Goal: Task Accomplishment & Management: Manage account settings

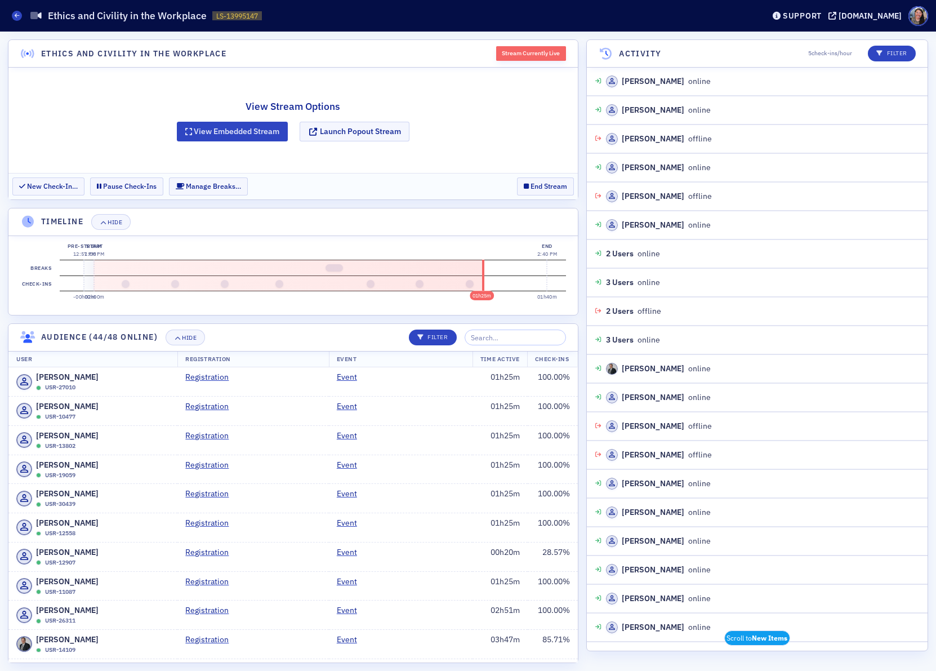
scroll to position [375, 0]
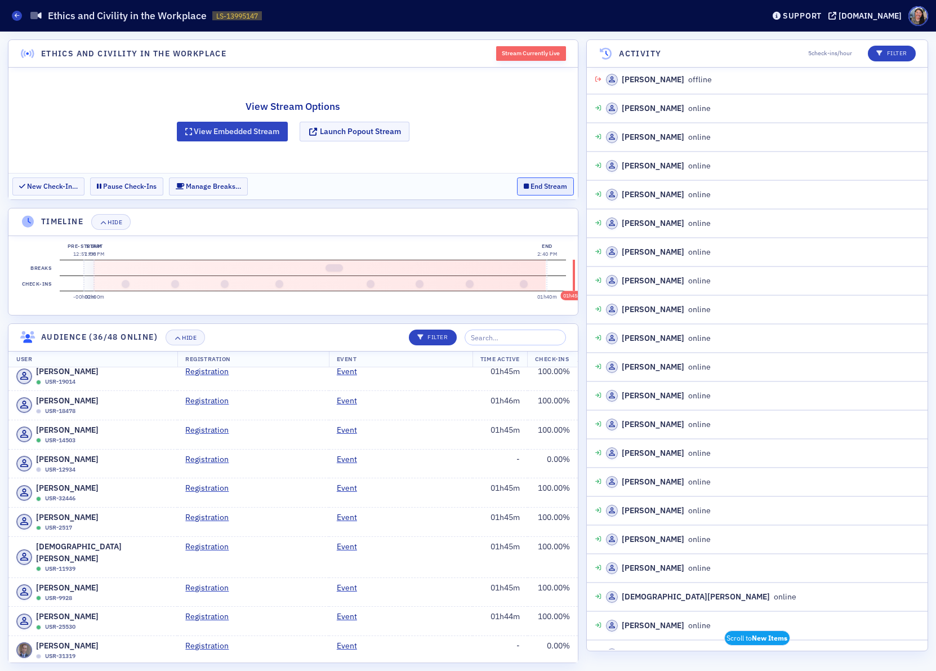
click at [534, 190] on button "End Stream" at bounding box center [545, 185] width 57 height 17
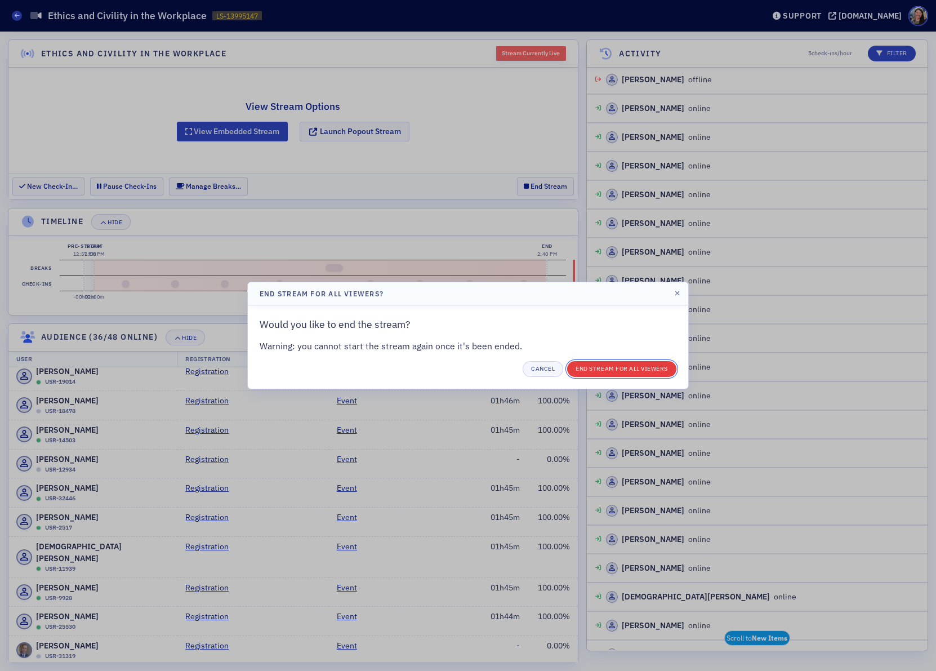
click at [621, 367] on button "End Stream for all Viewers" at bounding box center [621, 369] width 109 height 16
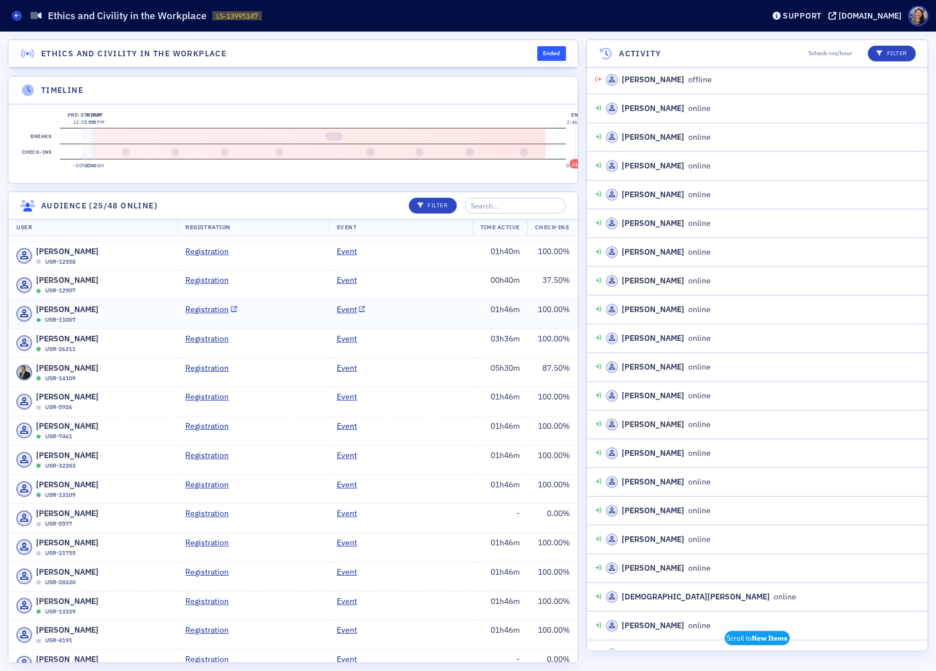
scroll to position [0, 0]
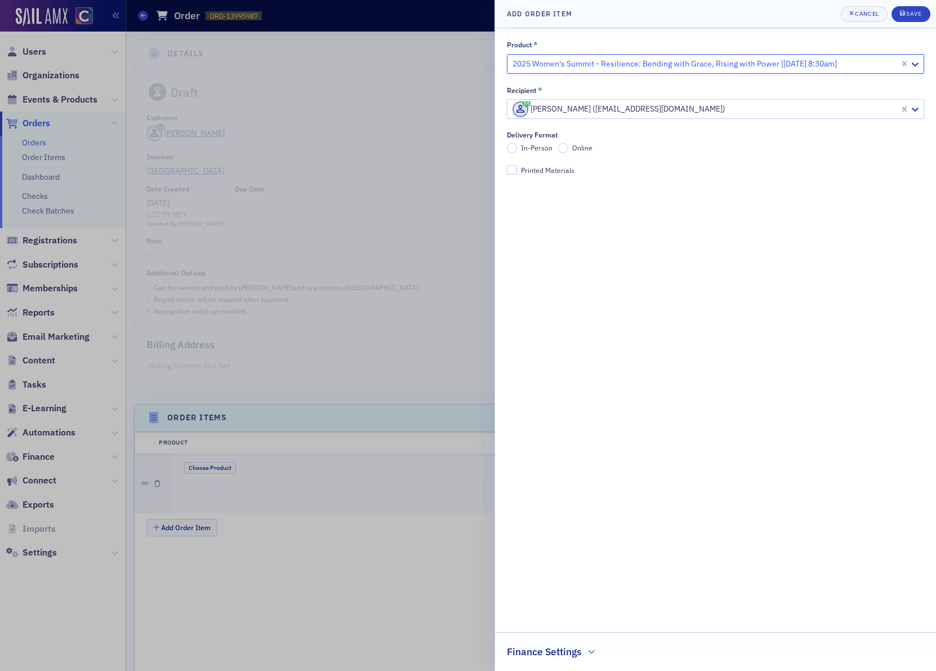
scroll to position [106, 0]
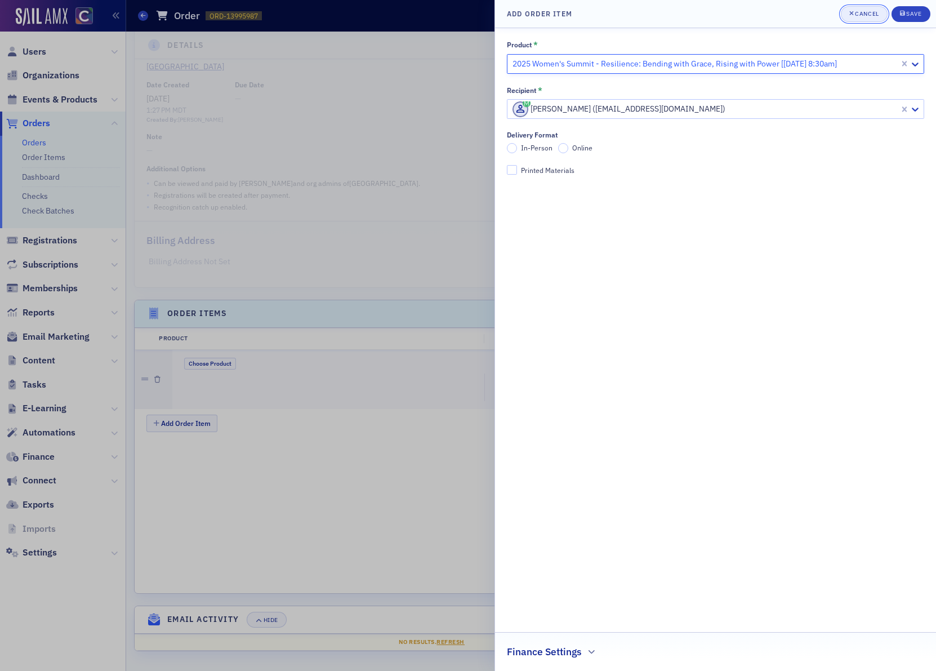
click at [853, 16] on div "button" at bounding box center [852, 14] width 6 height 9
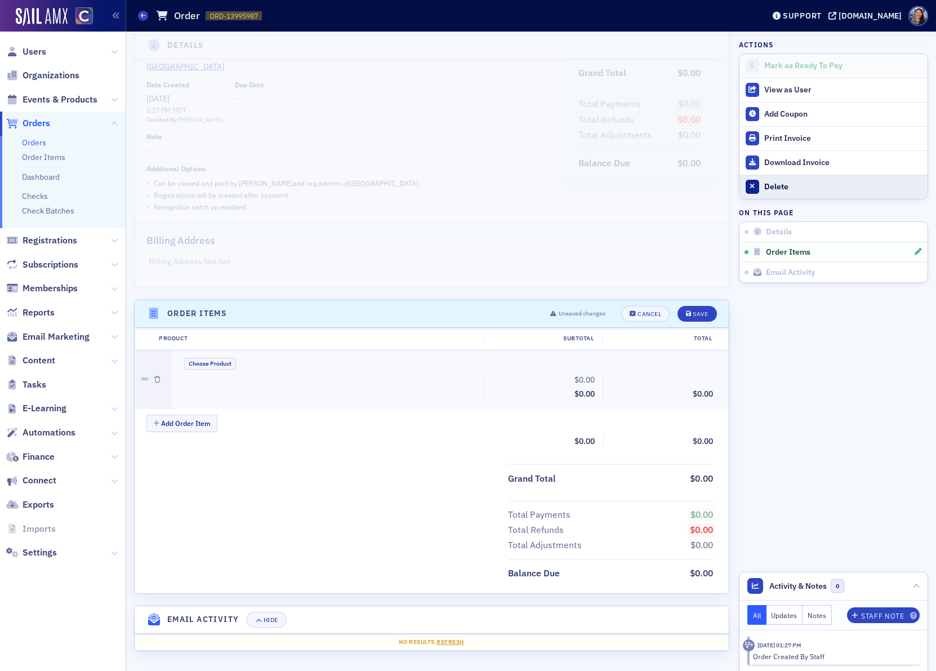
click at [758, 186] on div at bounding box center [752, 187] width 14 height 14
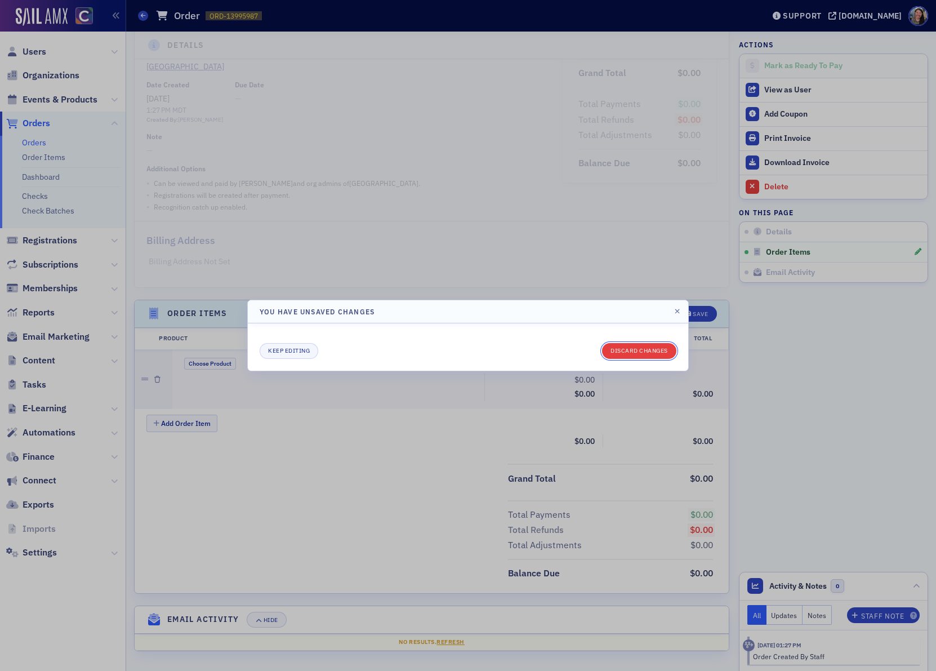
click at [651, 356] on button "Discard changes" at bounding box center [639, 351] width 74 height 16
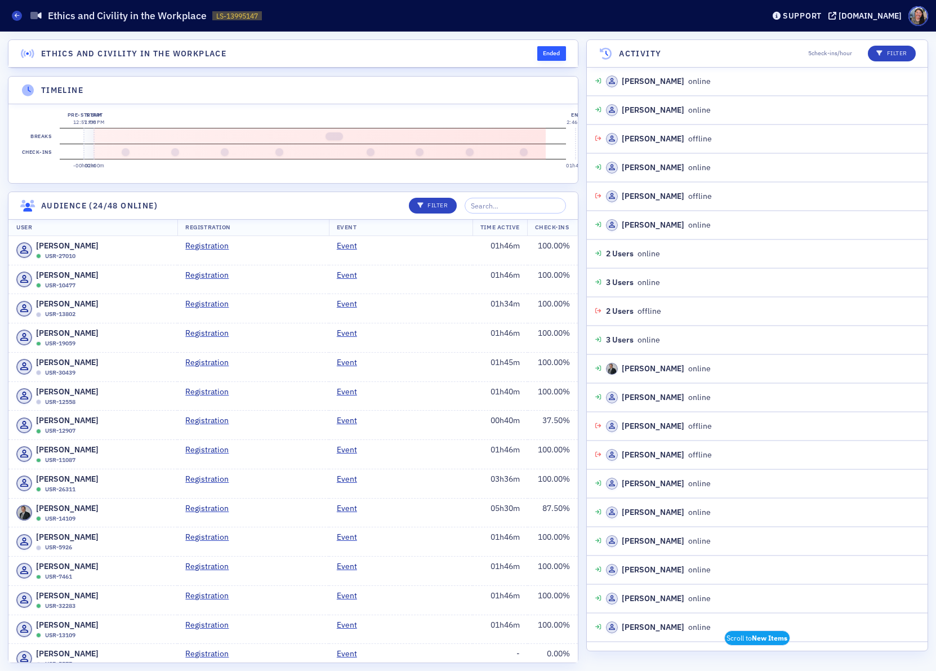
scroll to position [375, 0]
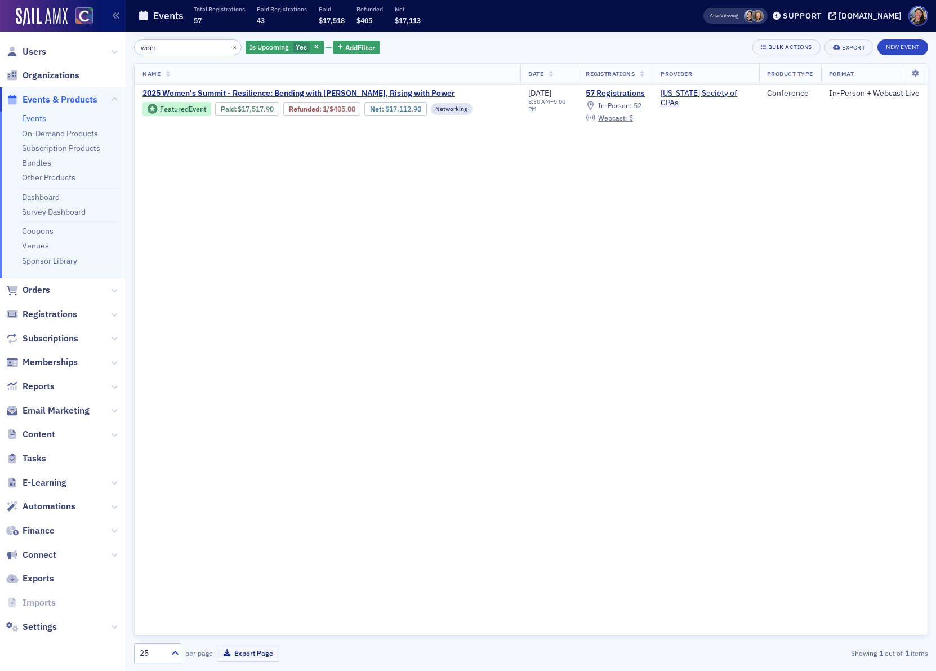
drag, startPoint x: 180, startPoint y: 50, endPoint x: -3, endPoint y: 44, distance: 183.6
click at [0, 44] on html "Users Organizations Events & Products Events On-Demand Products Subscription Pr…" at bounding box center [468, 335] width 936 height 671
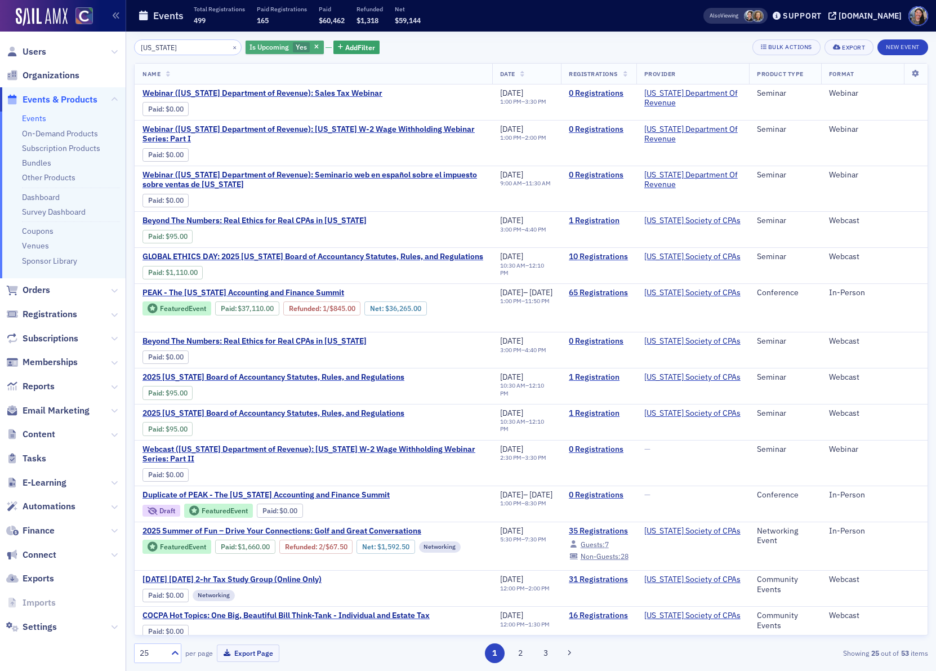
click at [308, 50] on div "Is Upcoming Yes" at bounding box center [284, 48] width 78 height 14
drag, startPoint x: 301, startPoint y: 44, endPoint x: 176, endPoint y: 53, distance: 125.8
click at [314, 44] on icon "button" at bounding box center [316, 47] width 5 height 6
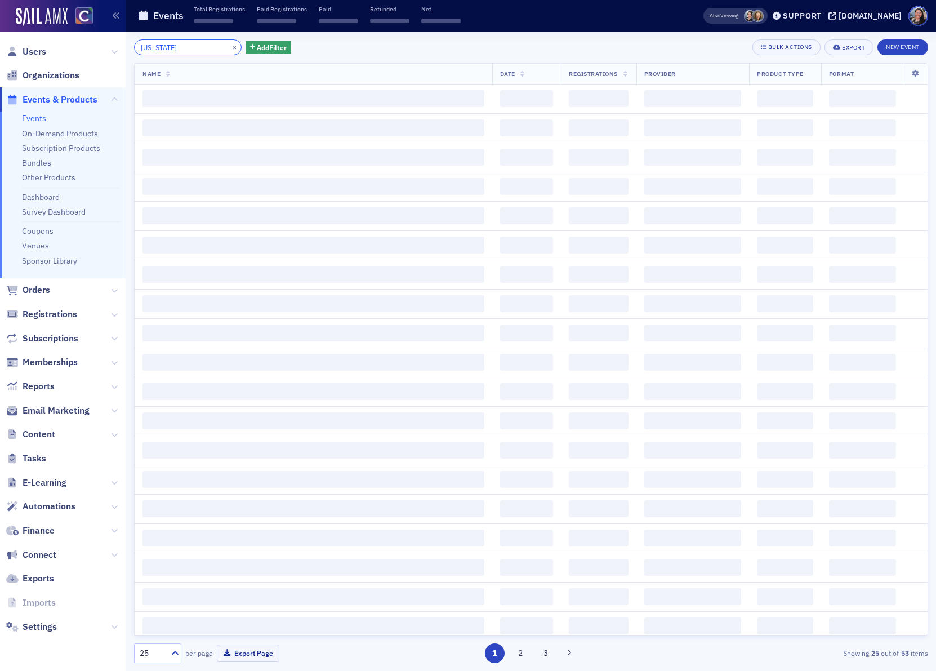
click at [193, 47] on input "colorado" at bounding box center [188, 47] width 108 height 16
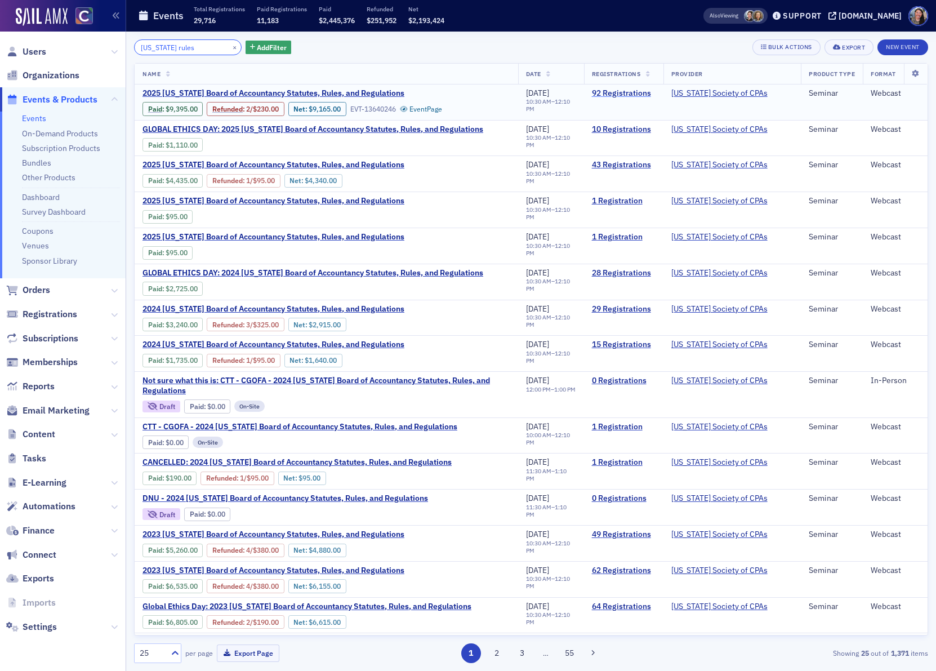
type input "[US_STATE] rules"
click at [632, 92] on link "92 Registrations" at bounding box center [624, 93] width 64 height 10
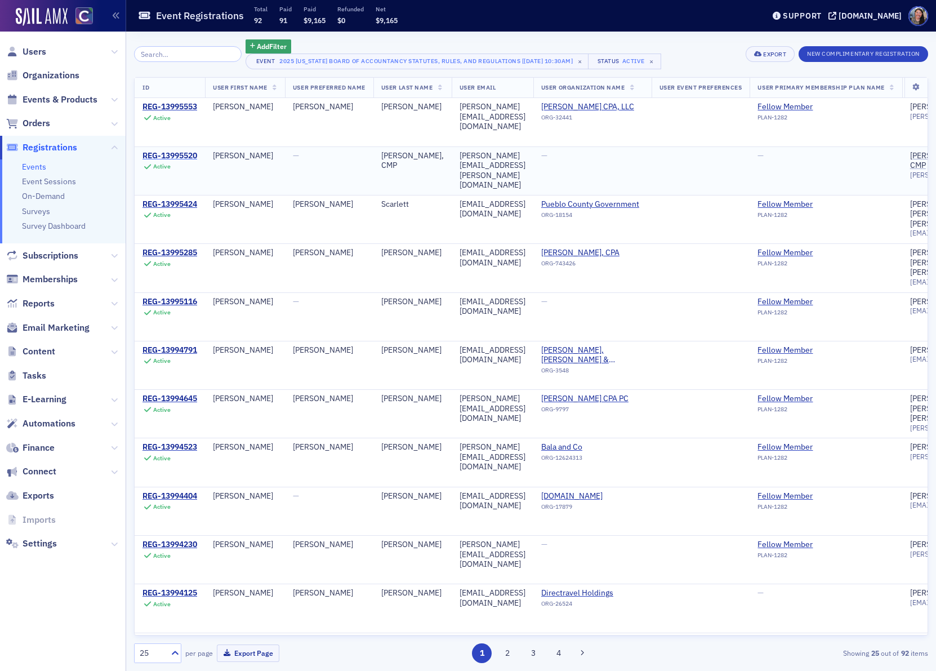
click at [158, 157] on div "REG-13995520" at bounding box center [169, 156] width 55 height 10
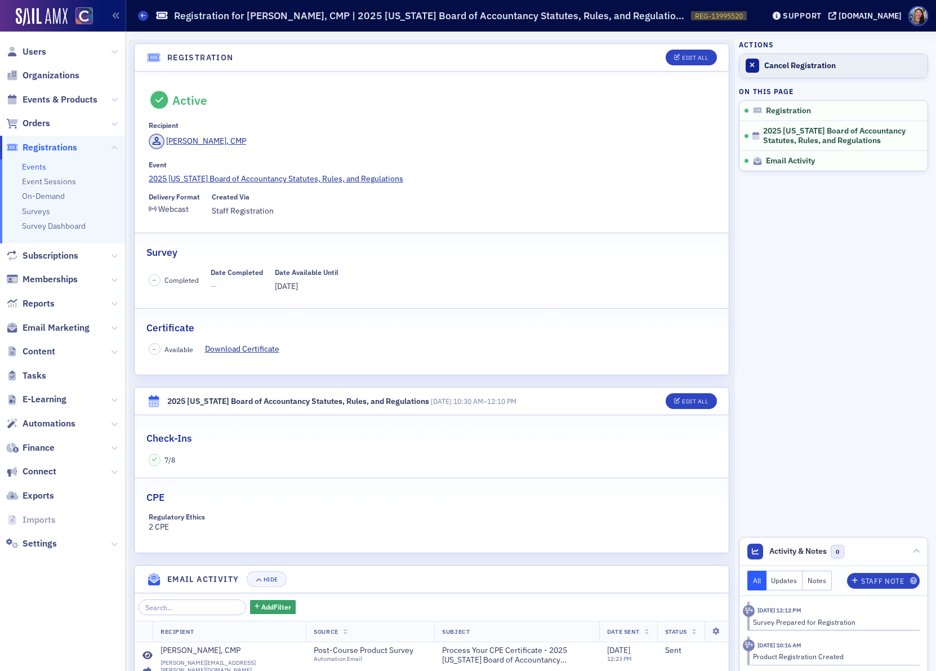
click at [819, 69] on div "Cancel Registration" at bounding box center [843, 66] width 158 height 10
click at [141, 15] on icon at bounding box center [143, 15] width 5 height 5
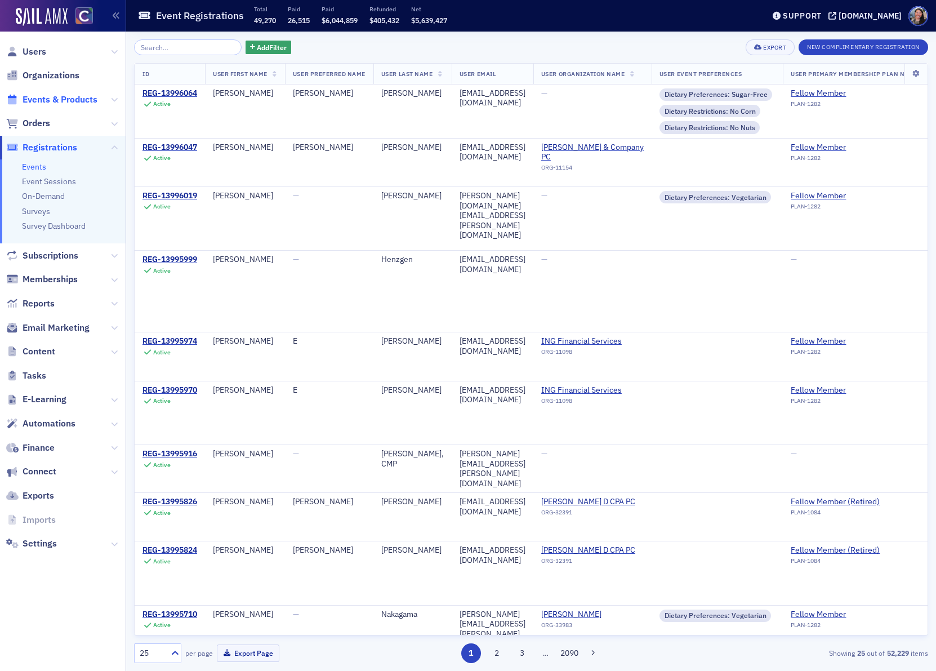
click at [53, 97] on span "Events & Products" at bounding box center [60, 99] width 75 height 12
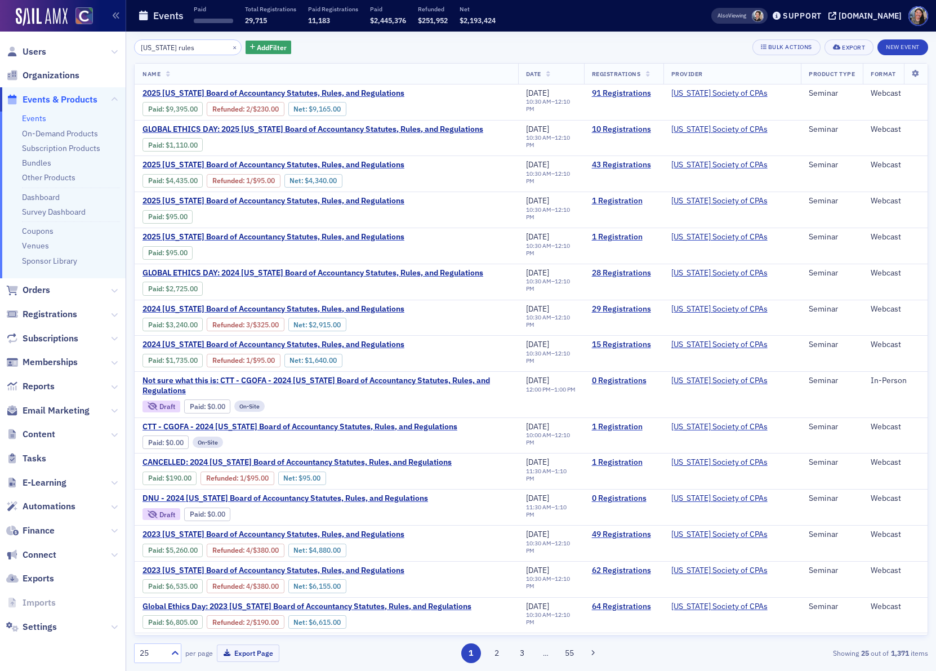
click at [36, 42] on span "Users" at bounding box center [63, 51] width 126 height 24
click at [36, 53] on span "Users" at bounding box center [35, 52] width 24 height 12
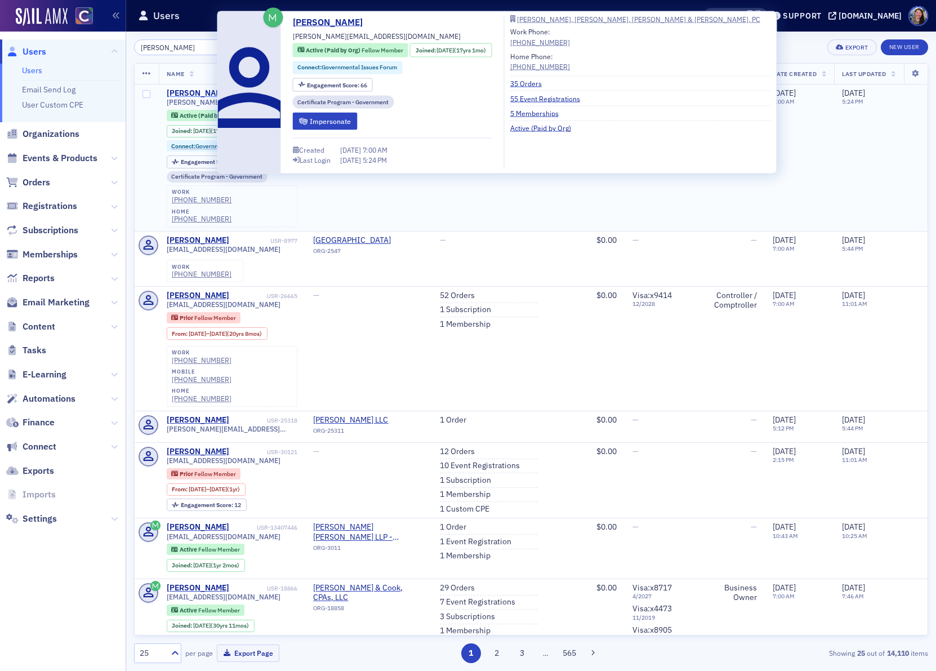
type input "[PERSON_NAME]"
click at [199, 91] on div "[PERSON_NAME]" at bounding box center [198, 93] width 62 height 10
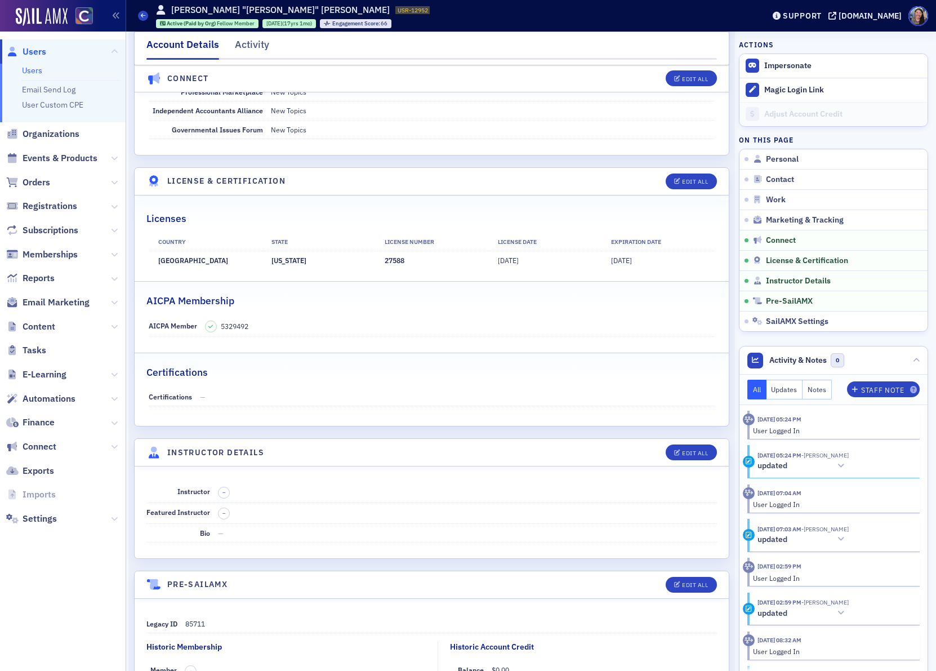
scroll to position [1983, 0]
click at [512, 263] on span "8/7/2009" at bounding box center [508, 258] width 21 height 9
click at [513, 263] on span "8/7/2009" at bounding box center [508, 258] width 21 height 9
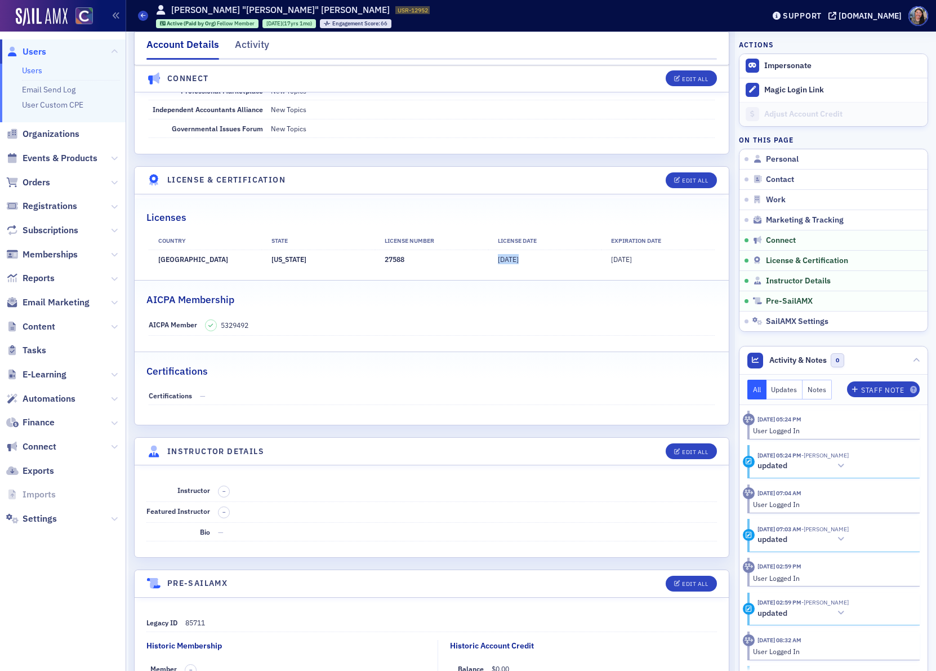
click at [513, 263] on span "8/7/2009" at bounding box center [508, 258] width 21 height 9
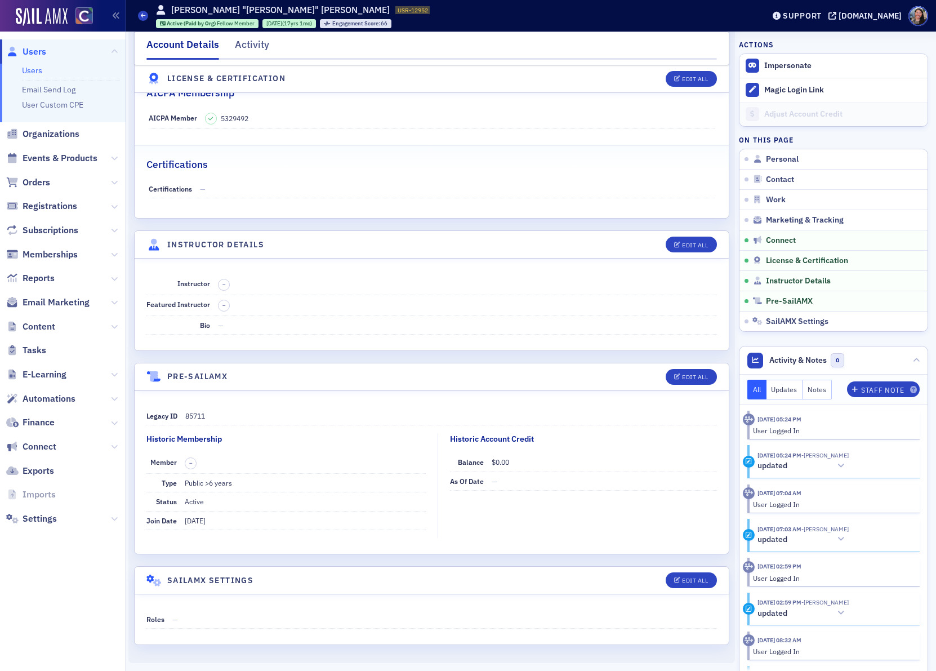
scroll to position [2215, 0]
click at [44, 157] on span "Events & Products" at bounding box center [60, 158] width 75 height 12
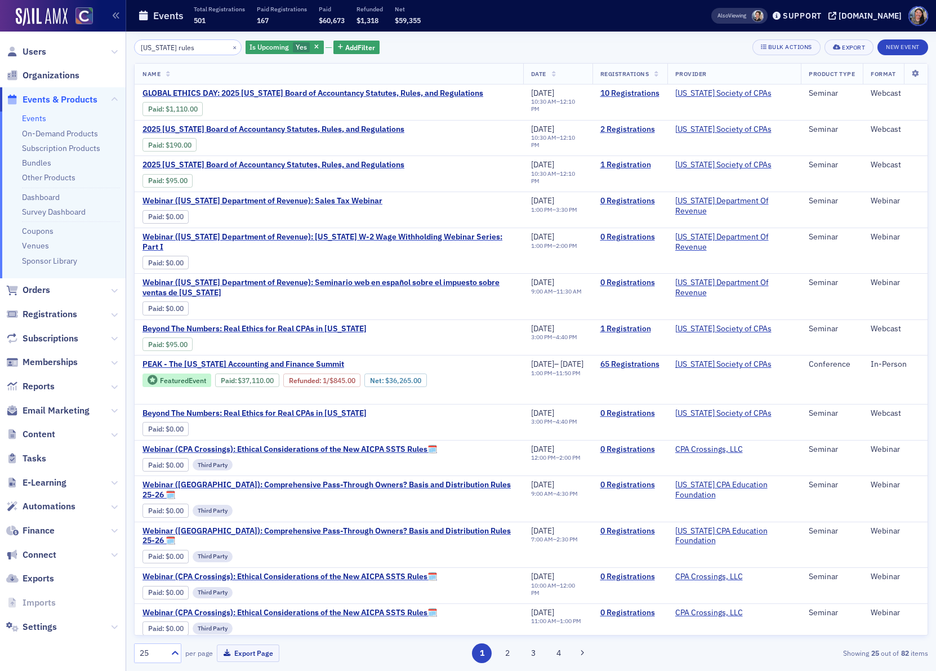
type input "[US_STATE] rules"
click at [314, 47] on icon "button" at bounding box center [316, 47] width 5 height 6
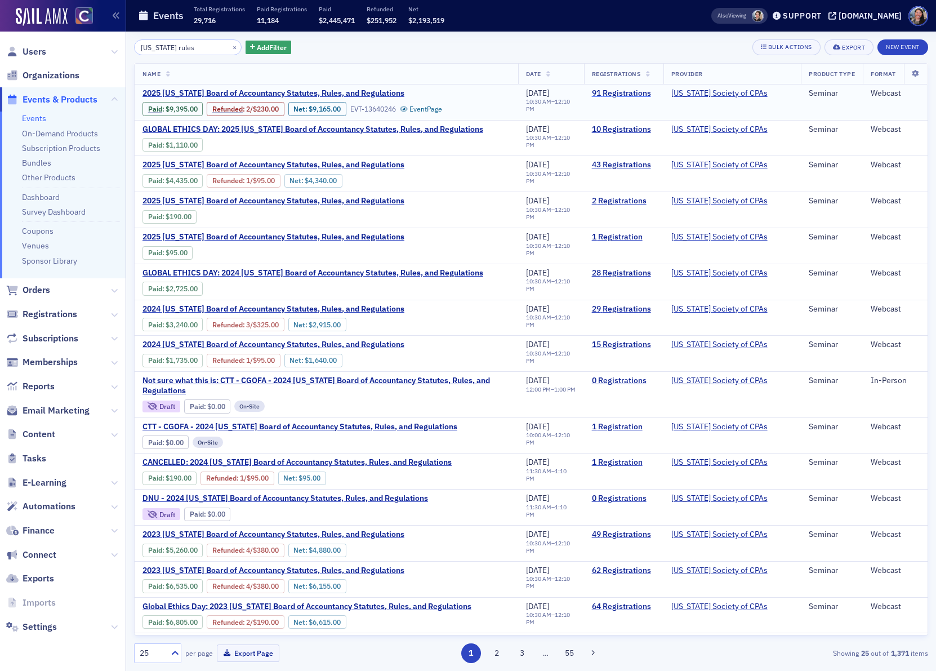
click at [637, 95] on link "91 Registrations" at bounding box center [624, 93] width 64 height 10
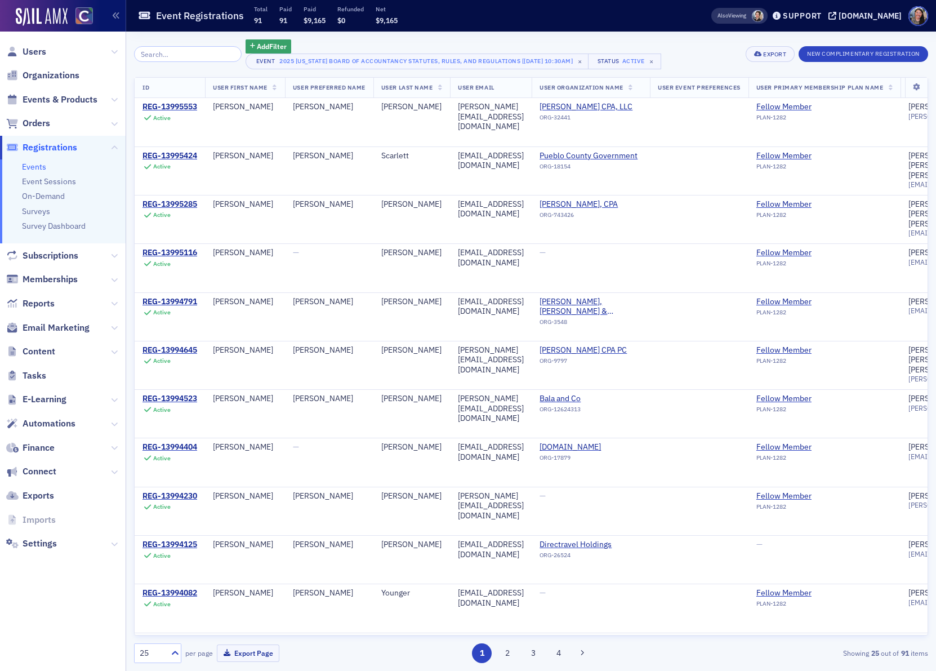
click at [401, 91] on th "User Last Name" at bounding box center [411, 88] width 77 height 21
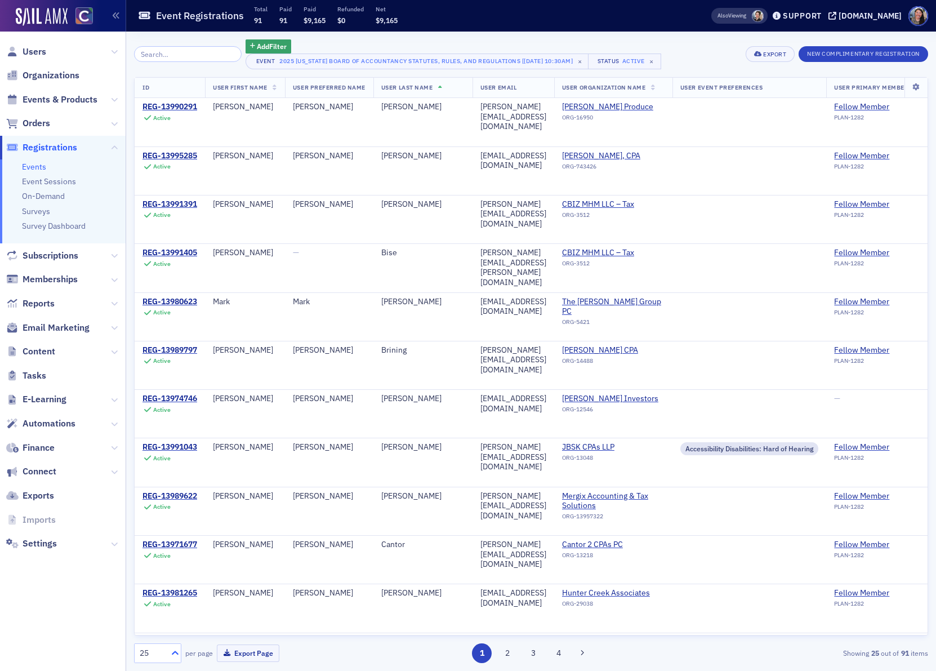
click at [172, 652] on icon at bounding box center [174, 652] width 11 height 11
click at [172, 621] on div "500" at bounding box center [157, 625] width 33 height 12
click at [182, 203] on div "REG-13991391" at bounding box center [169, 204] width 55 height 10
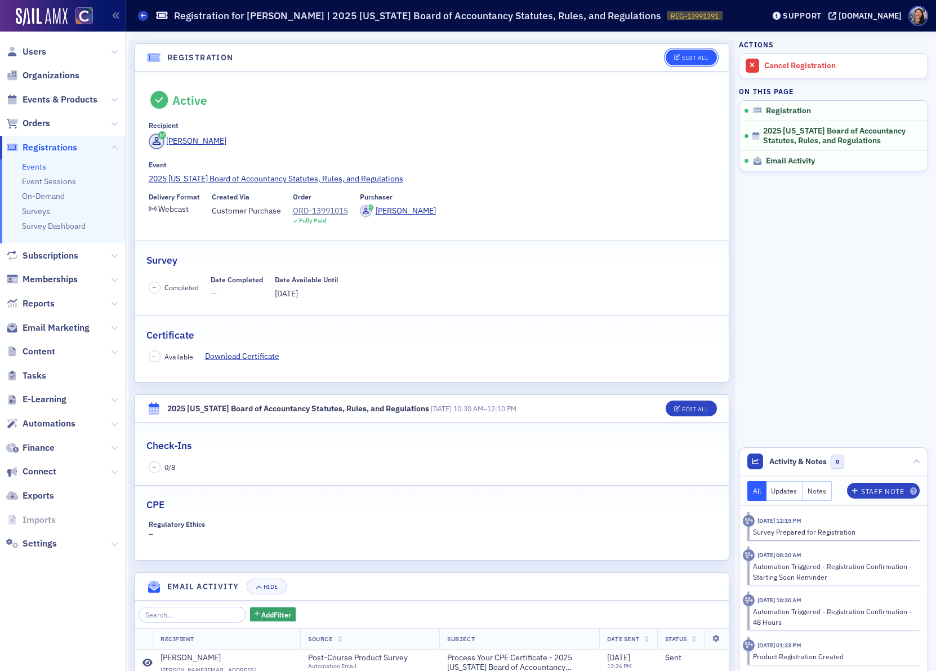
click at [683, 56] on div "Edit All" at bounding box center [695, 58] width 26 height 6
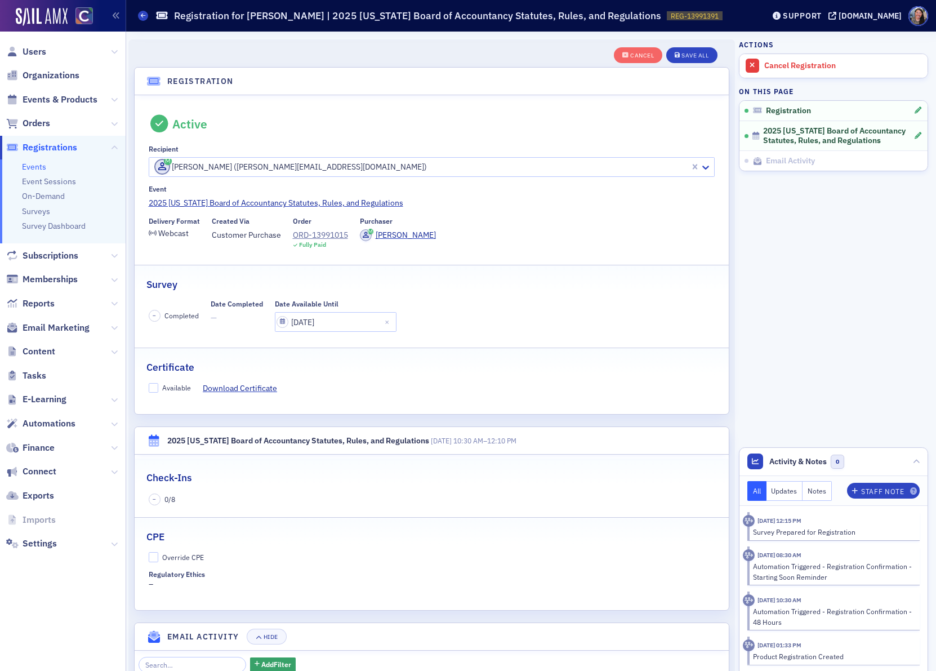
scroll to position [29, 0]
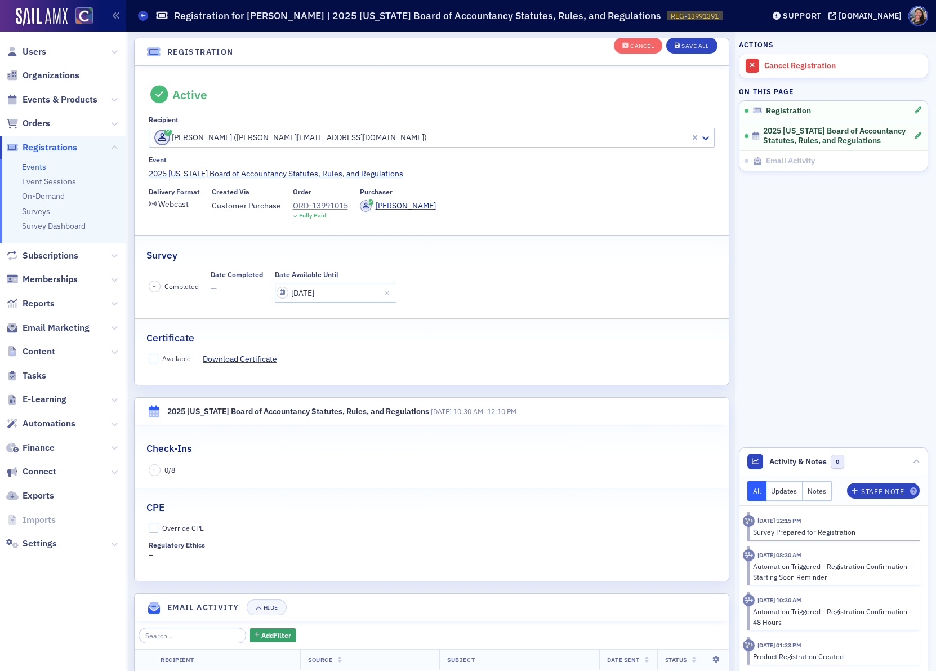
click at [173, 358] on div "Available" at bounding box center [176, 359] width 29 height 10
click at [159, 358] on input "Available" at bounding box center [154, 359] width 10 height 10
checkbox input "true"
click at [162, 528] on div "Override CPE" at bounding box center [183, 528] width 42 height 10
click at [159, 528] on input "Override CPE" at bounding box center [154, 527] width 10 height 10
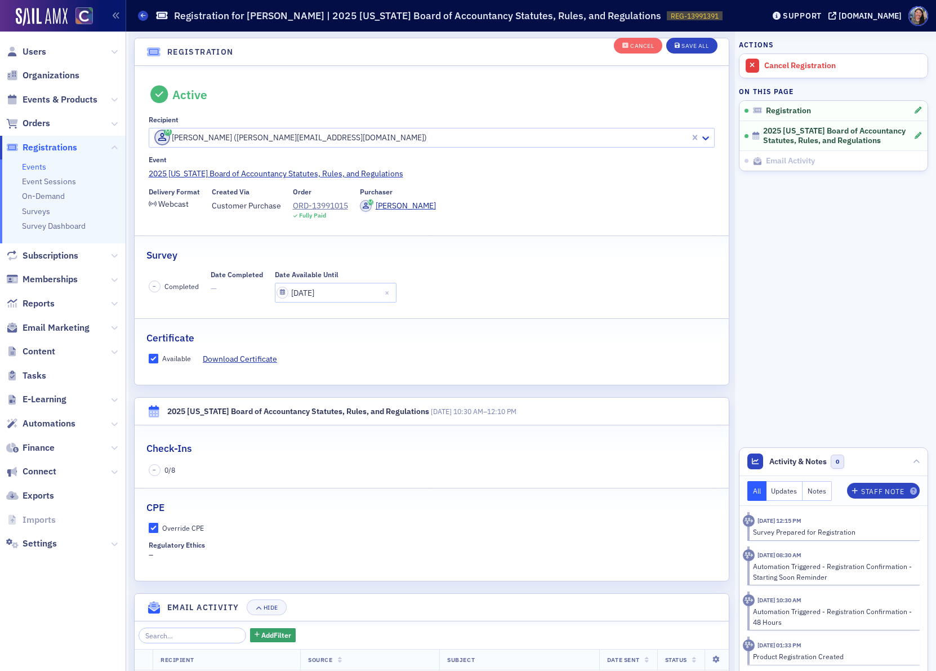
checkbox input "true"
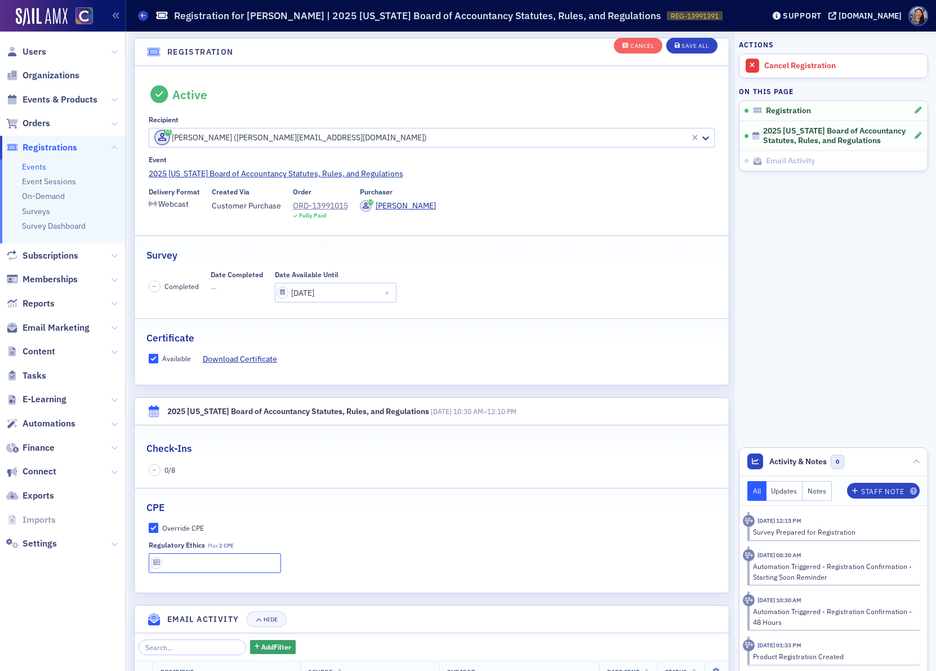
click at [177, 561] on input "text" at bounding box center [215, 563] width 133 height 20
type input "2 CPE"
click at [685, 44] on div "Save All" at bounding box center [694, 46] width 27 height 6
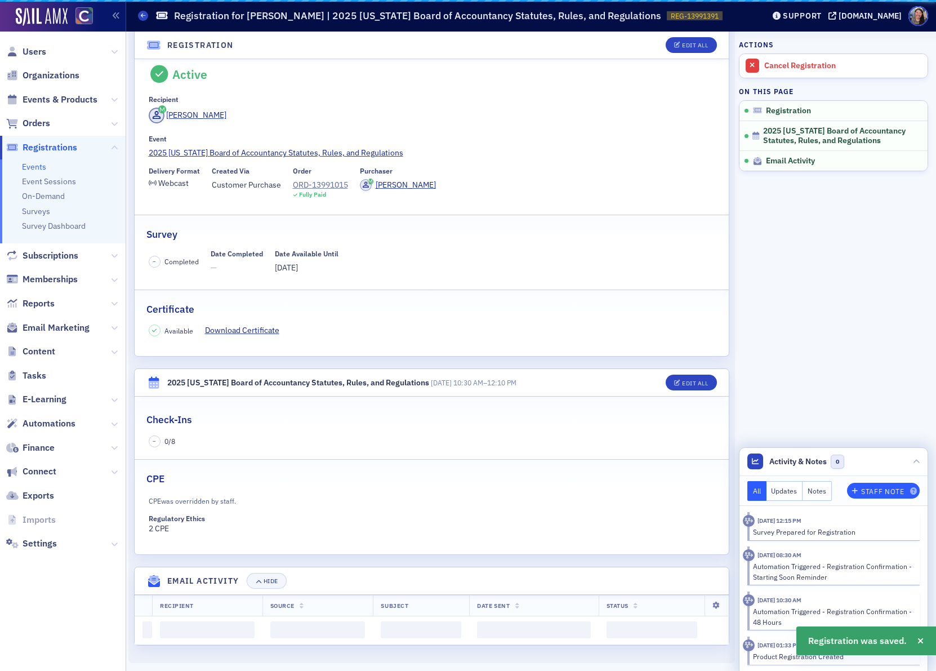
scroll to position [0, 0]
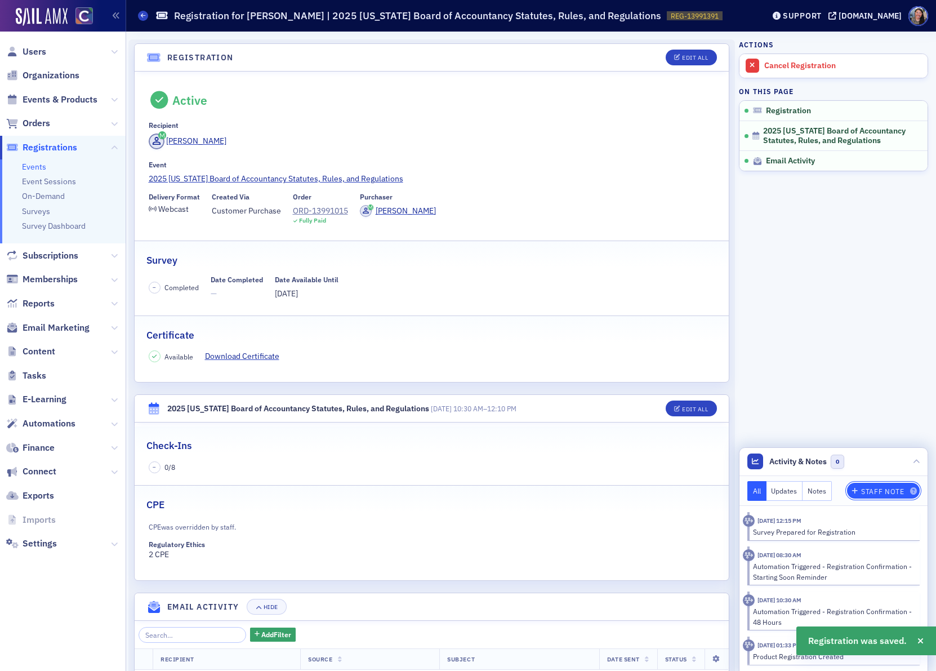
click at [886, 488] on div "Staff Note" at bounding box center [882, 491] width 43 height 6
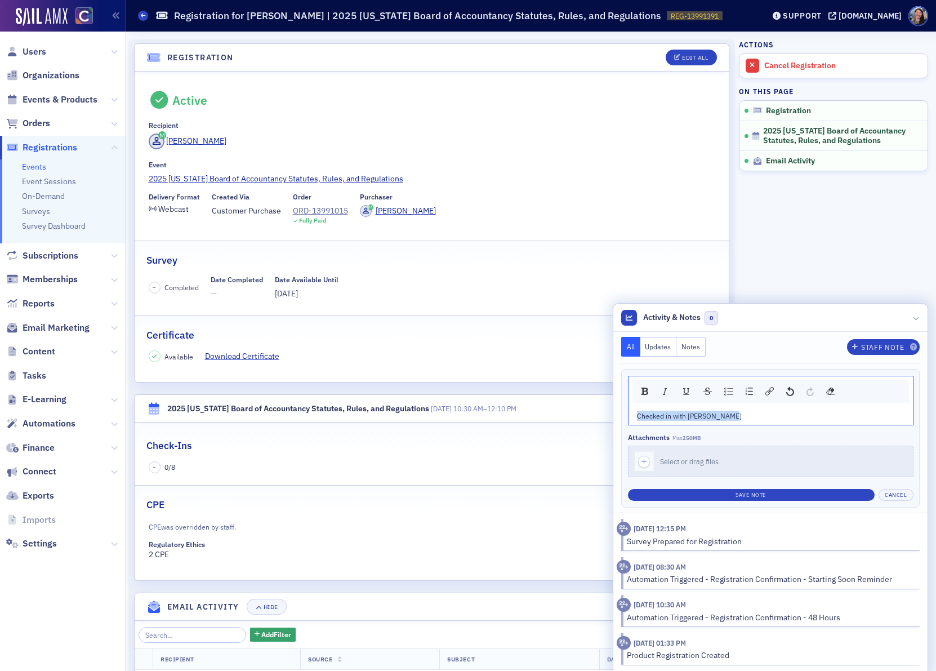
drag, startPoint x: 735, startPoint y: 416, endPoint x: 543, endPoint y: 408, distance: 192.2
click at [543, 408] on div "Registration Edit All Active Recipient Kristine Barkdull Event 2025 Colorado Bo…" at bounding box center [531, 487] width 794 height 910
copy span "Checked in with [PERSON_NAME]"
click at [745, 492] on button "Save Note" at bounding box center [751, 495] width 247 height 12
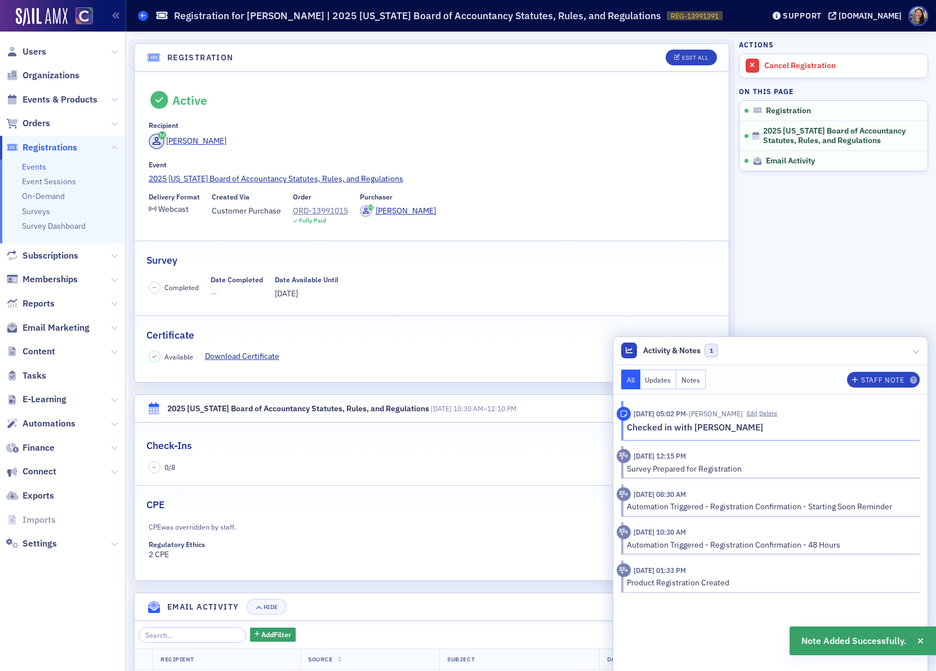
click at [138, 19] on link "Events" at bounding box center [143, 16] width 10 height 10
click at [141, 19] on span at bounding box center [143, 16] width 10 height 10
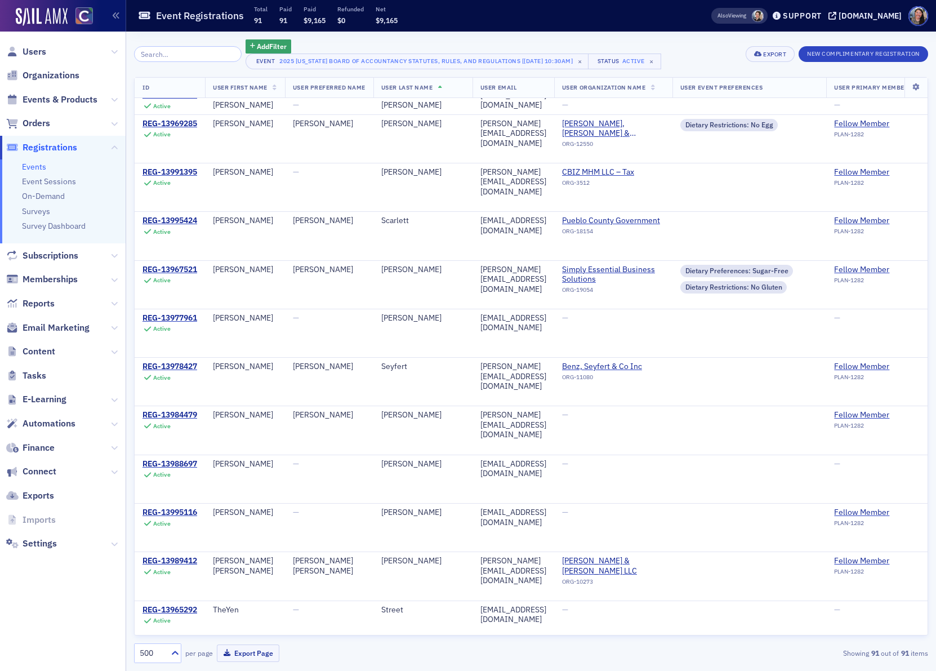
scroll to position [3308, 0]
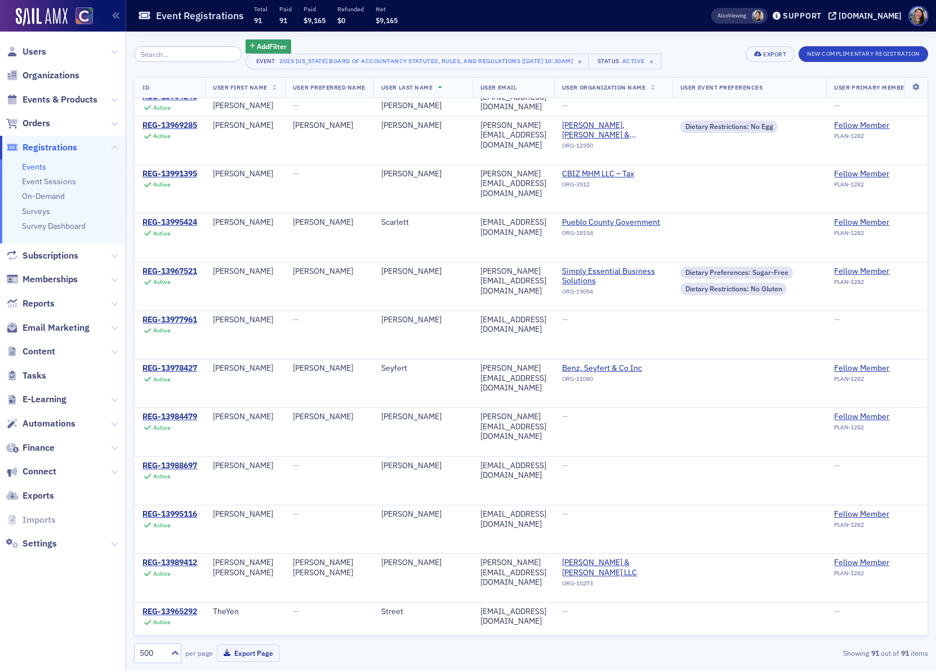
click at [132, 187] on div "Add Filter Event 2025 Colorado Board of Accountancy Statutes, Rules, and Regula…" at bounding box center [531, 351] width 810 height 639
click at [157, 179] on div "REG-13991395" at bounding box center [169, 174] width 55 height 10
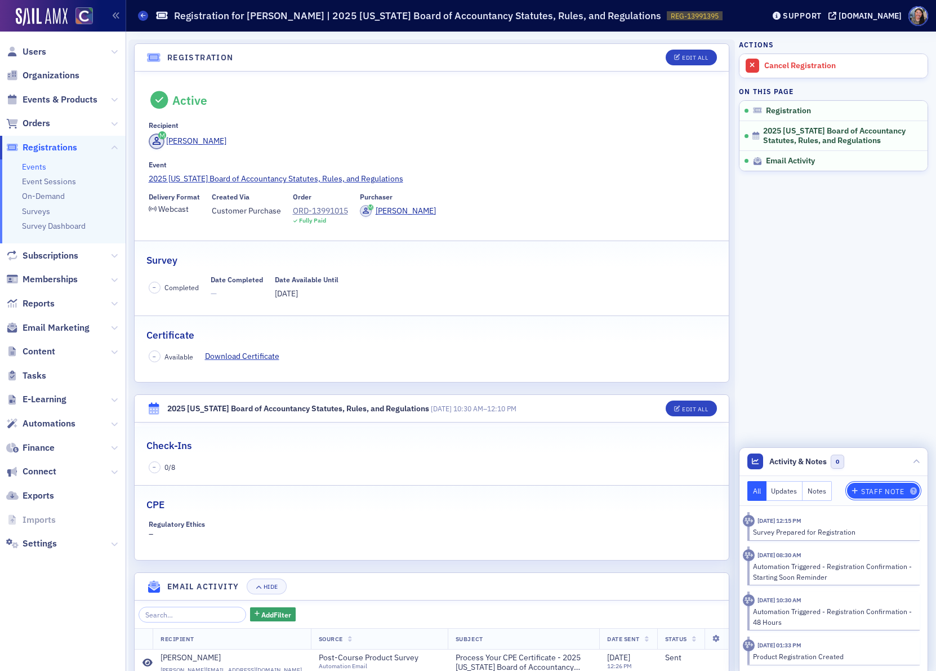
click at [872, 489] on div "Staff Note" at bounding box center [882, 491] width 43 height 6
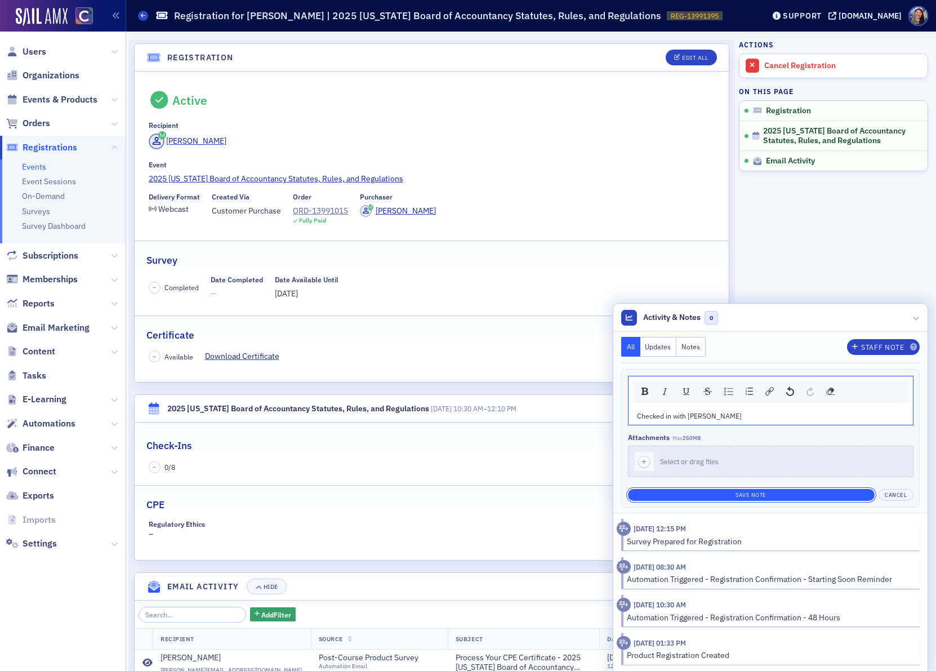
click at [736, 492] on button "Save Note" at bounding box center [751, 495] width 247 height 12
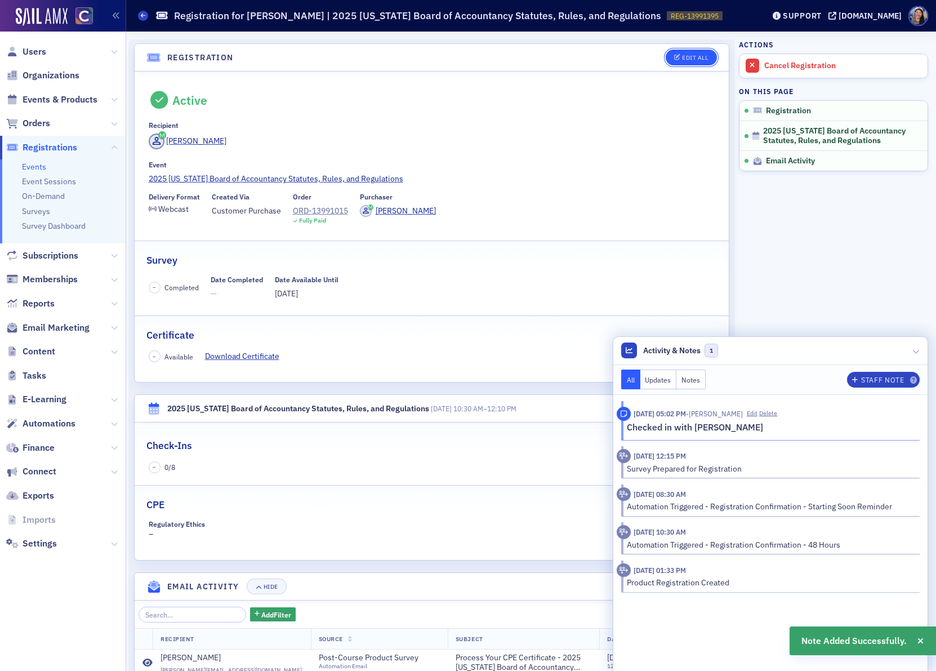
click at [689, 55] on div "Edit All" at bounding box center [695, 58] width 26 height 6
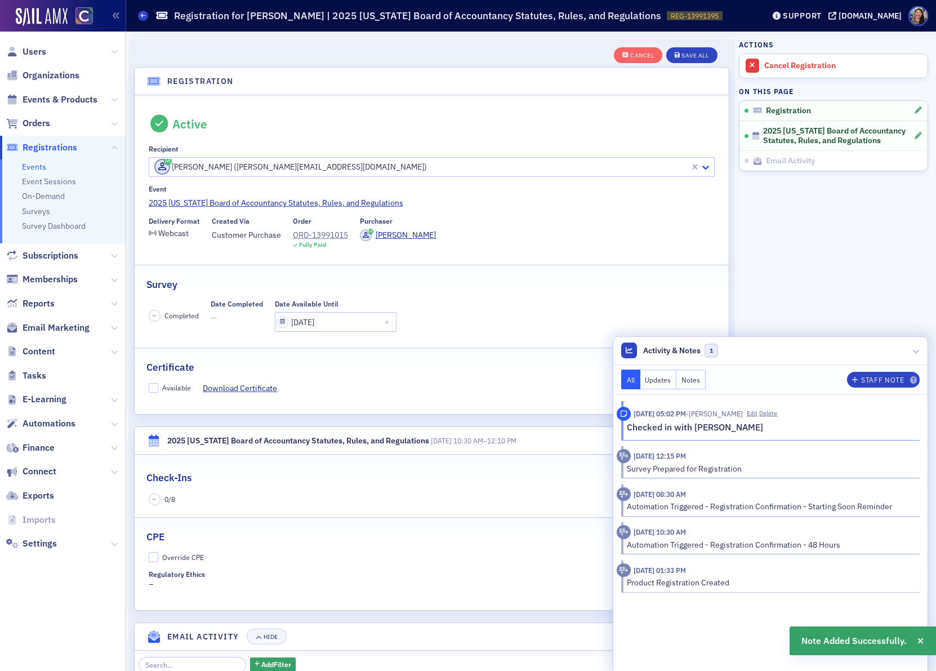
scroll to position [29, 0]
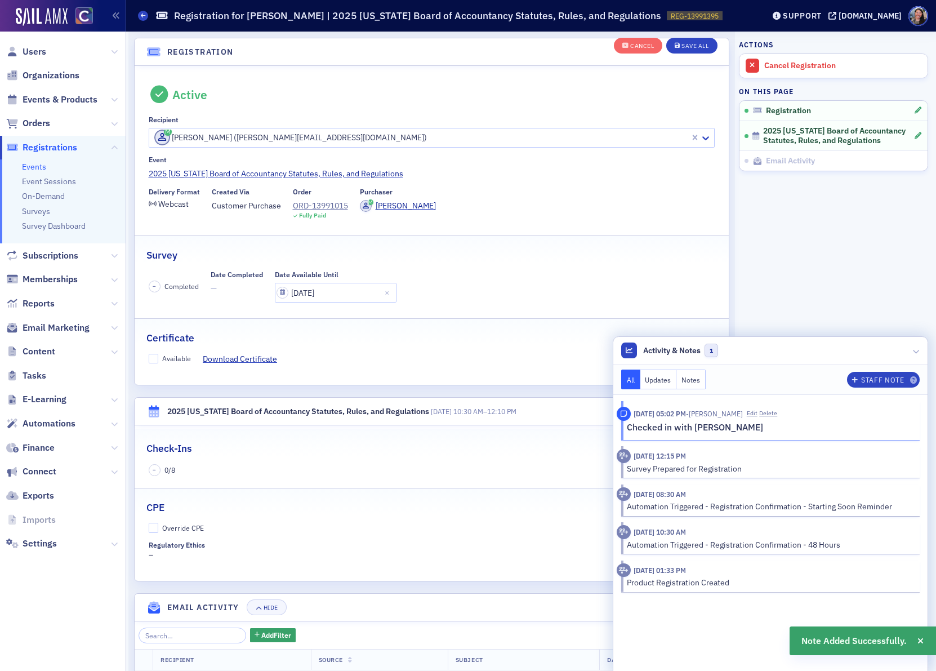
click at [183, 358] on div "Available" at bounding box center [176, 359] width 29 height 10
click at [159, 358] on input "Available" at bounding box center [154, 359] width 10 height 10
checkbox input "true"
click at [171, 534] on div "Override CPE Regulatory Ethics –" at bounding box center [432, 541] width 594 height 38
click at [174, 528] on div "Override CPE" at bounding box center [183, 528] width 42 height 10
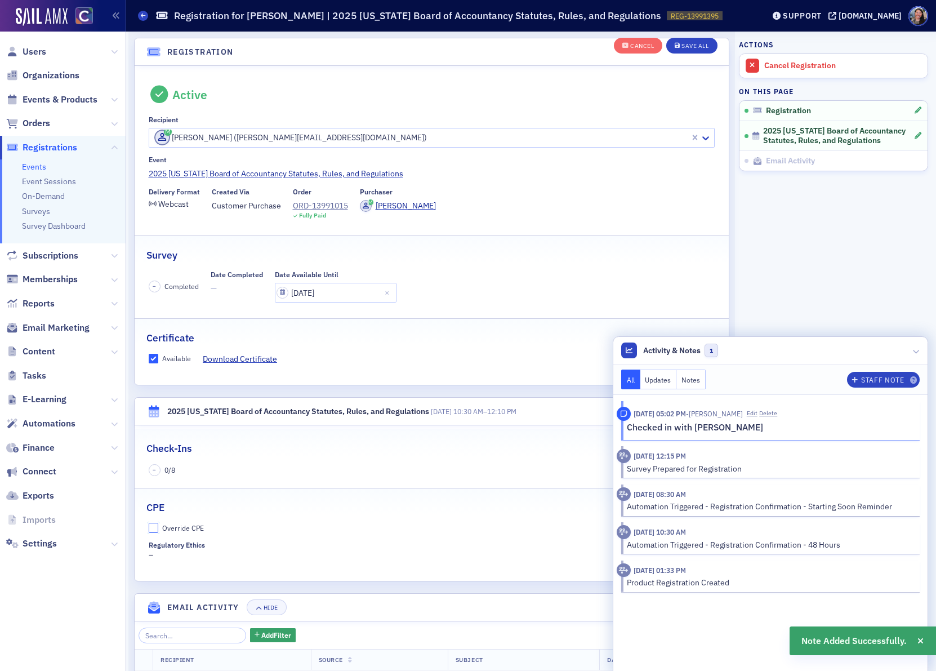
click at [159, 528] on input "Override CPE" at bounding box center [154, 527] width 10 height 10
checkbox input "true"
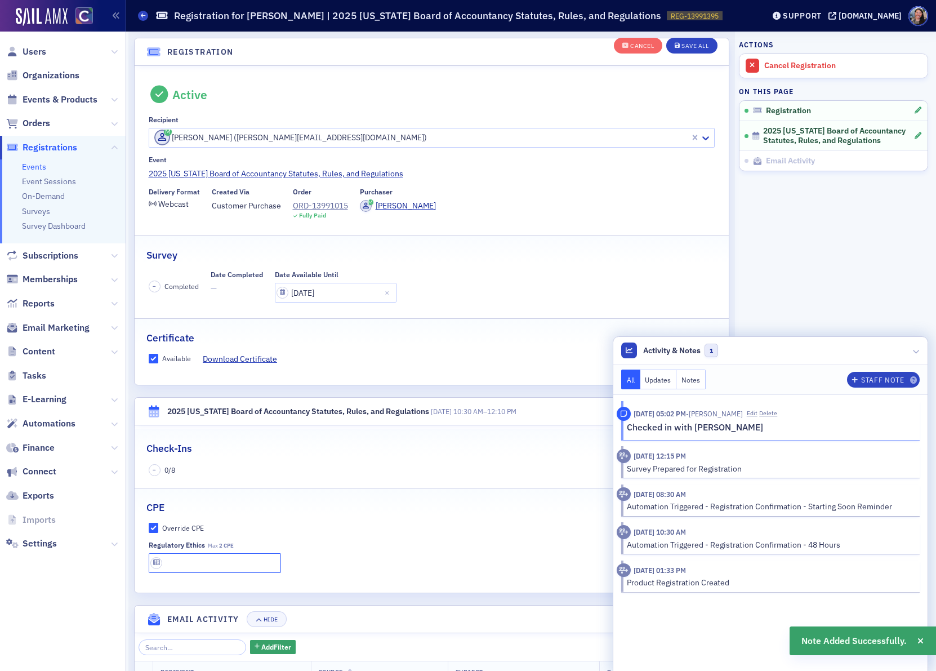
click at [177, 555] on input "text" at bounding box center [215, 563] width 133 height 20
type input "2 CPE"
click at [689, 43] on div "Save All" at bounding box center [694, 46] width 27 height 6
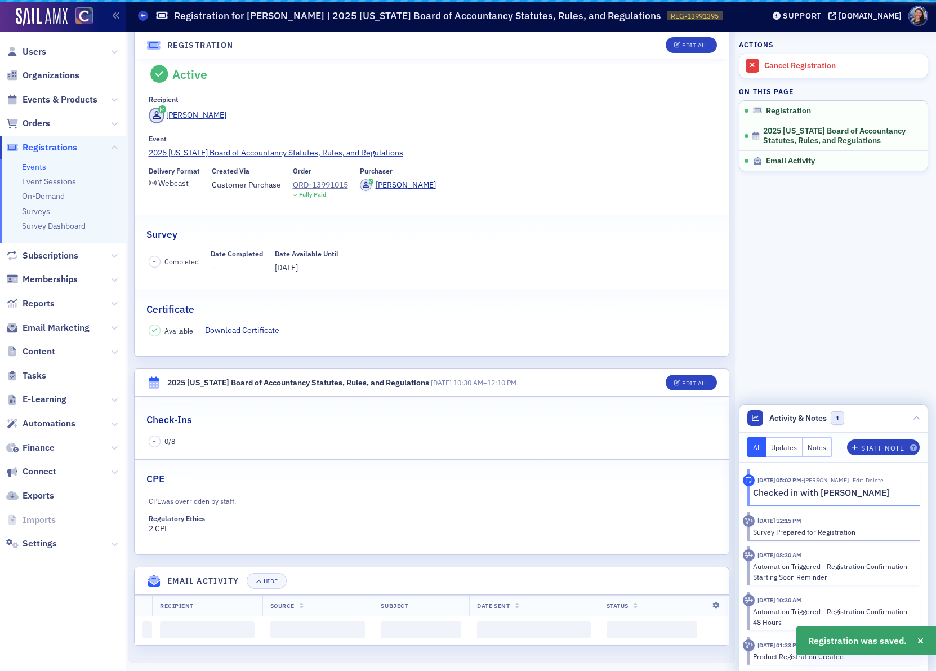
scroll to position [0, 0]
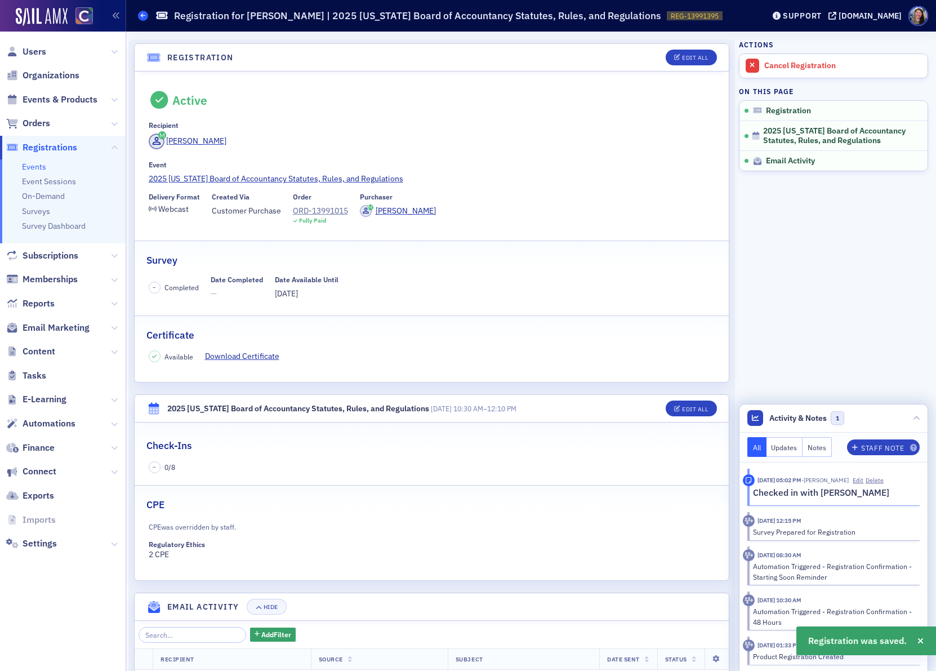
click at [141, 17] on icon at bounding box center [143, 15] width 5 height 5
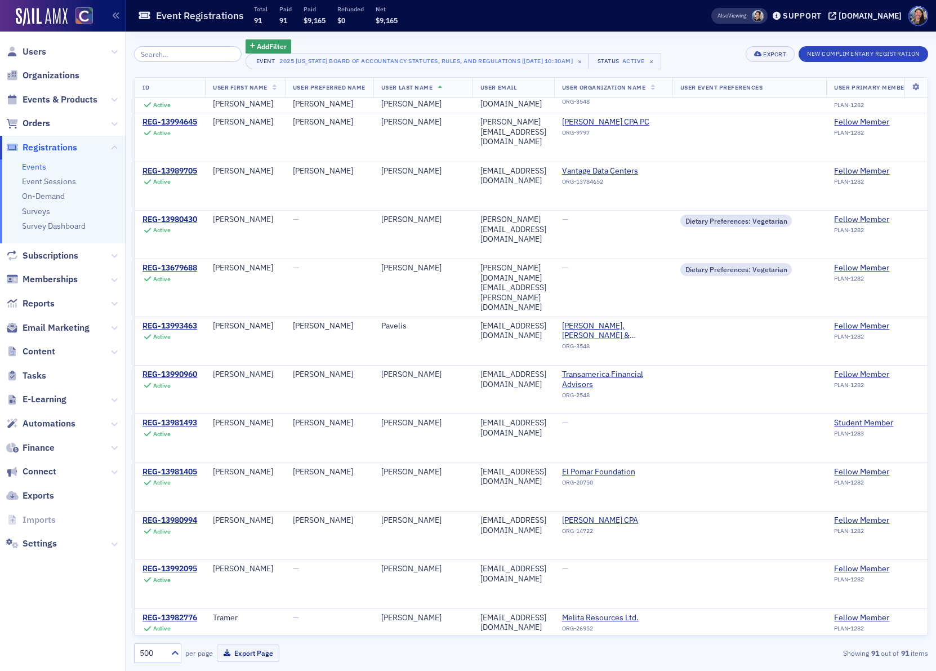
scroll to position [3948, 0]
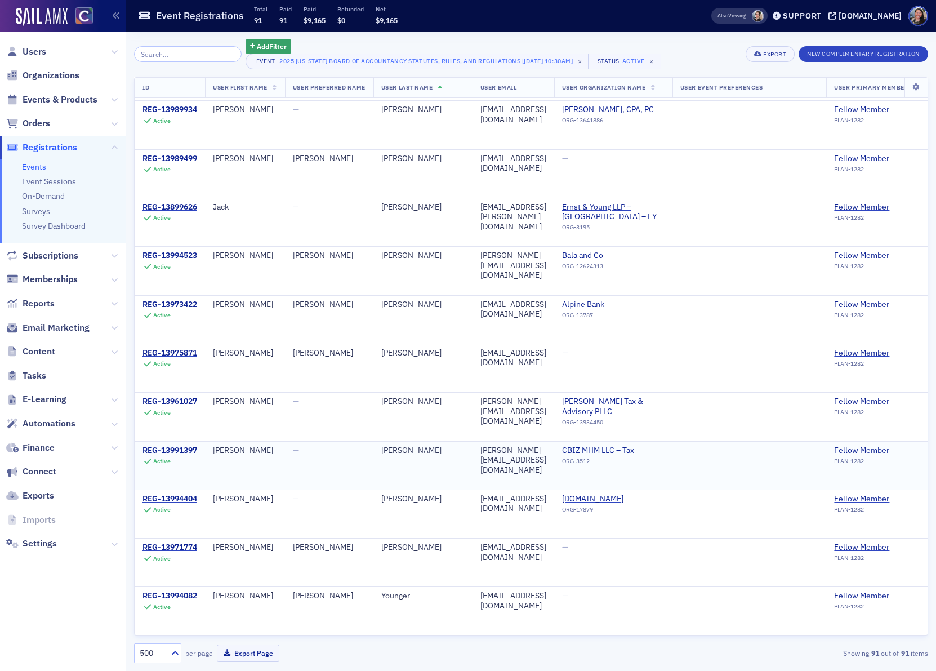
click at [170, 449] on div "REG-13991397" at bounding box center [169, 450] width 55 height 10
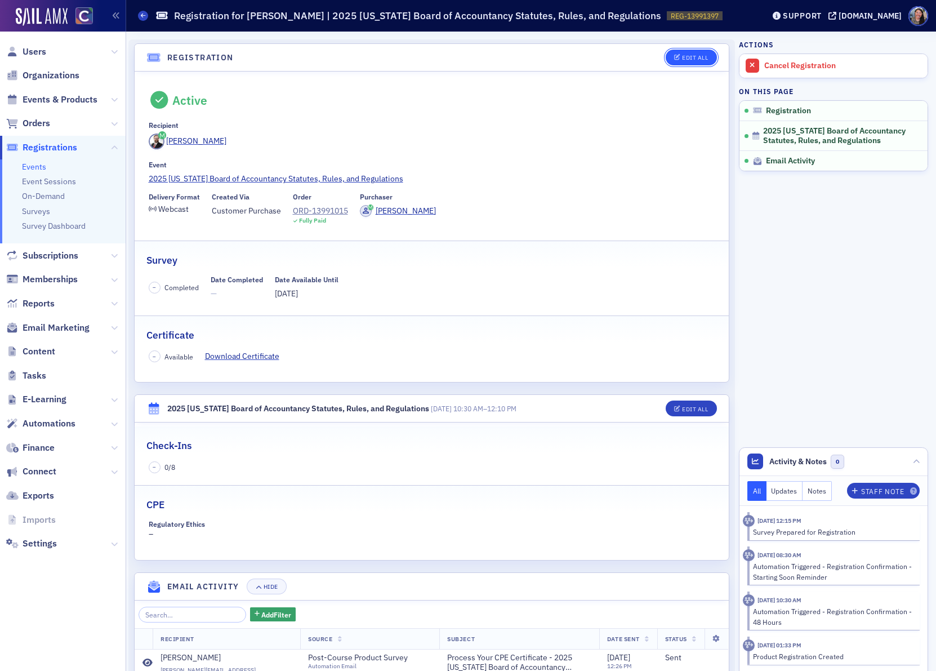
click at [691, 57] on div "Edit All" at bounding box center [695, 58] width 26 height 6
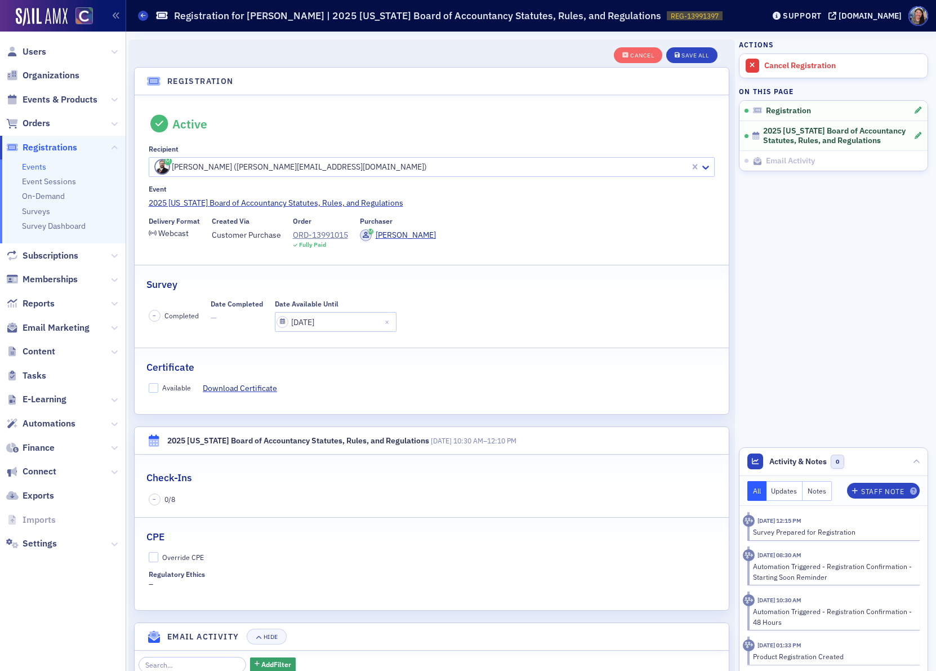
scroll to position [29, 0]
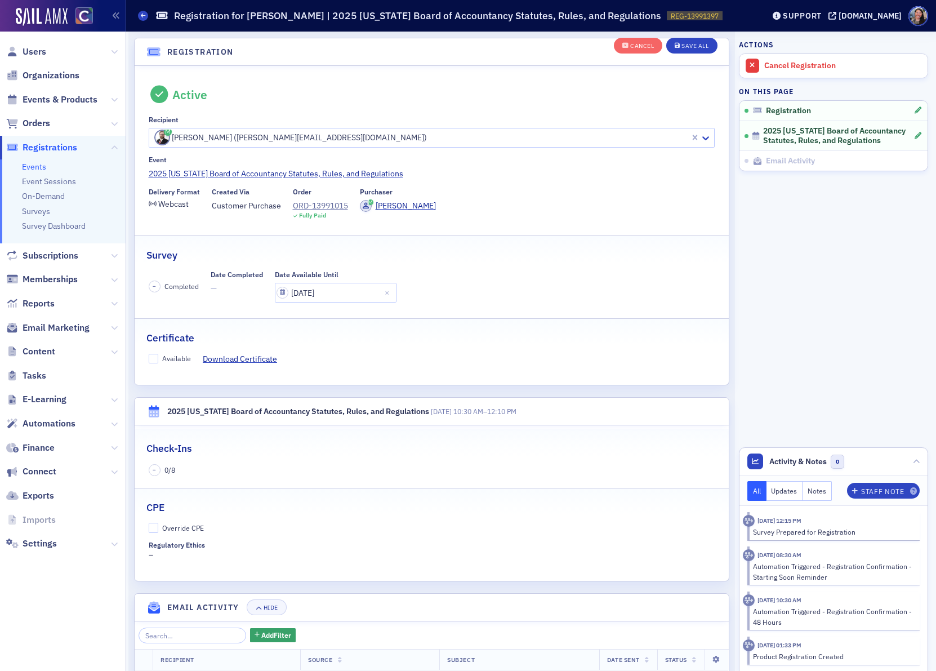
click at [170, 367] on fieldset "Certificate Available Download Certificate" at bounding box center [432, 343] width 594 height 51
click at [171, 359] on div "Available" at bounding box center [176, 359] width 29 height 10
click at [159, 359] on input "Available" at bounding box center [154, 359] width 10 height 10
checkbox input "true"
click at [164, 529] on div "Override CPE" at bounding box center [183, 528] width 42 height 10
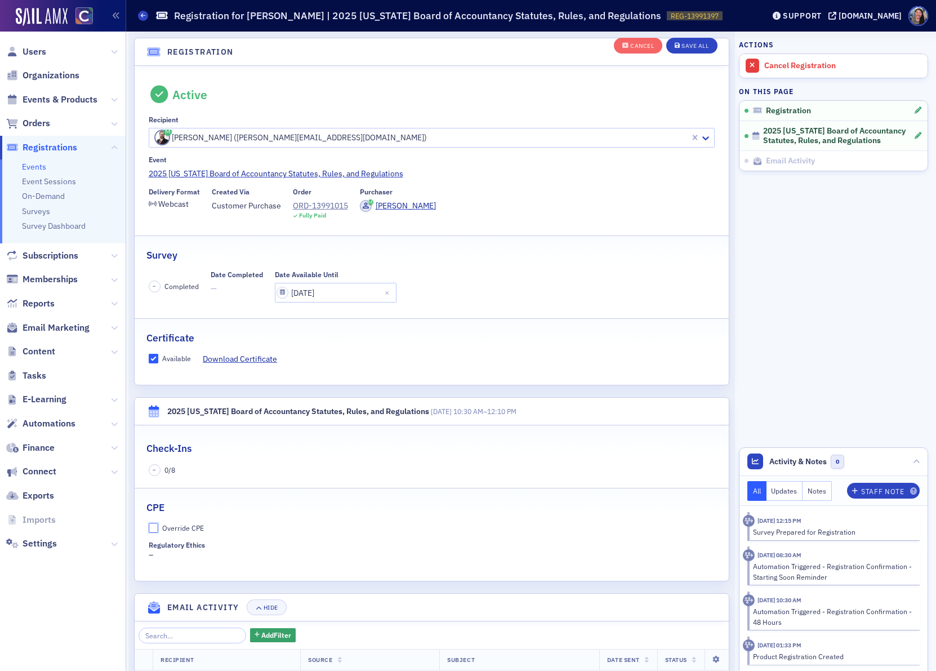
click at [159, 529] on input "Override CPE" at bounding box center [154, 527] width 10 height 10
checkbox input "true"
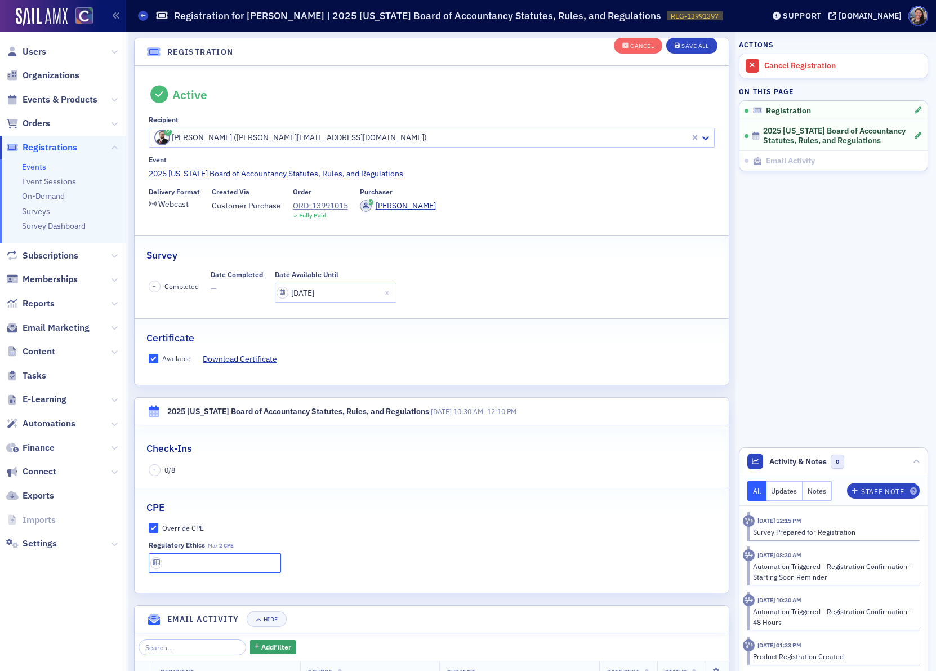
click at [177, 557] on input "text" at bounding box center [215, 563] width 133 height 20
type input "2 CPE"
click at [681, 46] on div "Save All" at bounding box center [694, 46] width 27 height 6
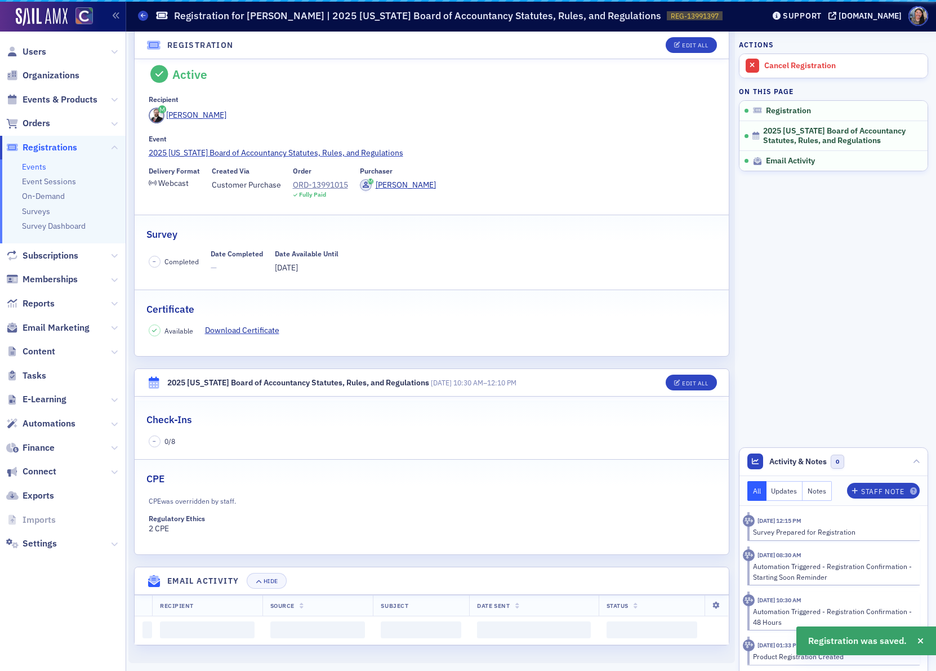
scroll to position [0, 0]
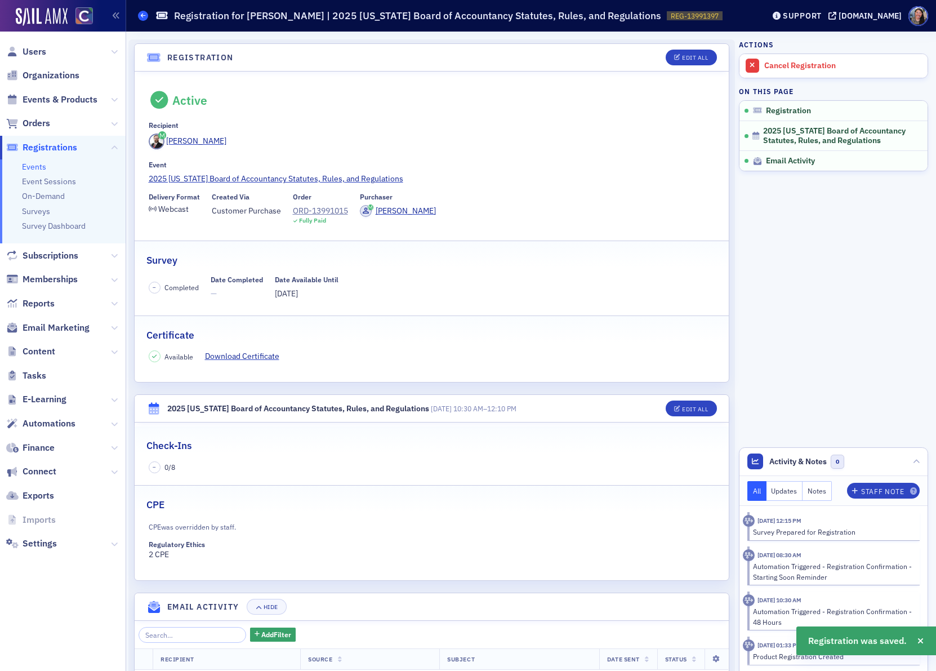
click at [142, 19] on span at bounding box center [143, 16] width 10 height 10
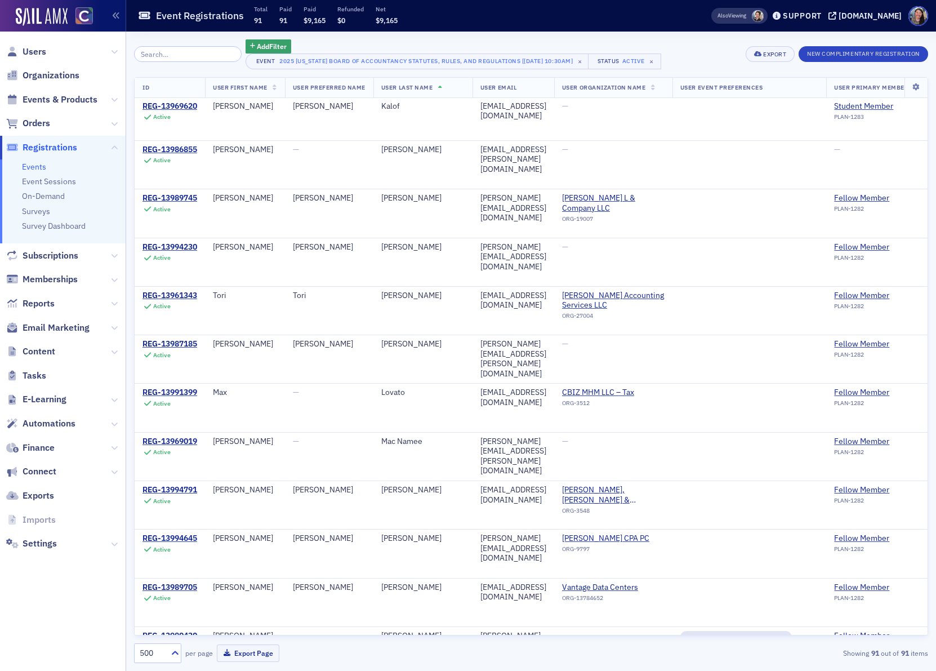
scroll to position [2112, 0]
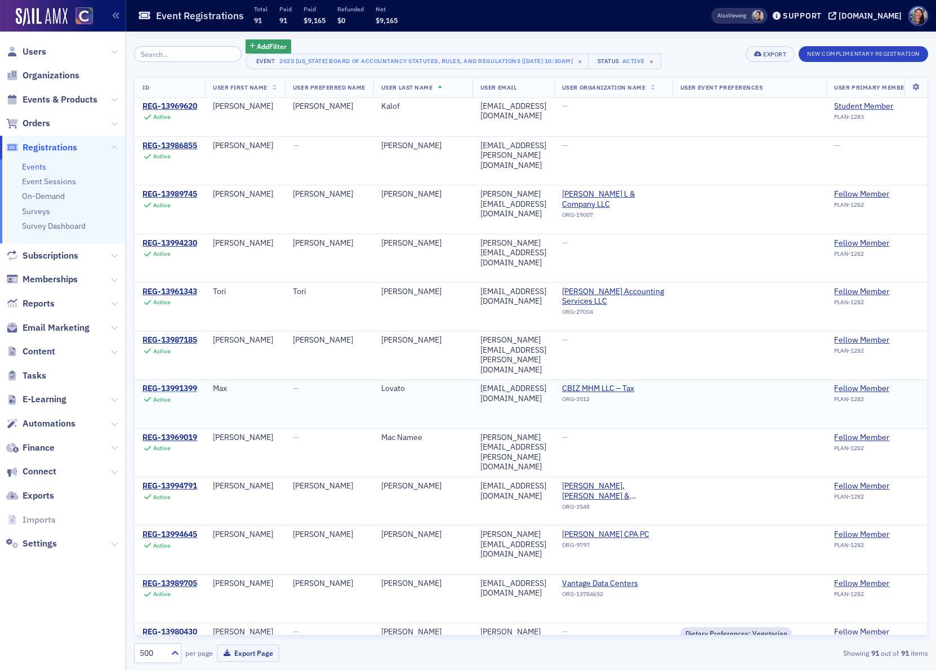
click at [178, 394] on div "REG-13991399" at bounding box center [169, 388] width 55 height 10
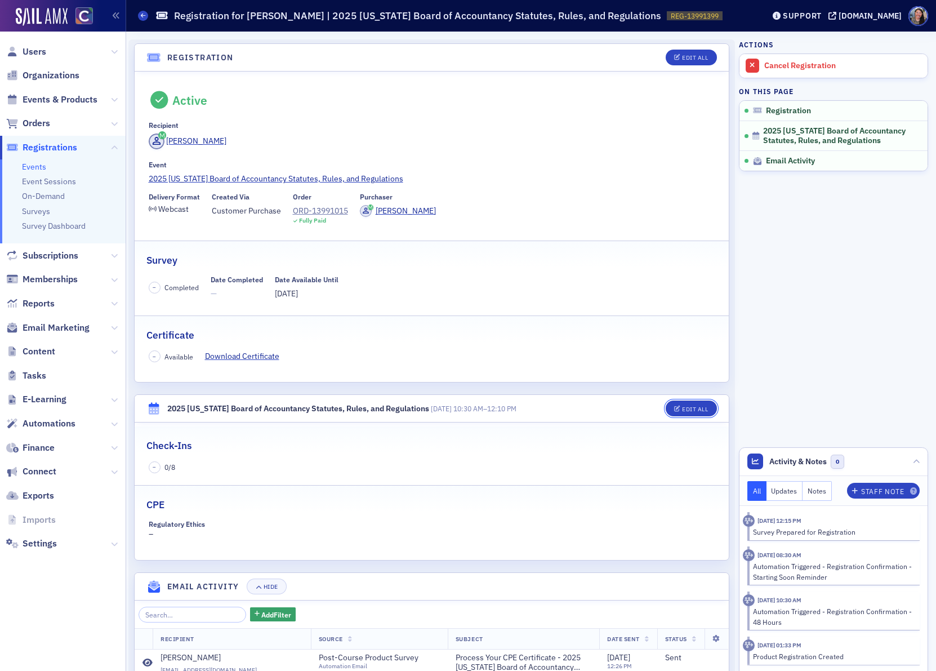
click at [693, 406] on div "Edit All" at bounding box center [695, 409] width 26 height 6
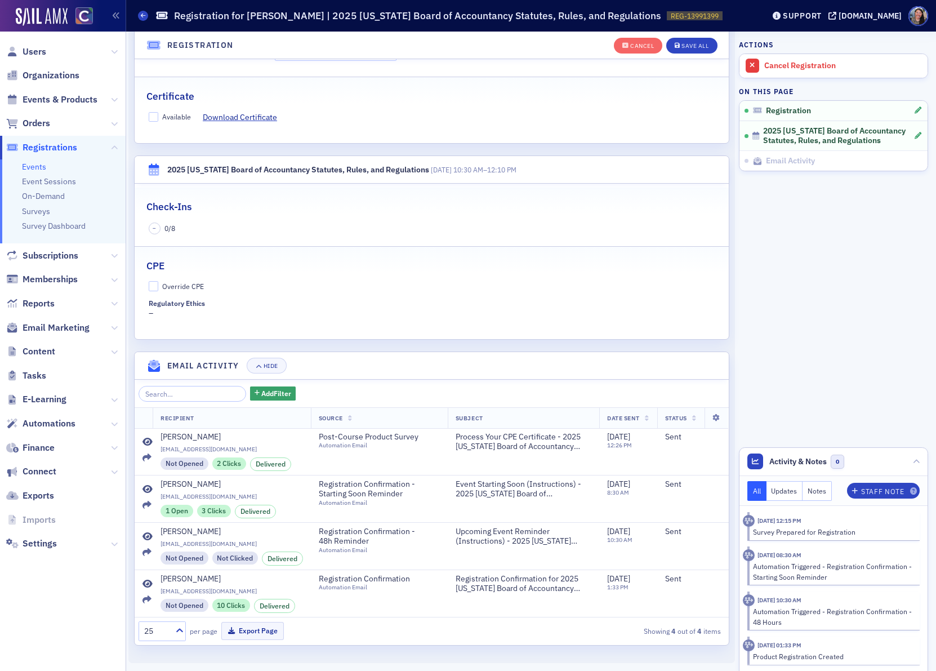
scroll to position [276, 0]
click at [178, 112] on div "Available" at bounding box center [176, 117] width 29 height 10
click at [159, 112] on input "Available" at bounding box center [154, 117] width 10 height 10
checkbox input "true"
click at [176, 281] on label "Override CPE" at bounding box center [432, 286] width 566 height 10
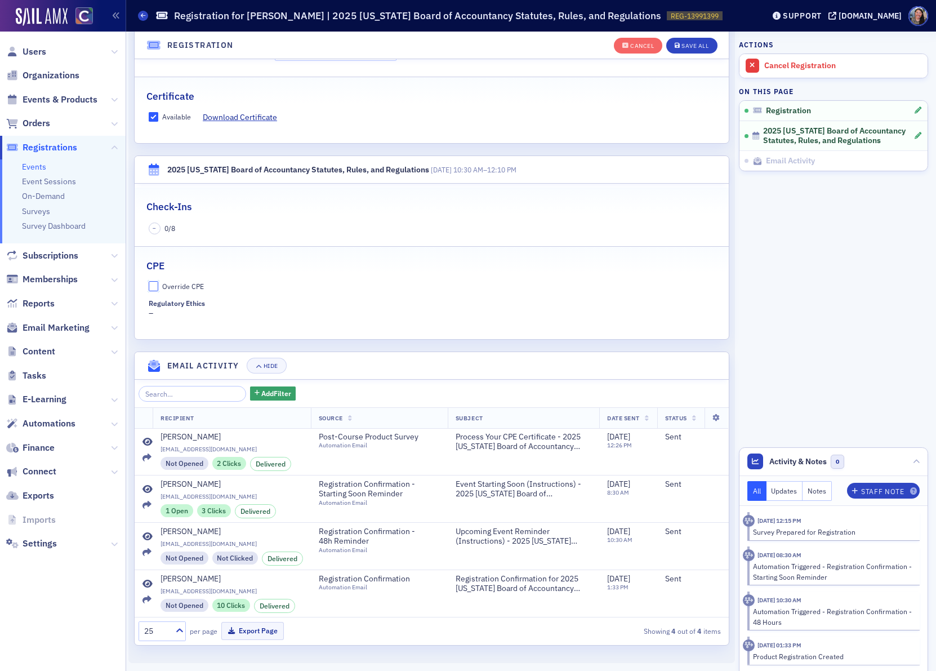
click at [159, 281] on input "Override CPE" at bounding box center [154, 286] width 10 height 10
checkbox input "true"
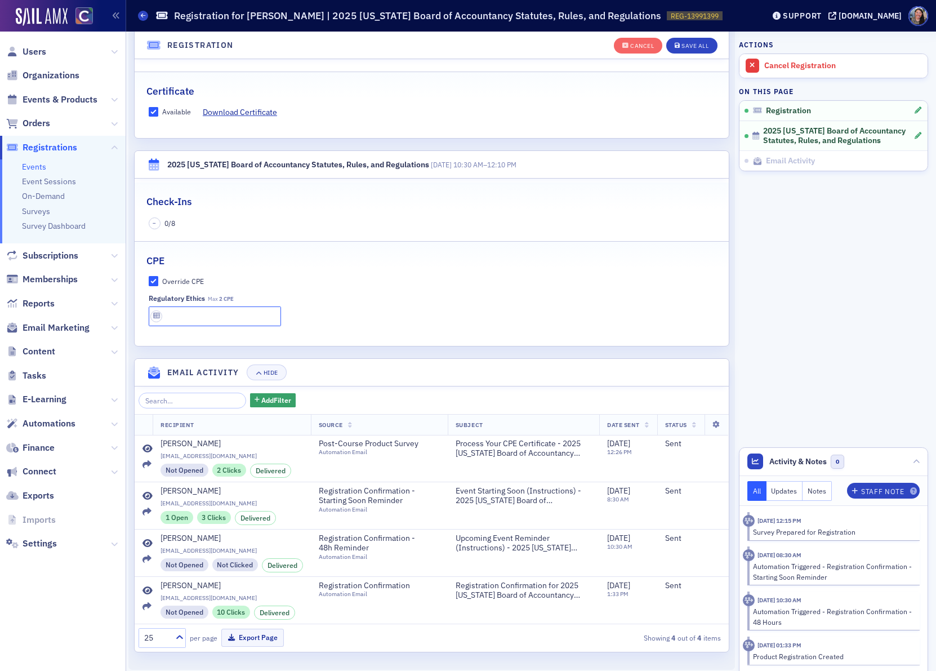
click at [176, 315] on input "text" at bounding box center [215, 316] width 133 height 20
type input "2 CPE"
click at [688, 46] on div "Save All" at bounding box center [694, 46] width 27 height 6
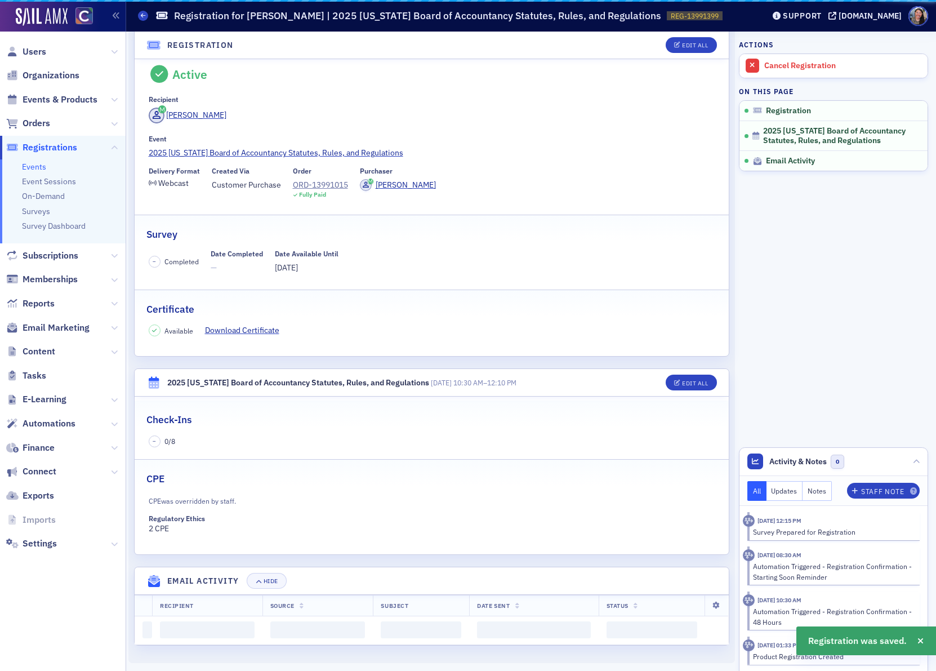
scroll to position [0, 0]
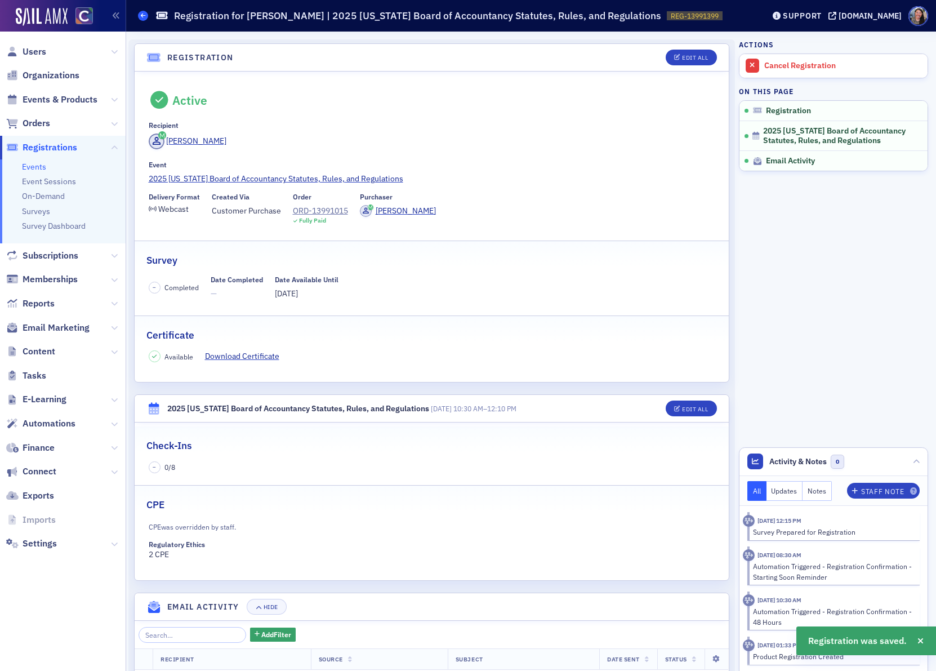
click at [144, 16] on icon at bounding box center [143, 15] width 5 height 5
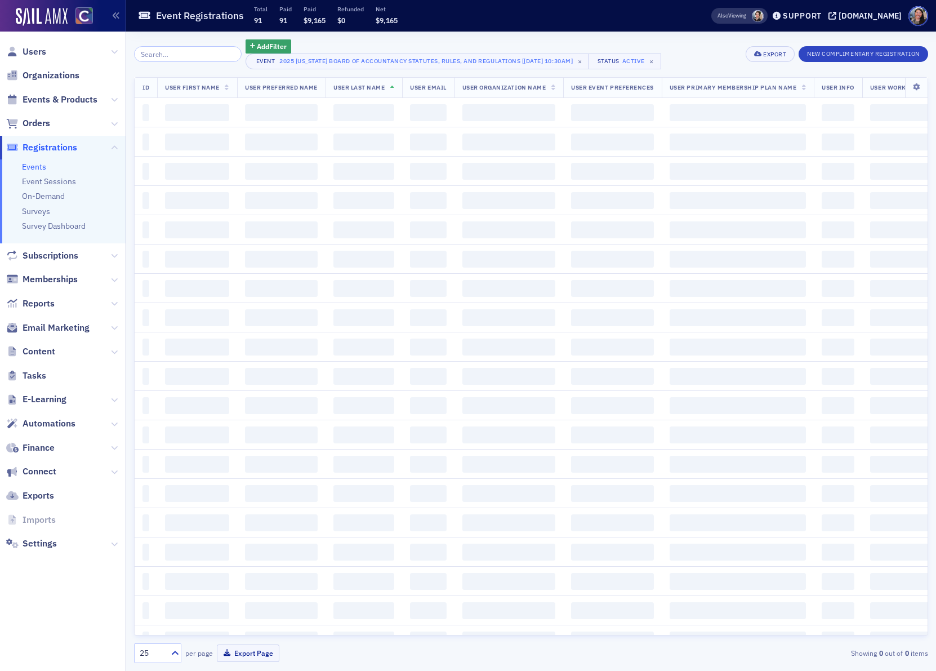
scroll to position [1, 0]
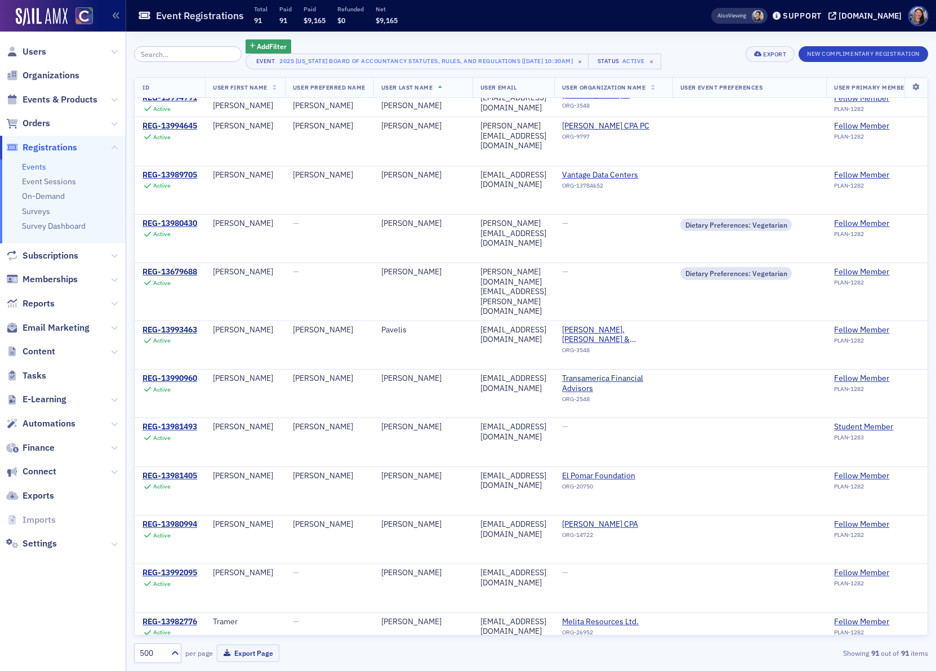
scroll to position [2684, 0]
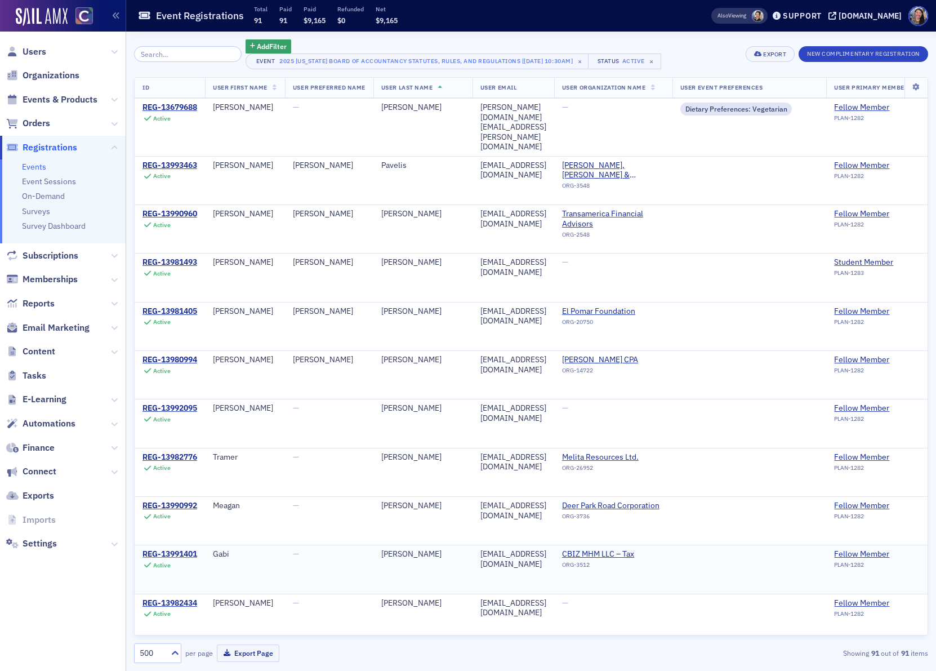
click at [179, 559] on div "REG-13991401" at bounding box center [169, 554] width 55 height 10
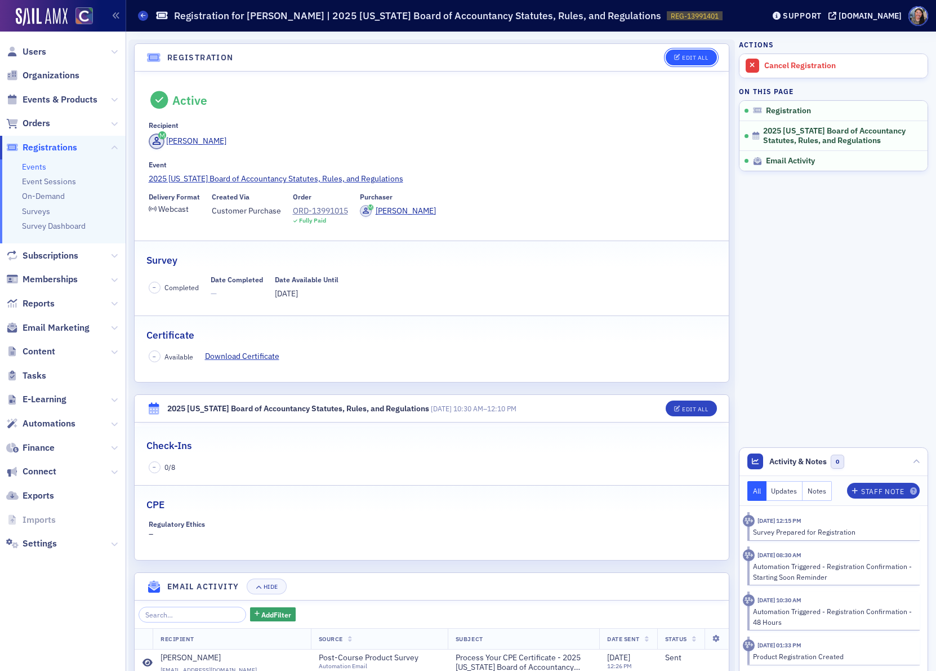
click at [694, 60] on button "Edit All" at bounding box center [690, 58] width 51 height 16
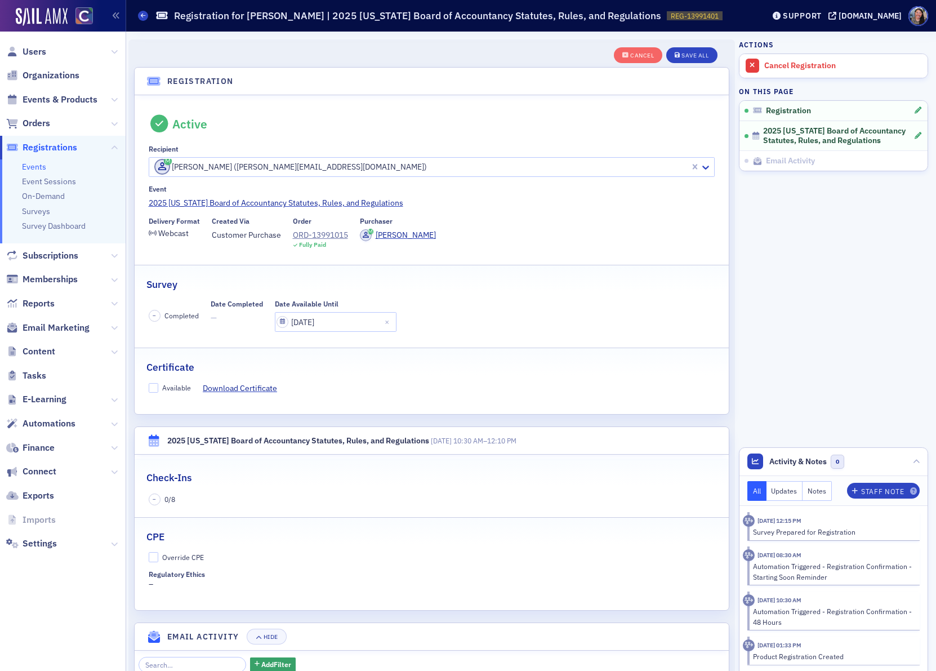
scroll to position [29, 0]
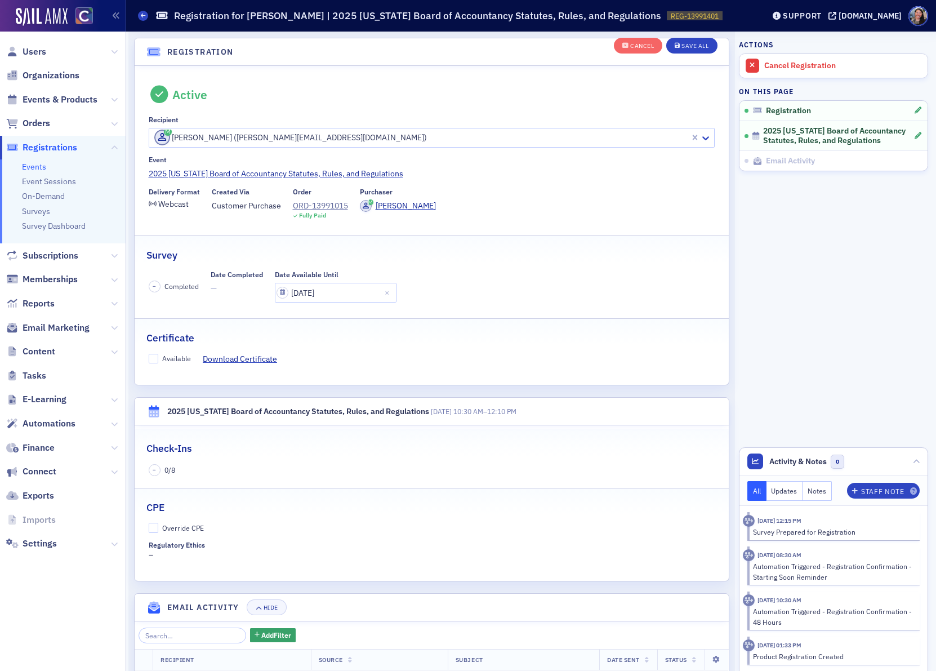
click at [166, 357] on div "Available" at bounding box center [176, 359] width 29 height 10
click at [159, 357] on input "Available" at bounding box center [154, 359] width 10 height 10
checkbox input "true"
click at [172, 525] on div "Override CPE" at bounding box center [183, 528] width 42 height 10
click at [159, 525] on input "Override CPE" at bounding box center [154, 527] width 10 height 10
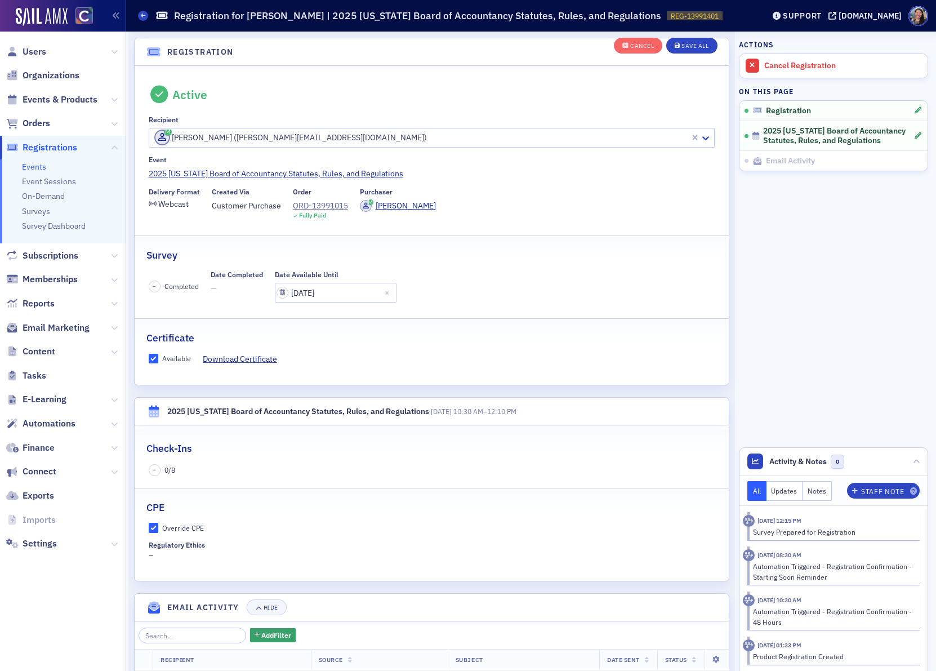
checkbox input "true"
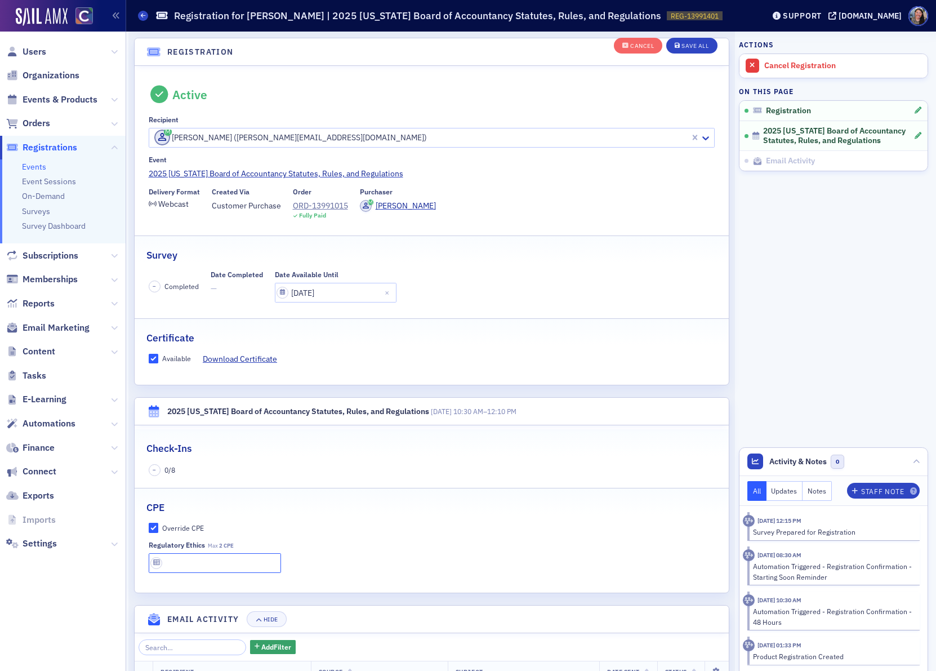
click at [172, 566] on input "text" at bounding box center [215, 563] width 133 height 20
type input "2 CPE"
click at [881, 490] on div "Staff Note" at bounding box center [882, 491] width 43 height 6
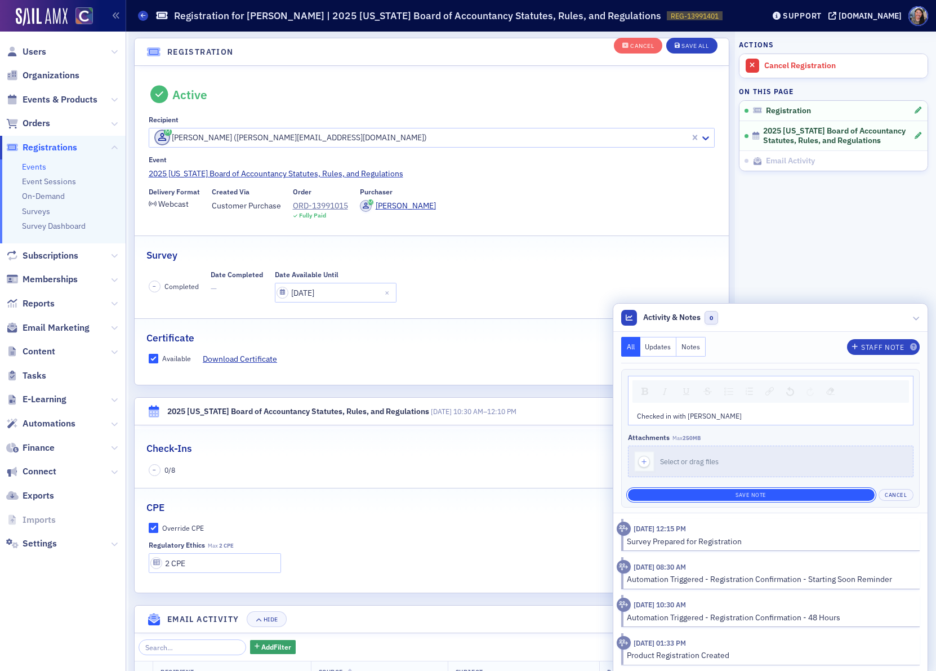
click at [762, 492] on button "Save Note" at bounding box center [751, 495] width 247 height 12
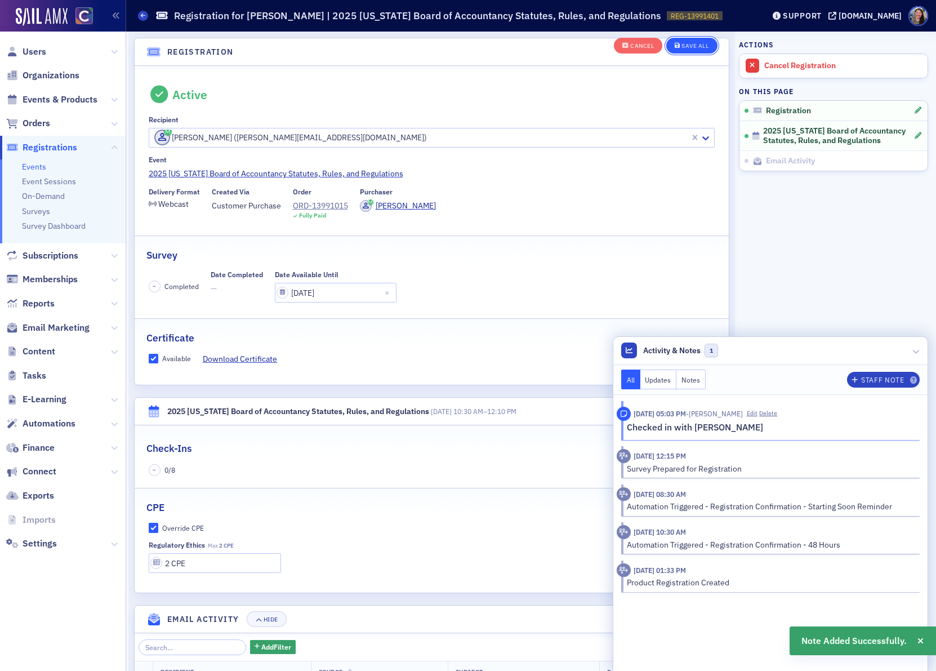
click at [691, 44] on div "Save All" at bounding box center [694, 46] width 27 height 6
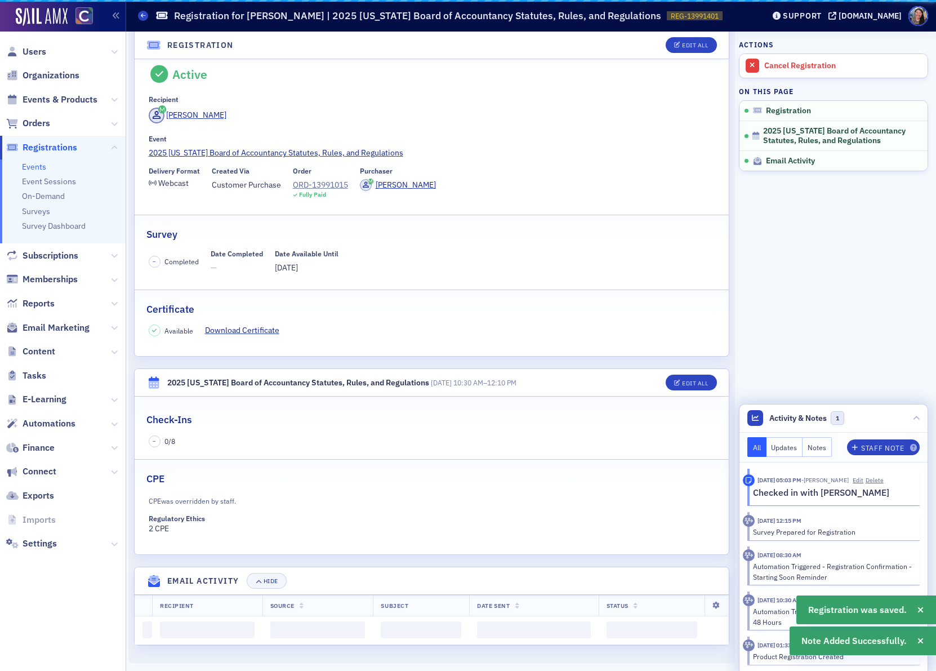
scroll to position [0, 0]
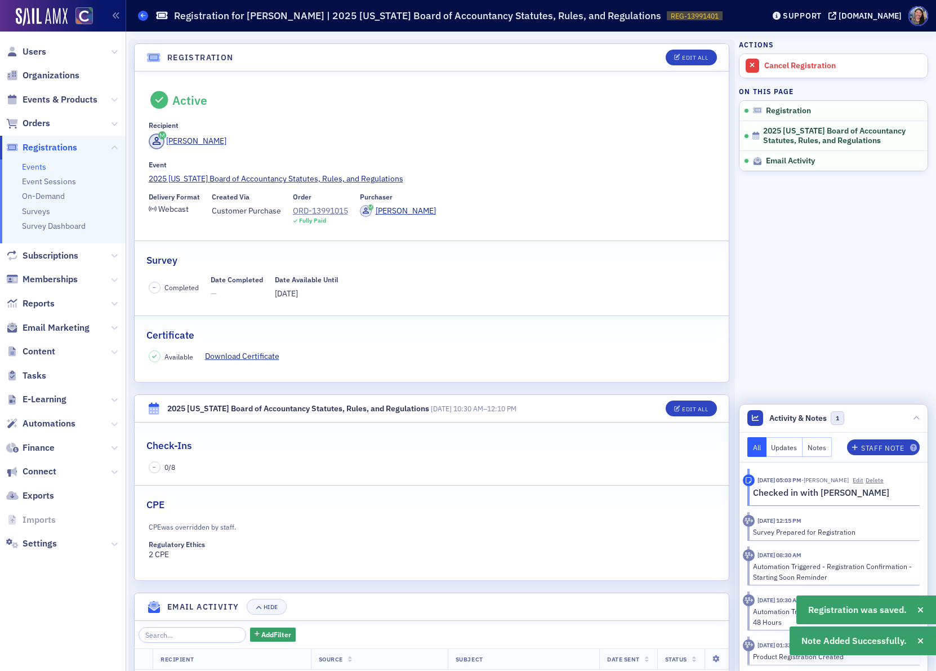
click at [146, 17] on span at bounding box center [143, 16] width 10 height 10
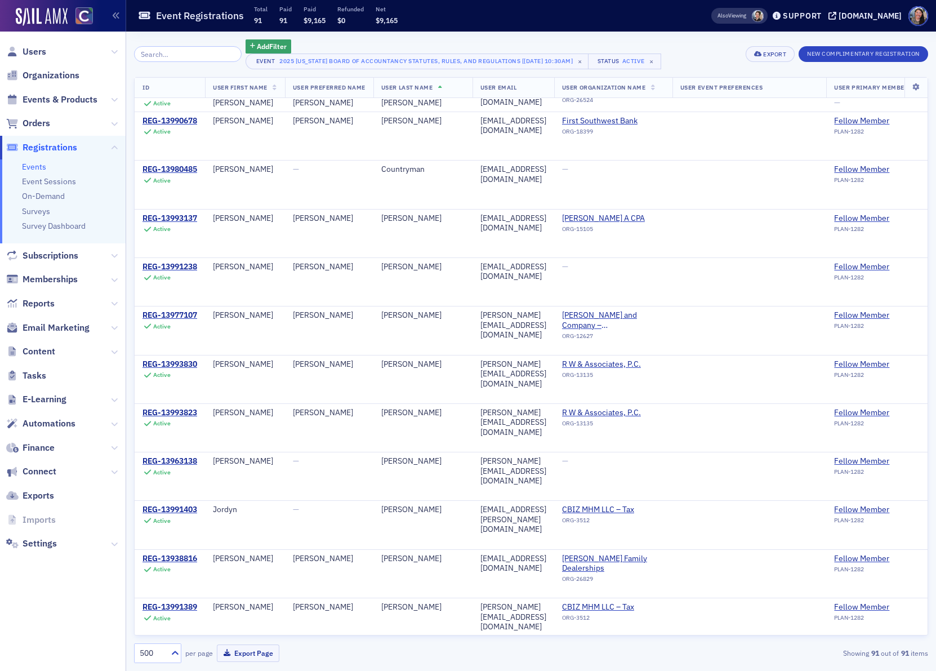
scroll to position [718, 0]
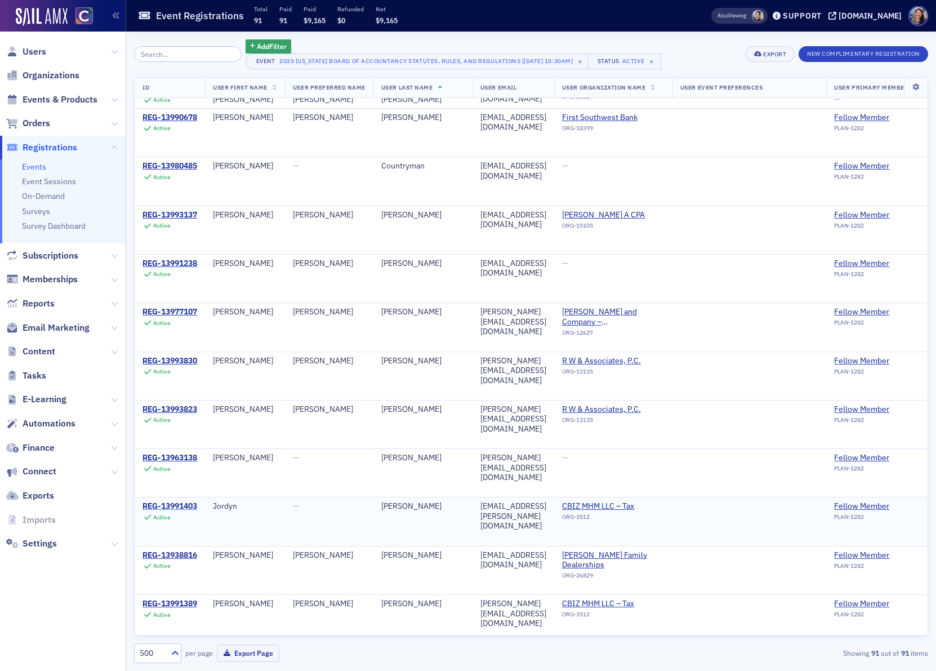
click at [178, 511] on div "REG-13991403" at bounding box center [169, 506] width 55 height 10
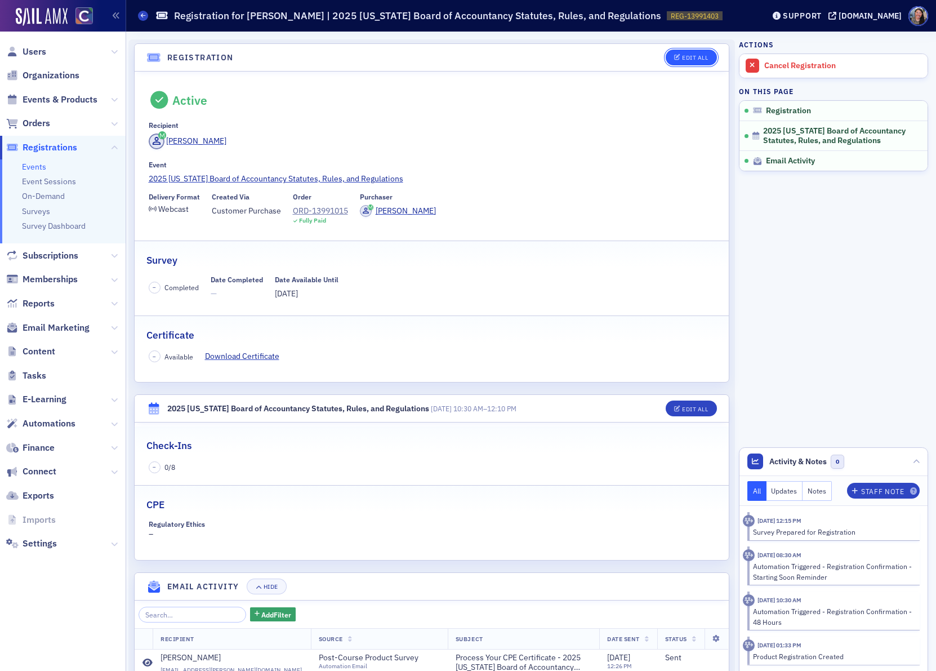
click at [709, 56] on button "Edit All" at bounding box center [690, 58] width 51 height 16
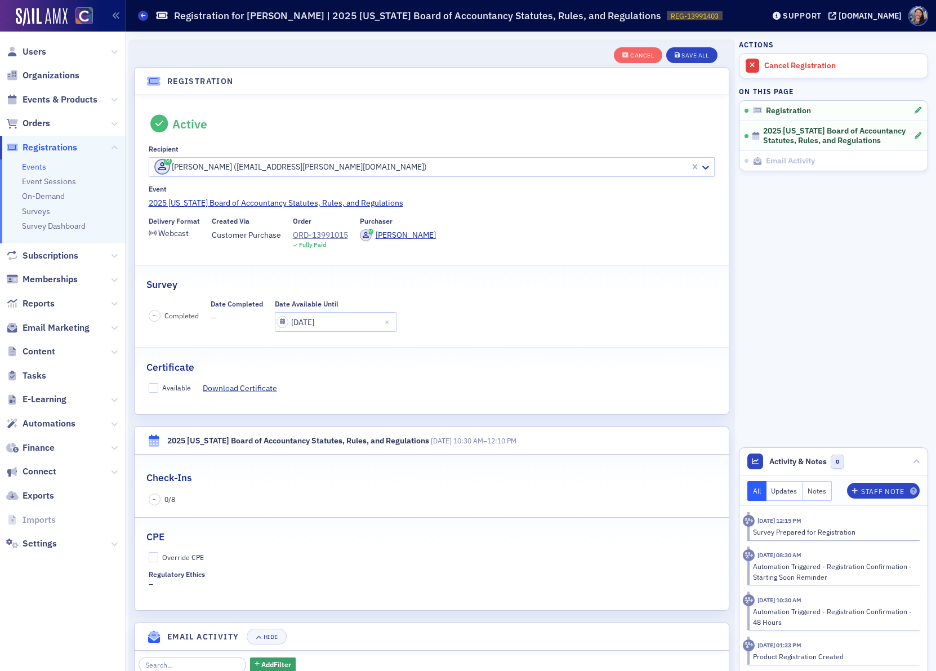
scroll to position [29, 0]
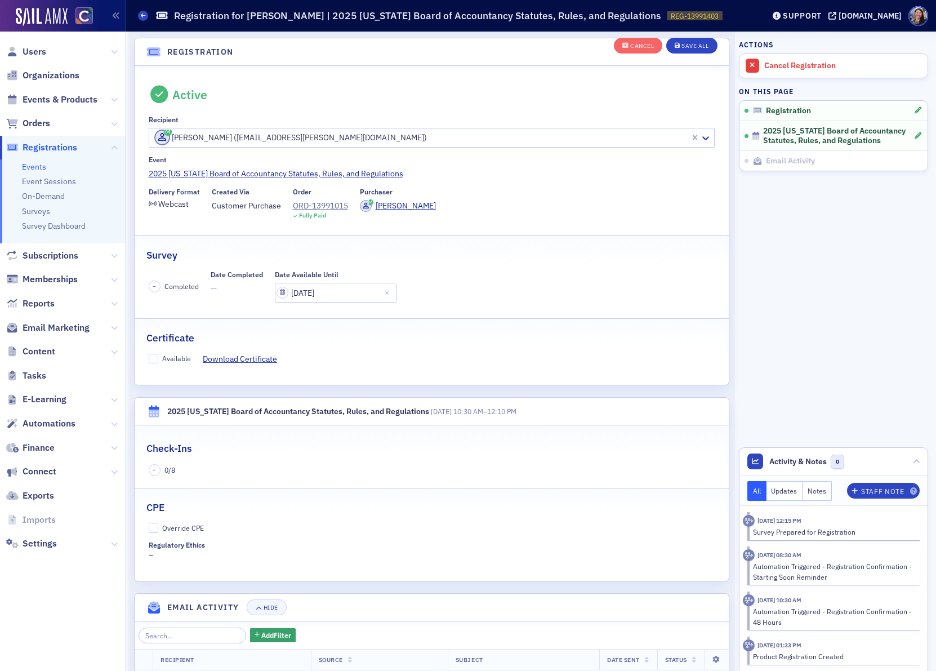
click at [164, 359] on div "Available" at bounding box center [176, 359] width 29 height 10
click at [159, 359] on input "Available" at bounding box center [154, 359] width 10 height 10
checkbox input "true"
click at [177, 529] on div "Override CPE" at bounding box center [183, 528] width 42 height 10
click at [159, 529] on input "Override CPE" at bounding box center [154, 527] width 10 height 10
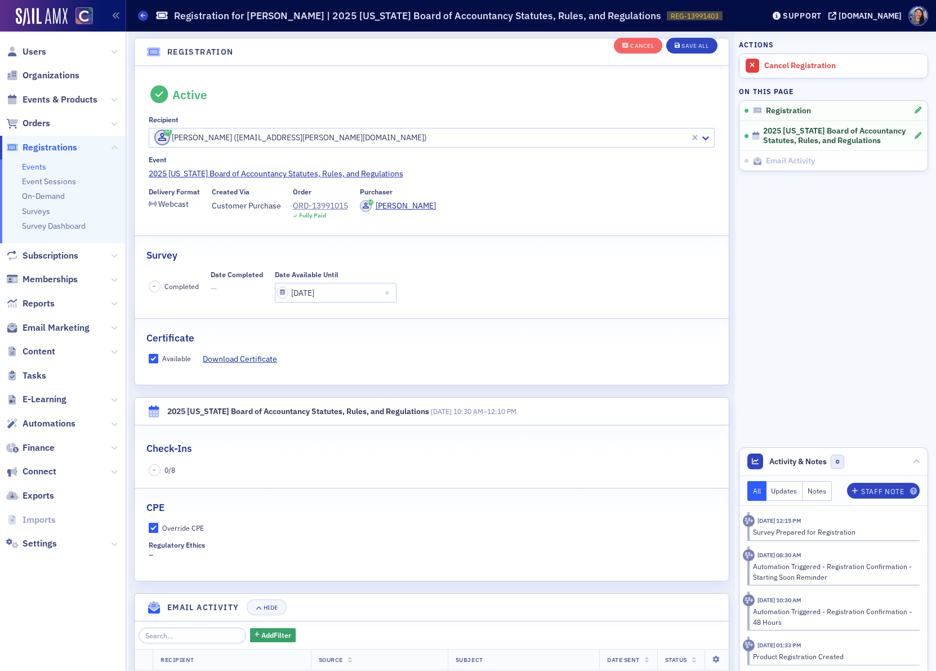
checkbox input "true"
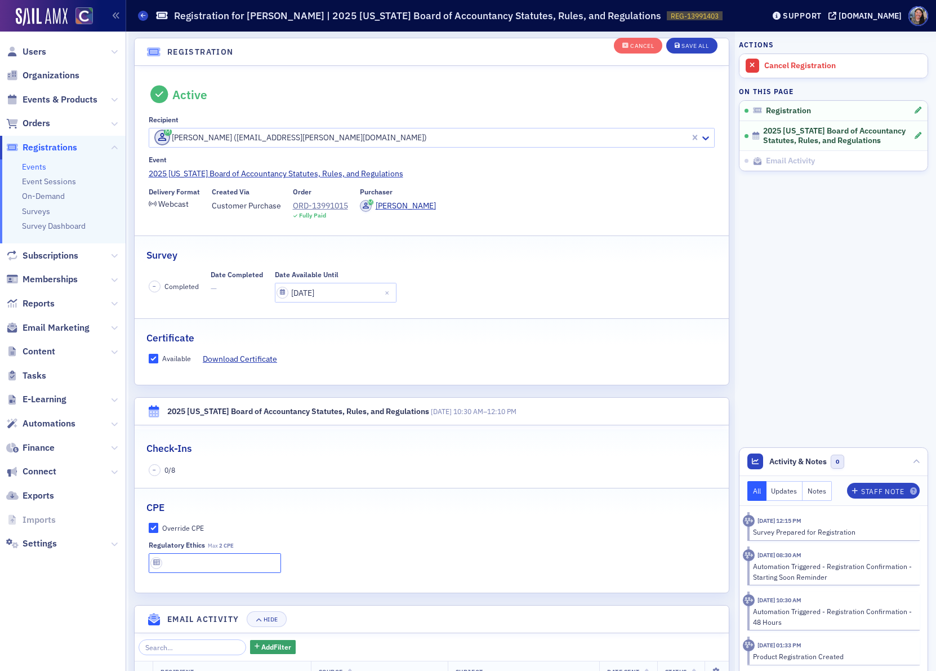
click at [185, 570] on input "text" at bounding box center [215, 563] width 133 height 20
type input "2 CPE"
click at [894, 490] on div "Staff Note" at bounding box center [882, 491] width 43 height 6
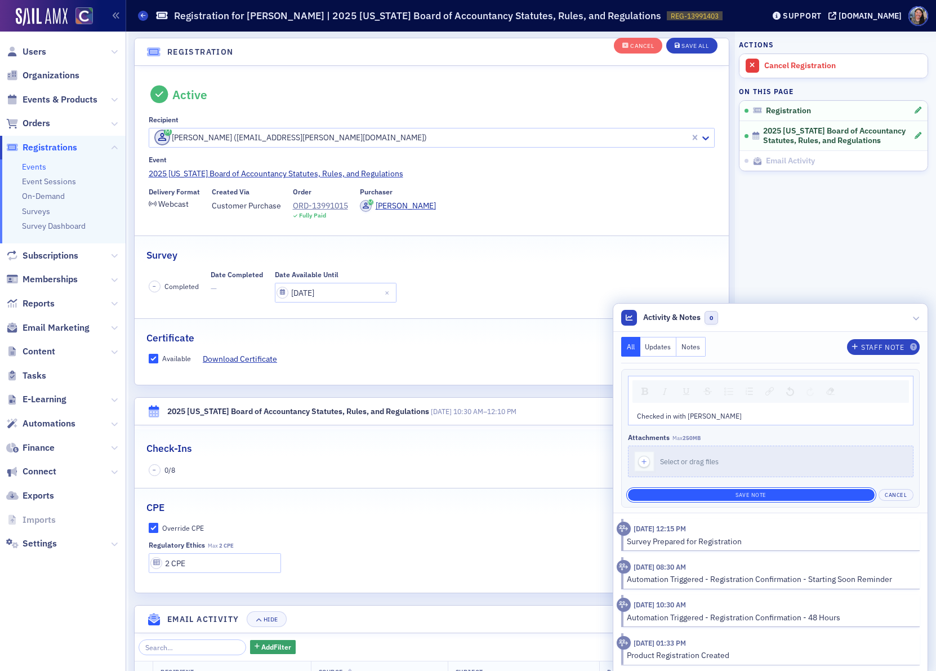
click at [758, 490] on button "Save Note" at bounding box center [751, 495] width 247 height 12
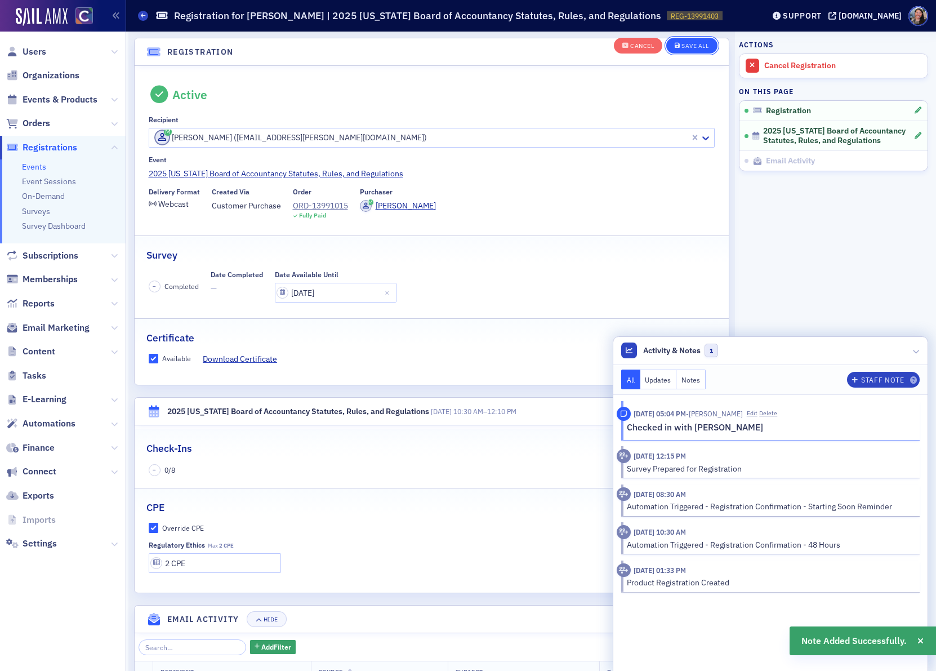
click at [688, 43] on div "Save All" at bounding box center [694, 46] width 27 height 6
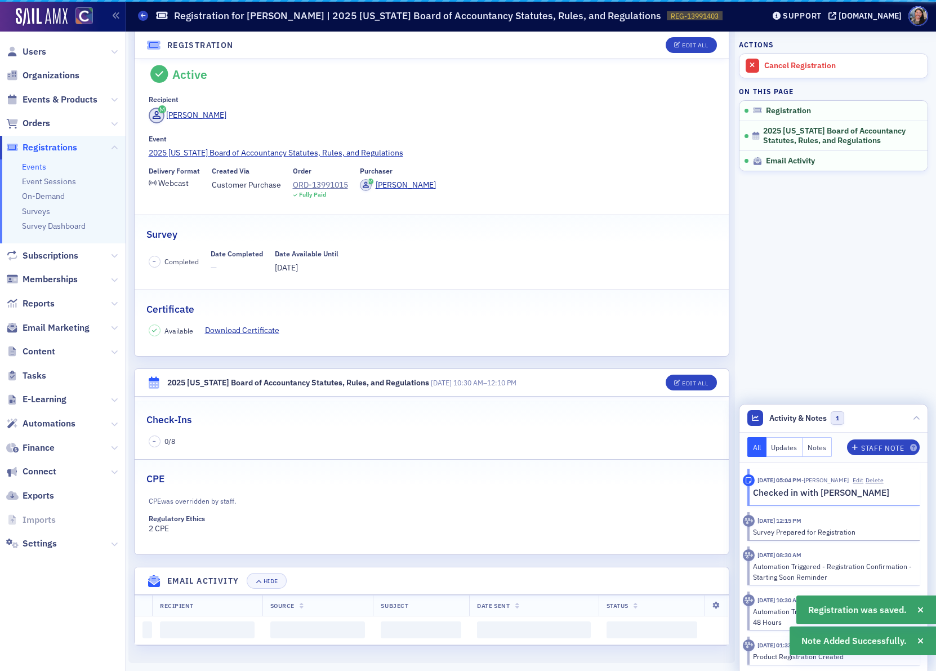
scroll to position [0, 0]
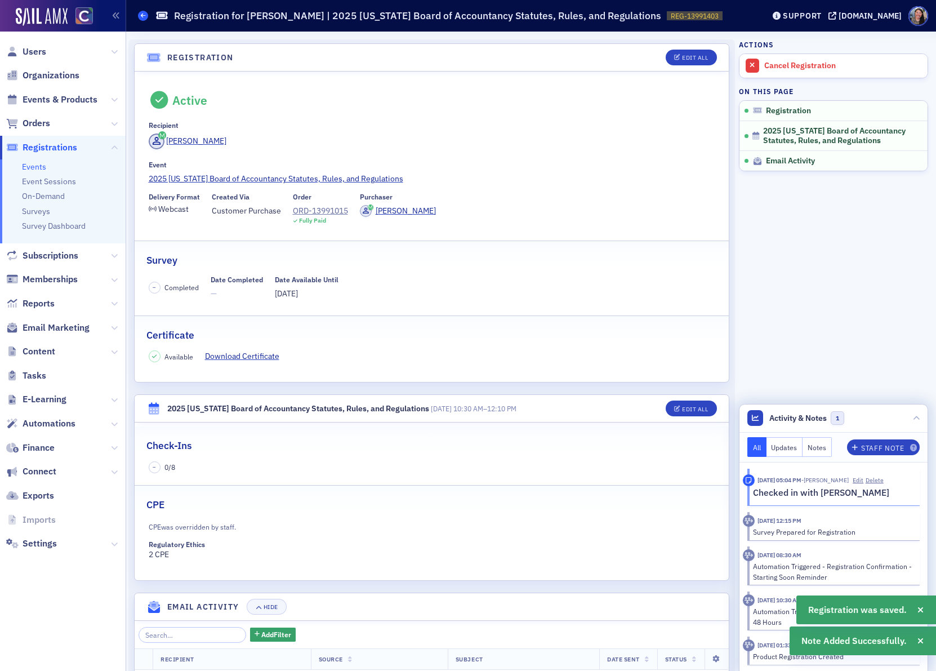
click at [139, 12] on span at bounding box center [143, 16] width 10 height 10
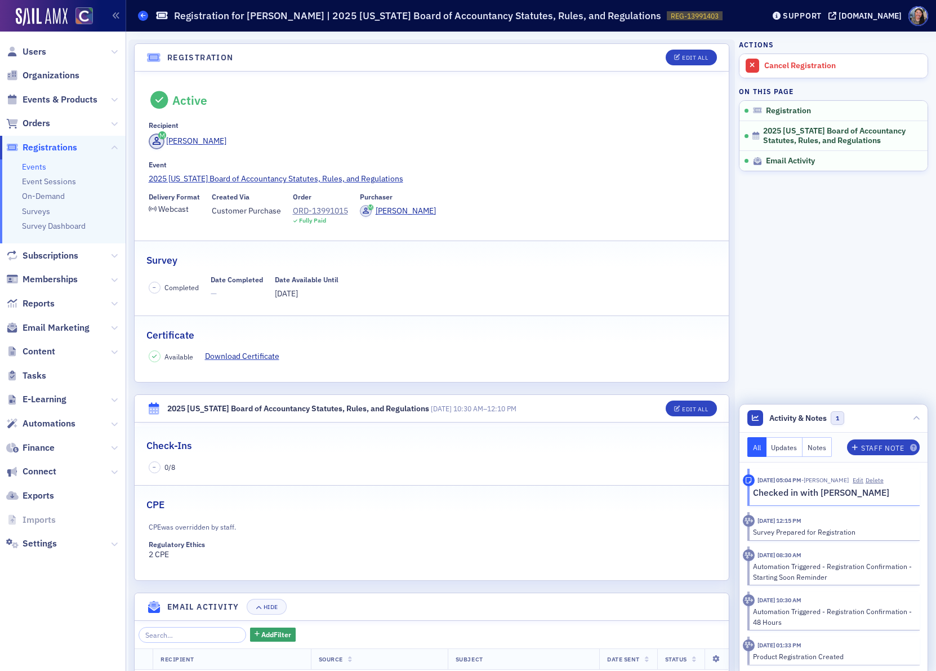
click at [145, 19] on span at bounding box center [143, 16] width 10 height 10
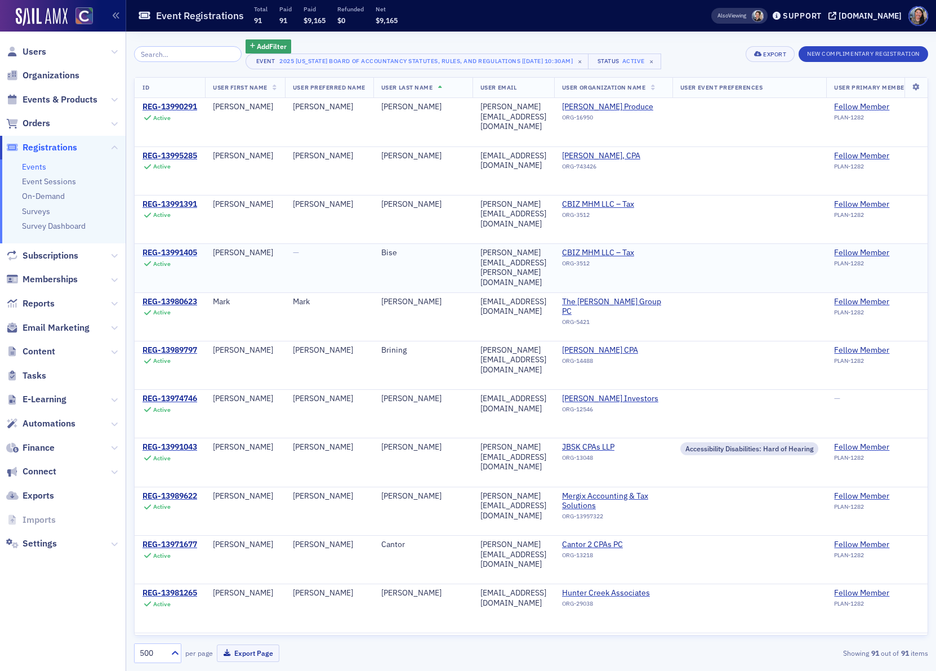
click at [168, 254] on div "REG-13991405" at bounding box center [169, 253] width 55 height 10
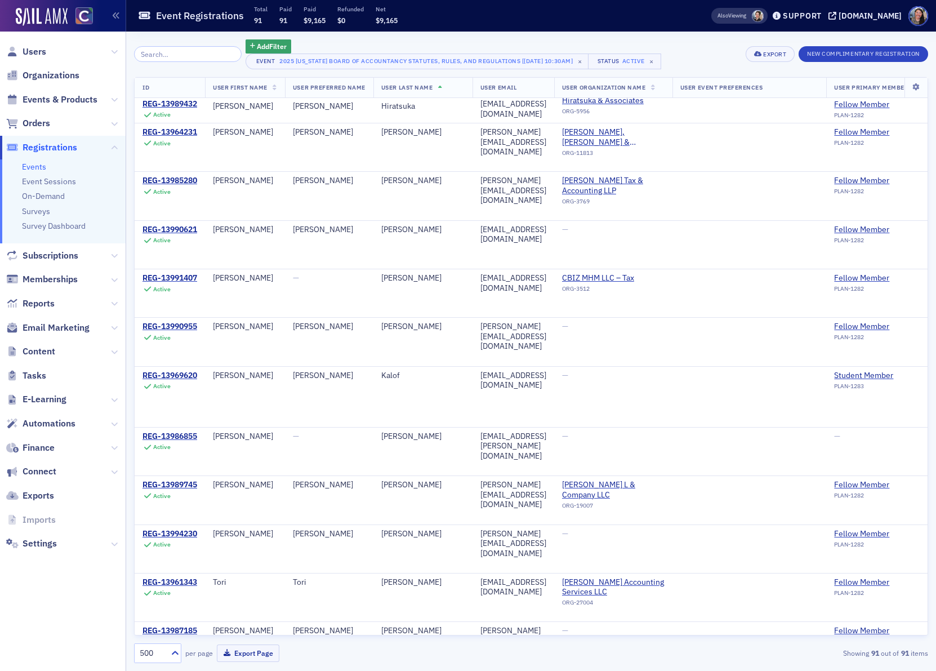
scroll to position [1824, 0]
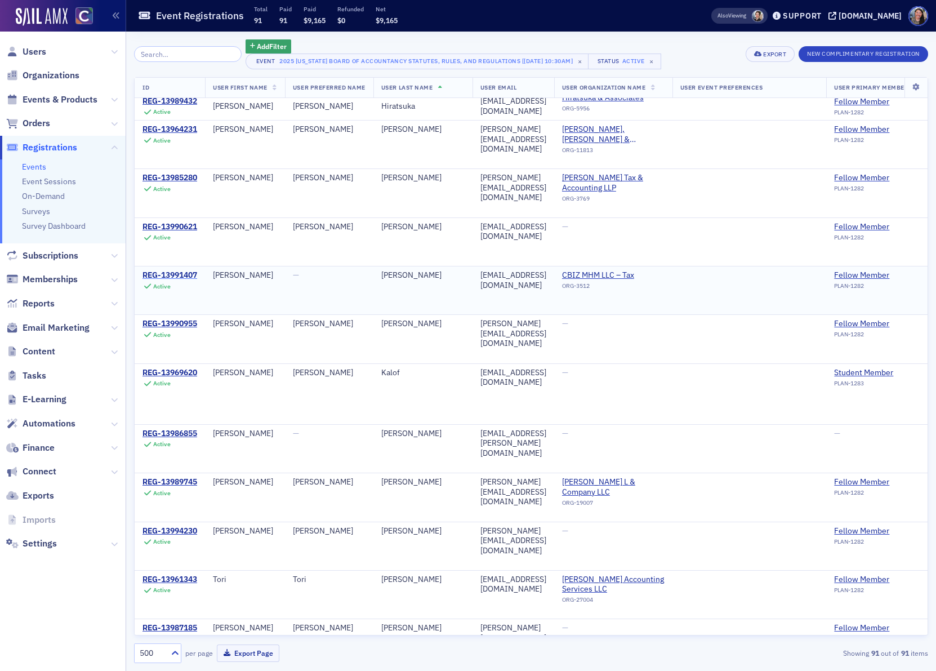
click at [186, 280] on div "REG-13991407" at bounding box center [169, 275] width 55 height 10
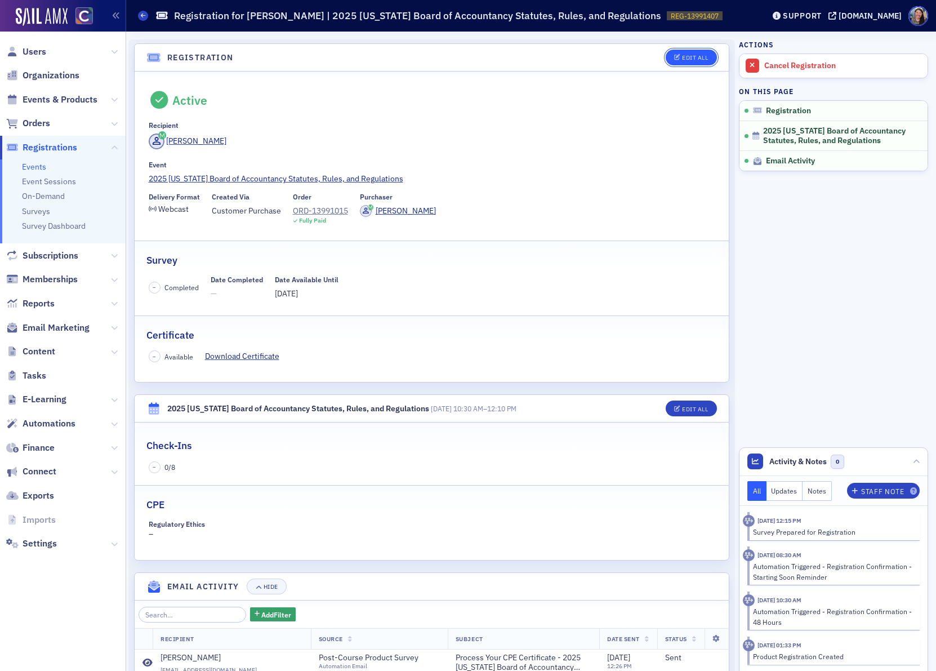
click at [686, 56] on div "Edit All" at bounding box center [695, 58] width 26 height 6
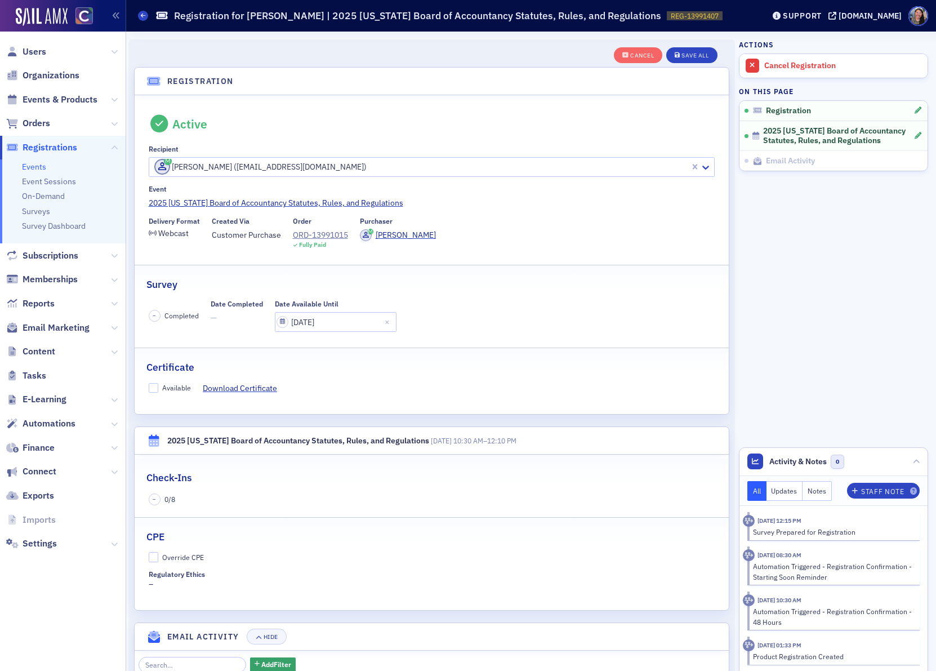
scroll to position [29, 0]
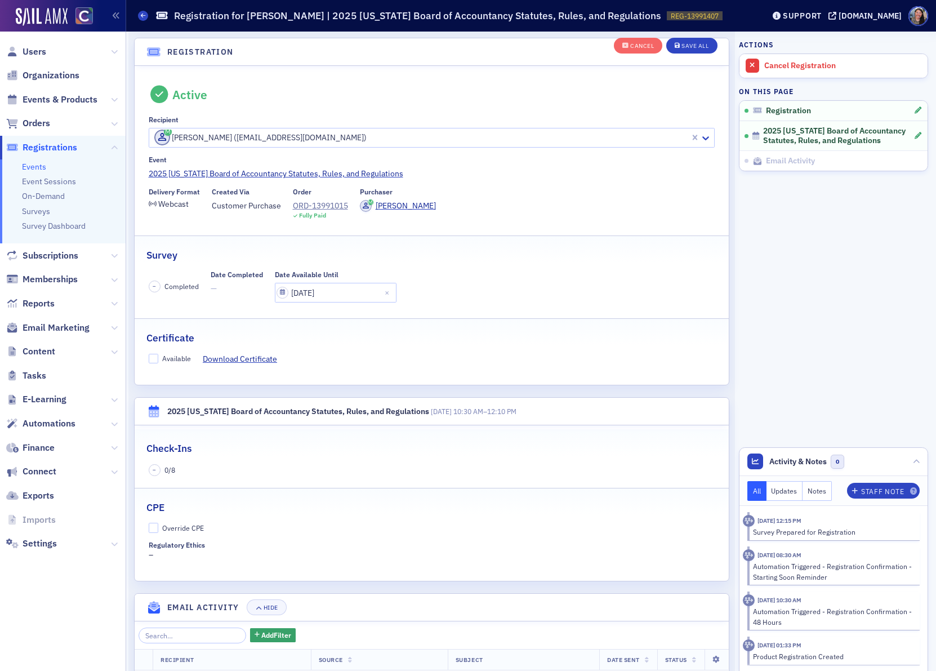
click at [169, 360] on div "Available" at bounding box center [176, 359] width 29 height 10
click at [159, 360] on input "Available" at bounding box center [154, 359] width 10 height 10
checkbox input "true"
click at [177, 528] on div "Override CPE" at bounding box center [183, 528] width 42 height 10
click at [159, 528] on input "Override CPE" at bounding box center [154, 527] width 10 height 10
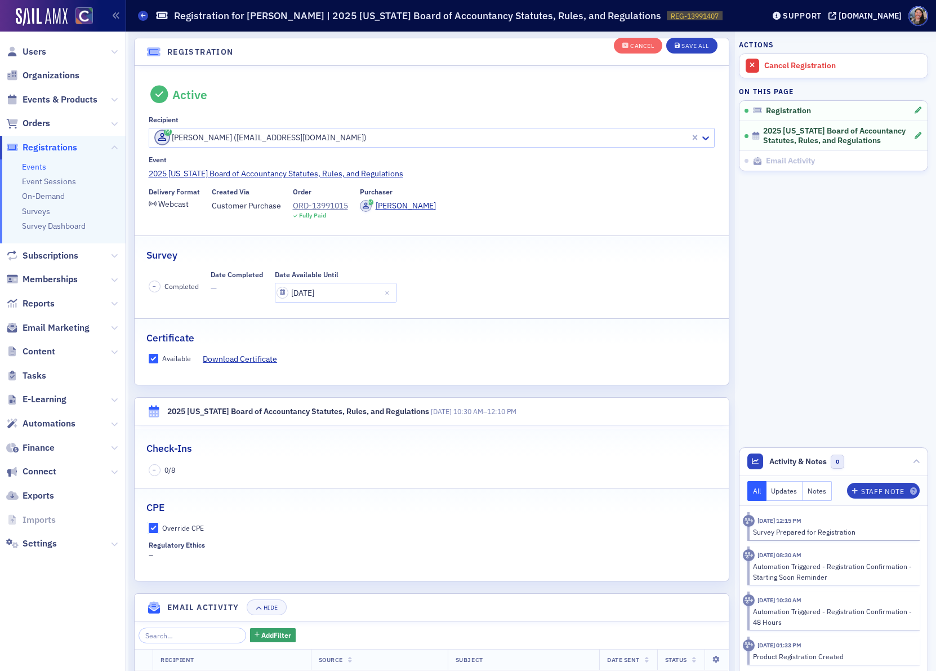
checkbox input "true"
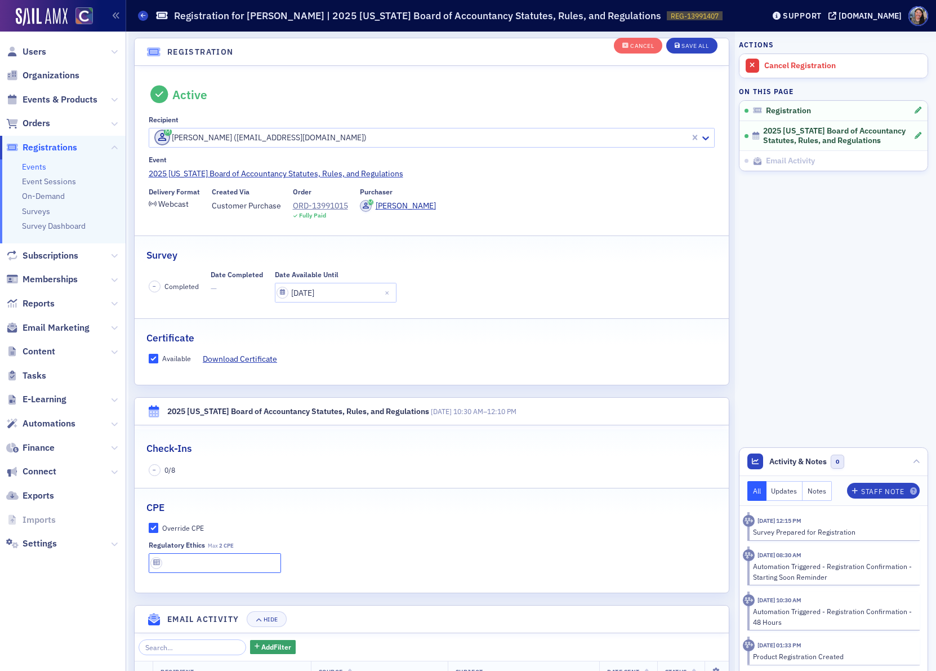
click at [182, 569] on input "text" at bounding box center [215, 563] width 133 height 20
type input "2 CPE"
click at [870, 488] on div "Staff Note" at bounding box center [882, 491] width 43 height 6
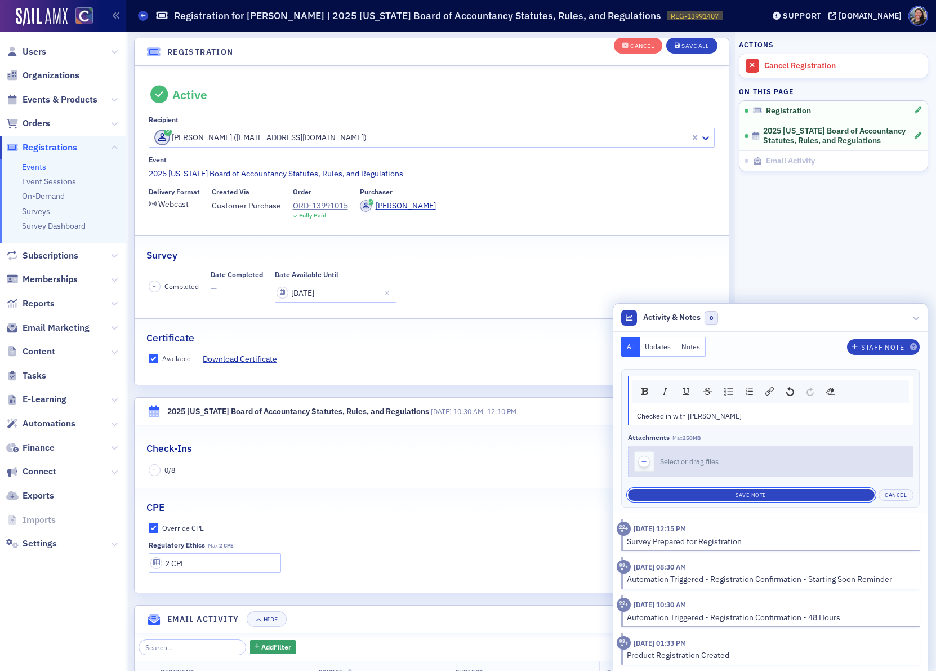
drag, startPoint x: 810, startPoint y: 490, endPoint x: 807, endPoint y: 467, distance: 23.2
click at [810, 485] on div "Save Note Cancel" at bounding box center [770, 493] width 285 height 16
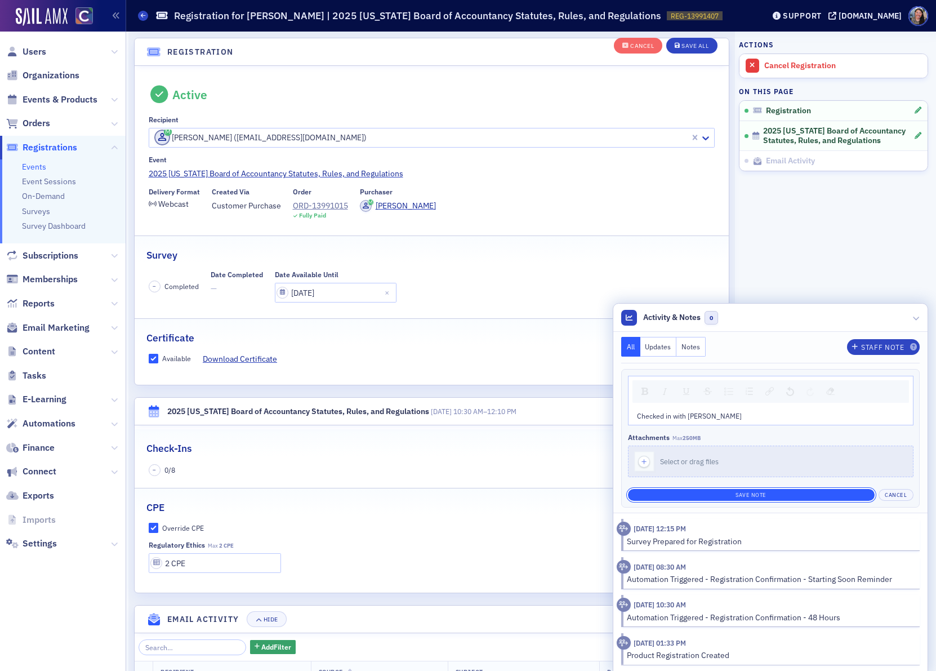
click at [725, 494] on button "Save Note" at bounding box center [751, 495] width 247 height 12
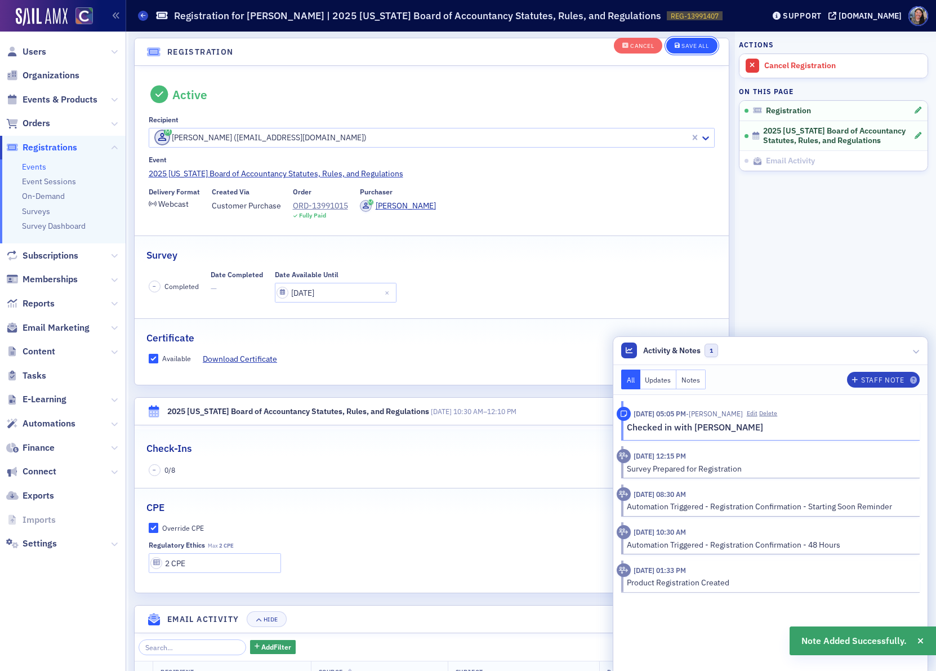
click at [695, 50] on button "Save All" at bounding box center [691, 46] width 51 height 16
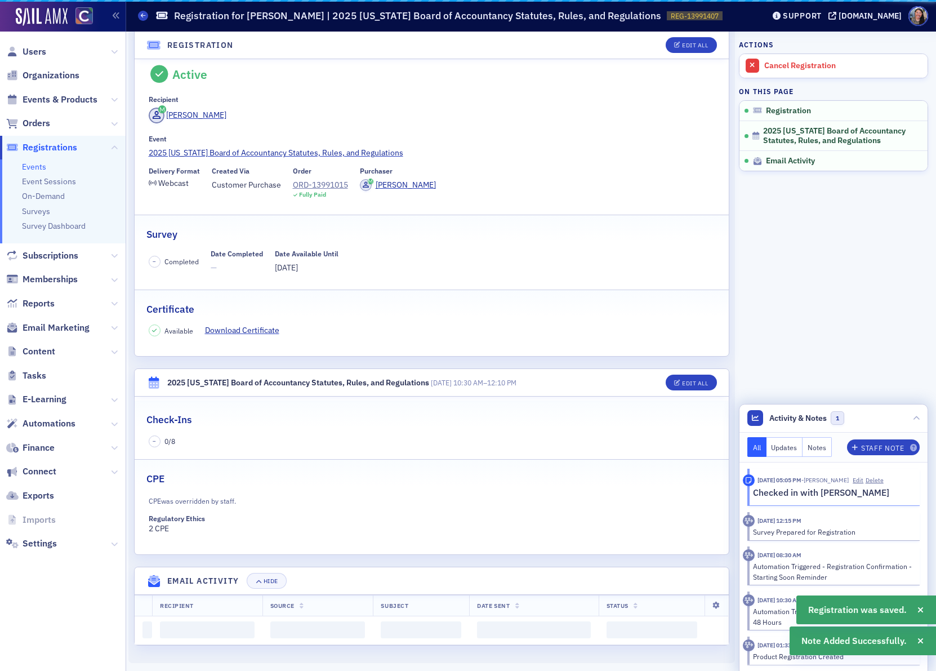
scroll to position [0, 0]
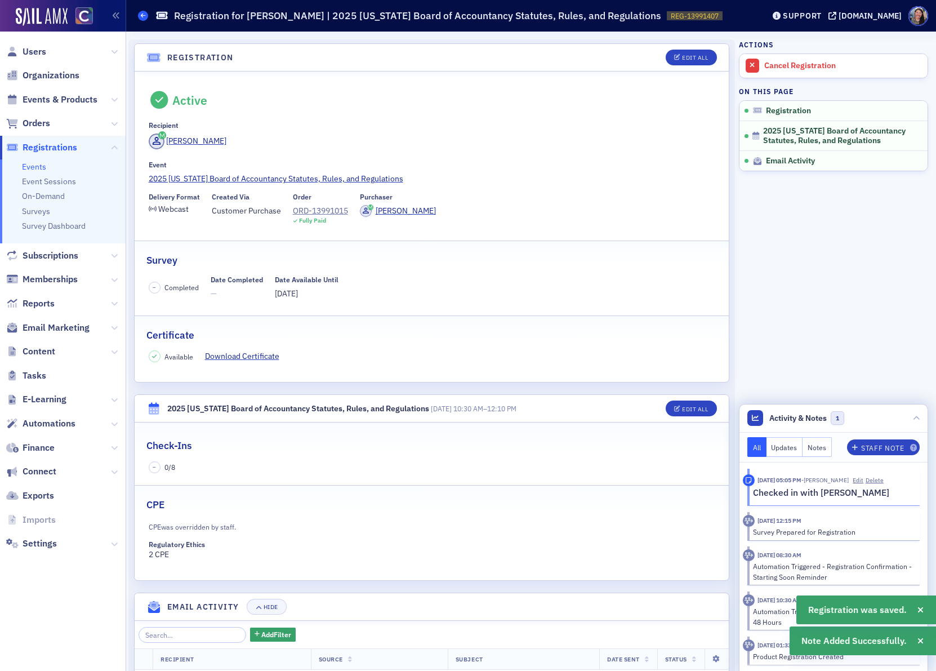
click at [147, 16] on span at bounding box center [143, 16] width 10 height 10
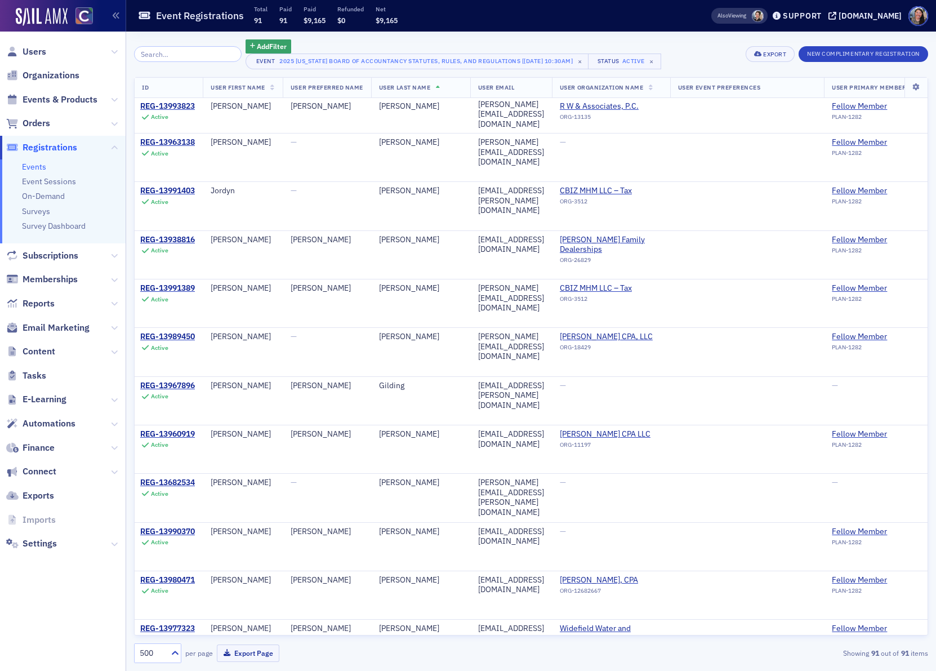
scroll to position [564, 2]
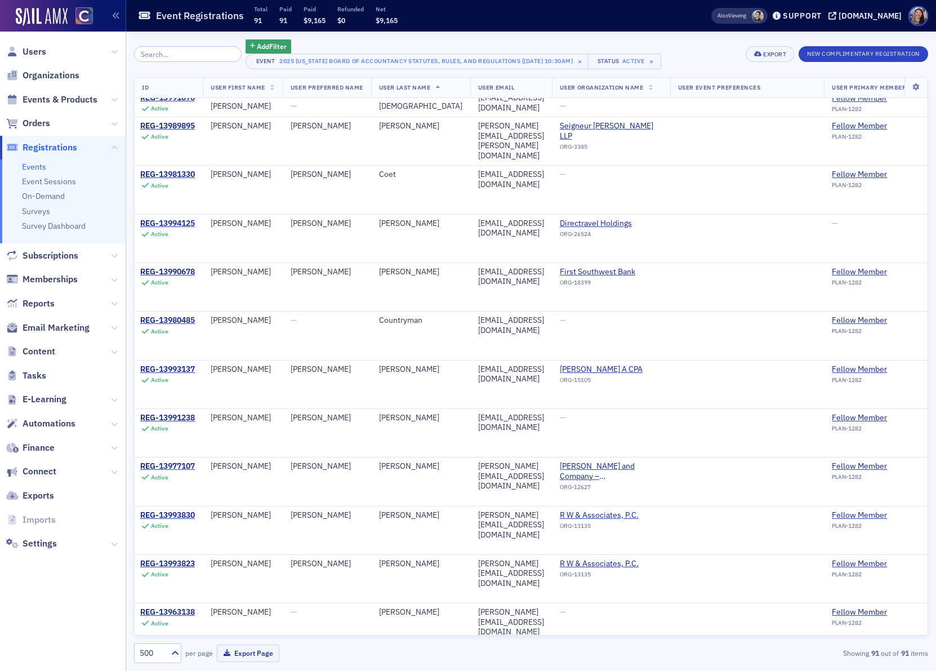
click at [188, 55] on input "search" at bounding box center [188, 54] width 108 height 16
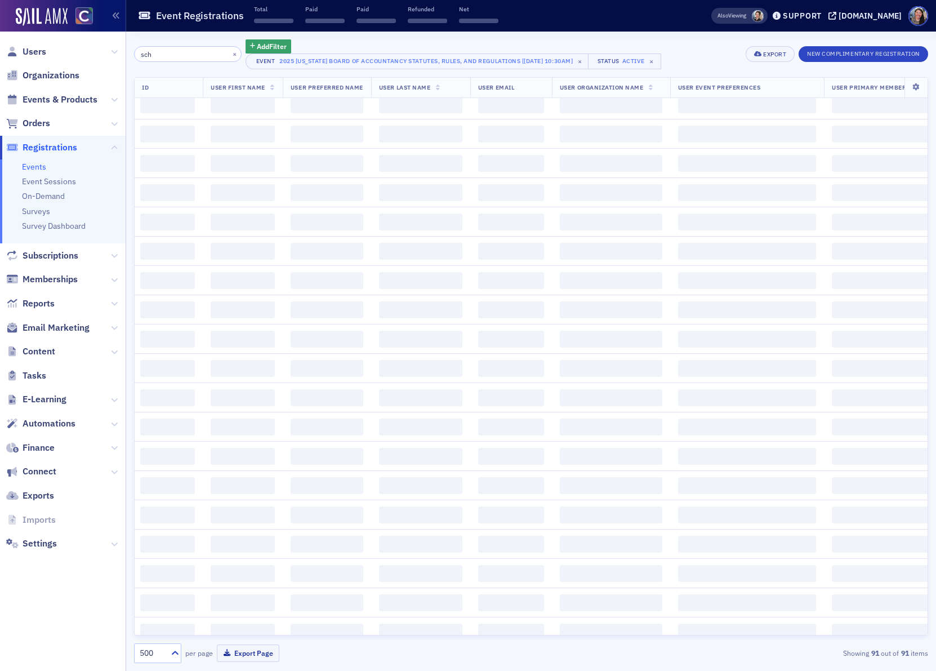
scroll to position [3242, 2]
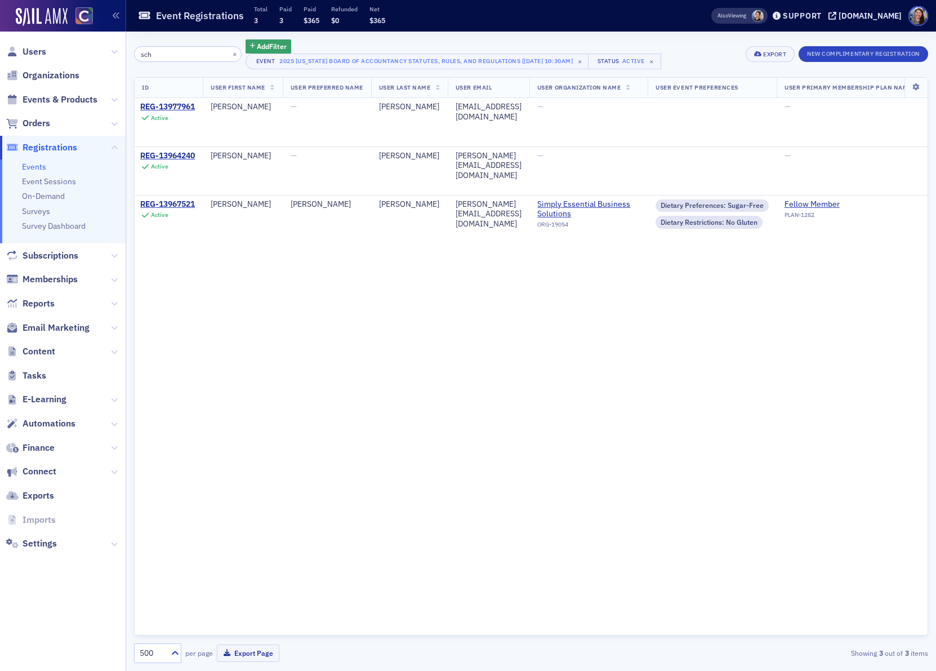
scroll to position [0, 2]
type input "sch"
drag, startPoint x: 157, startPoint y: 53, endPoint x: 26, endPoint y: 43, distance: 131.6
click at [26, 43] on div "Users Organizations Events & Products Orders Registrations Events Event Session…" at bounding box center [468, 335] width 936 height 671
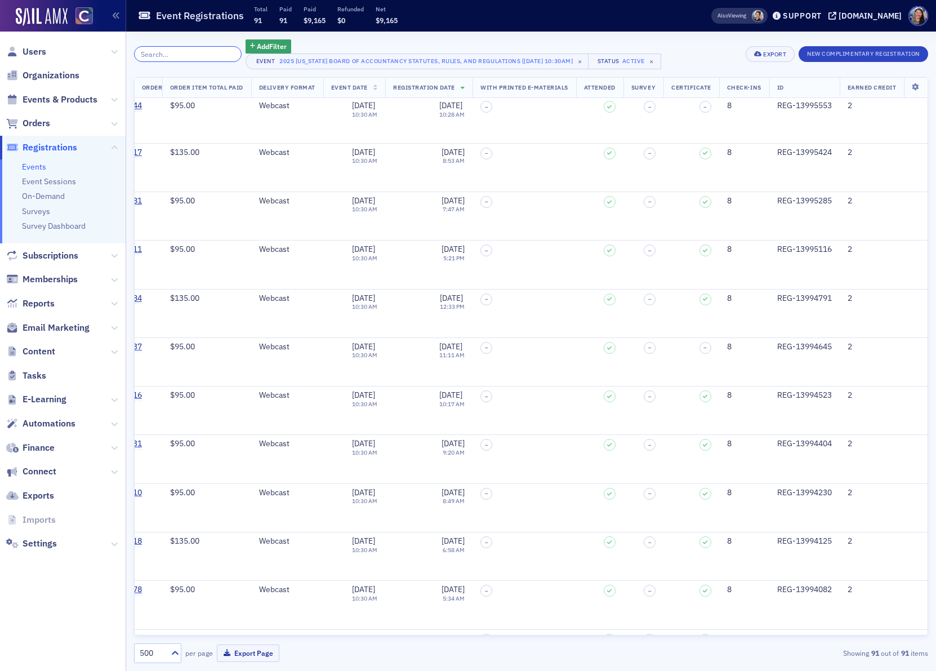
scroll to position [0, 1445]
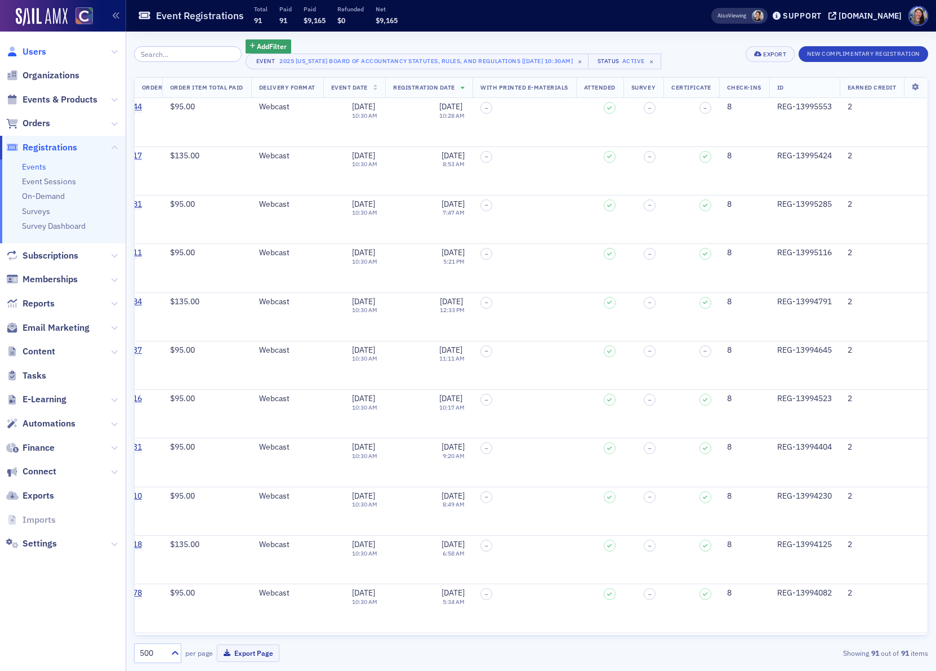
click at [37, 57] on span "Users" at bounding box center [35, 52] width 24 height 12
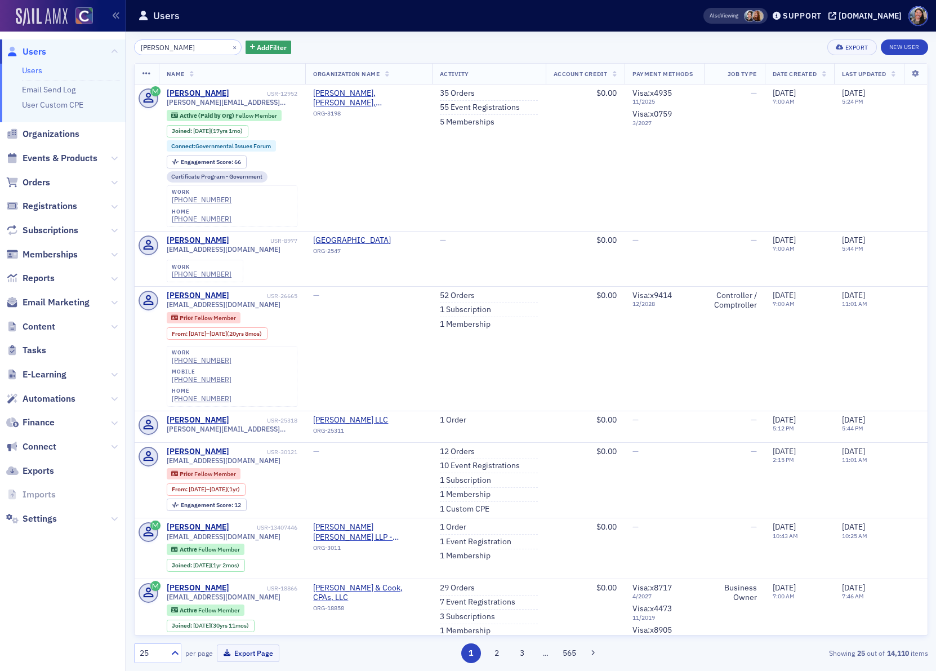
drag, startPoint x: 178, startPoint y: 48, endPoint x: 21, endPoint y: 20, distance: 159.5
click at [21, 20] on div "Users Users Email Send Log User Custom CPE Organizations Events & Products Orde…" at bounding box center [468, 335] width 936 height 671
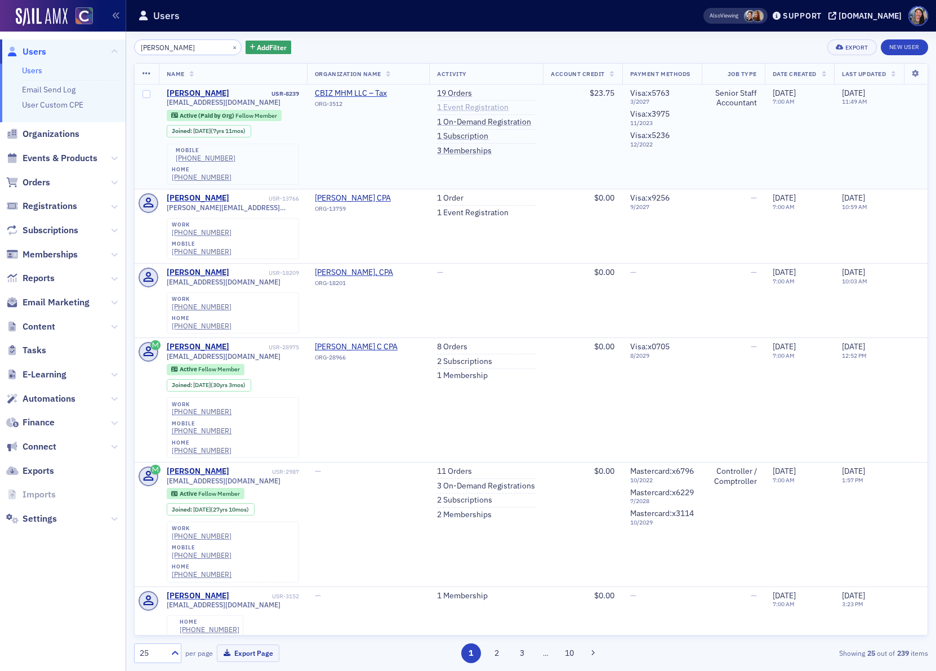
type input "[PERSON_NAME]"
click at [477, 107] on link "1 Event Registration" at bounding box center [473, 107] width 72 height 10
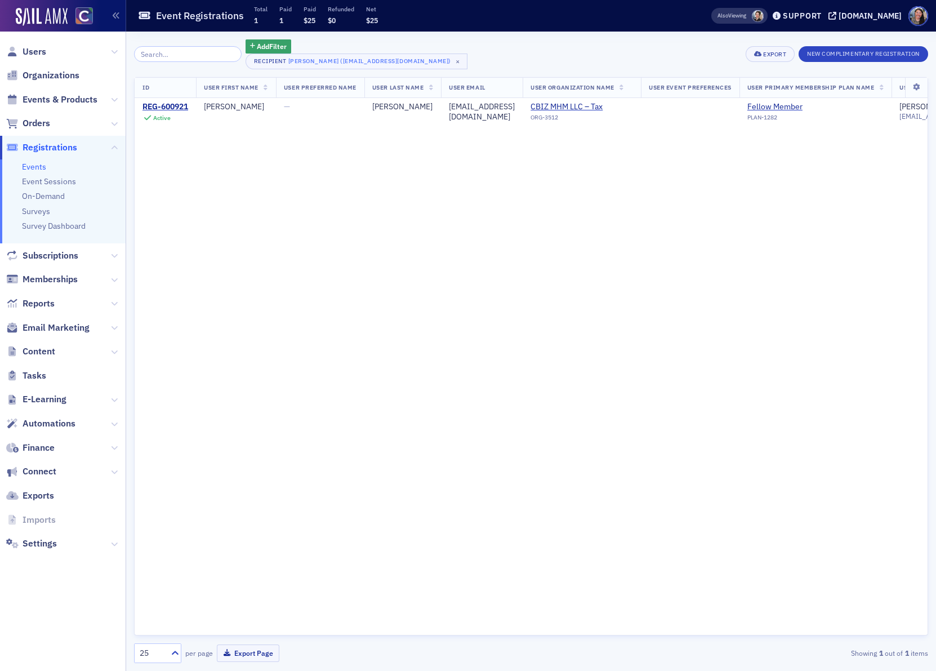
click at [39, 170] on link "Events" at bounding box center [34, 167] width 24 height 10
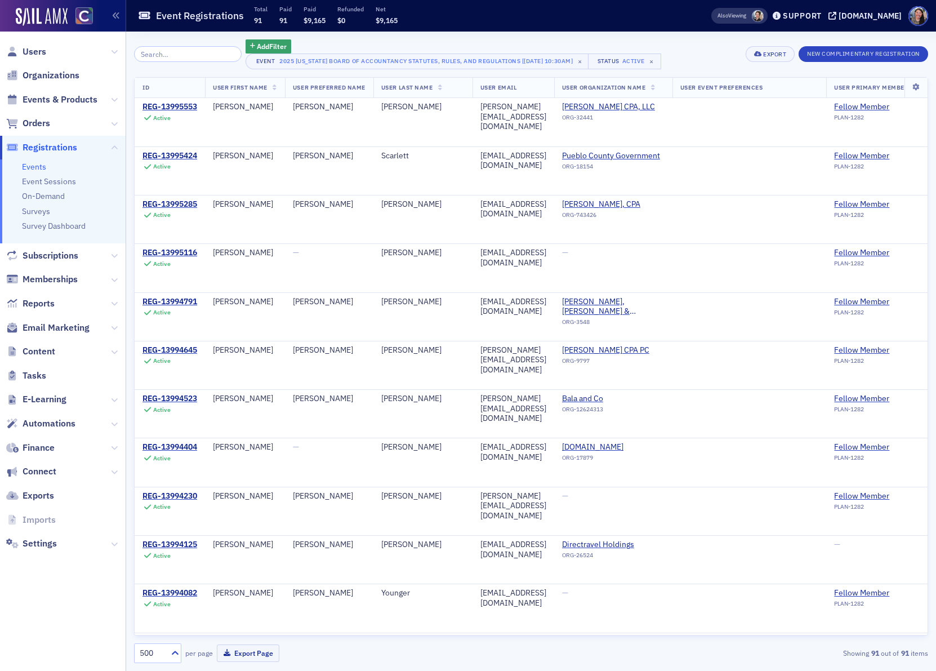
click at [34, 164] on link "Events" at bounding box center [34, 167] width 24 height 10
click at [41, 101] on span "Events & Products" at bounding box center [60, 99] width 75 height 12
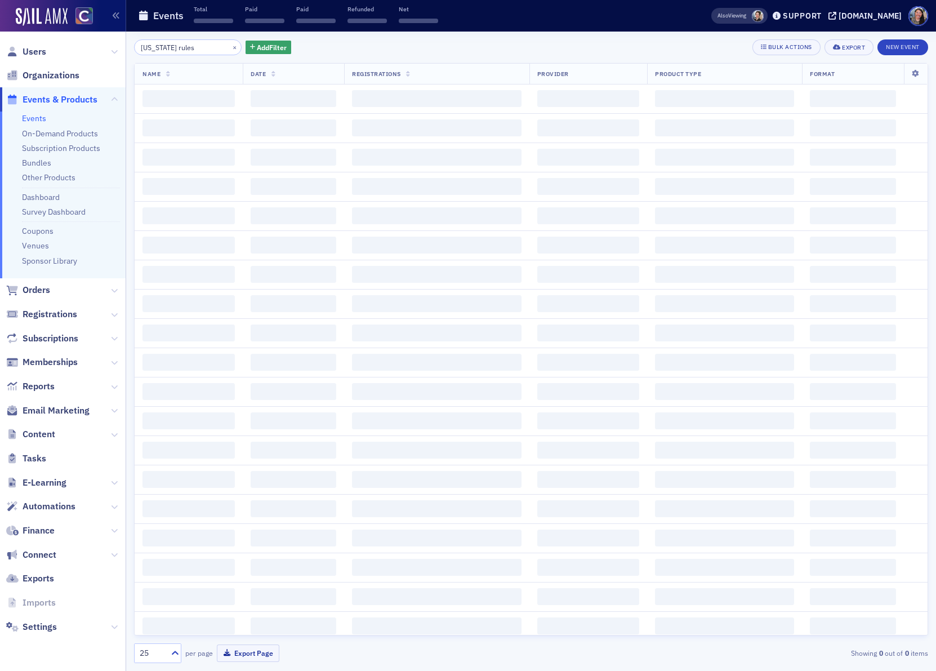
click at [160, 57] on div "[US_STATE] rules × Add Filter Bulk Actions Export New Event Name Date Registrat…" at bounding box center [531, 350] width 794 height 623
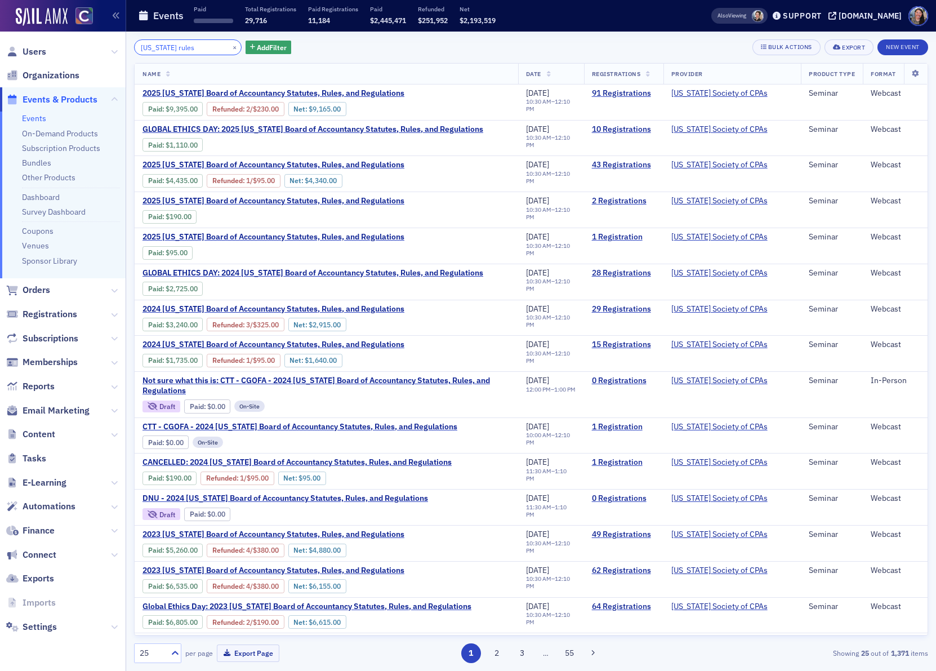
drag, startPoint x: 198, startPoint y: 46, endPoint x: -26, endPoint y: 47, distance: 224.6
click at [0, 47] on html "Users Organizations Events & Products Events On-Demand Products Subscription Pr…" at bounding box center [468, 335] width 936 height 671
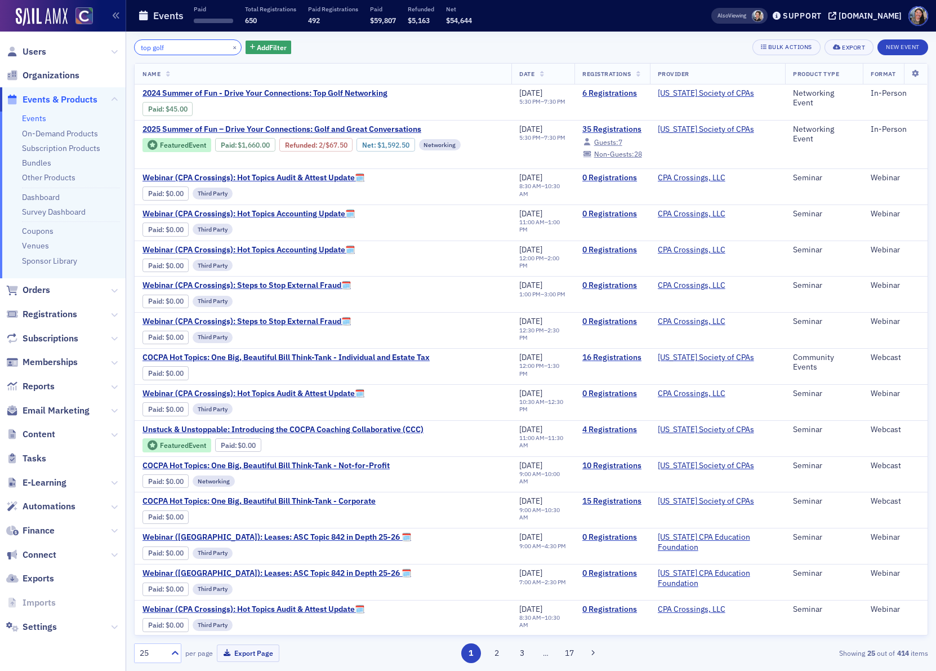
drag, startPoint x: 187, startPoint y: 48, endPoint x: -29, endPoint y: 28, distance: 217.8
click at [0, 28] on html "Users Organizations Events & Products Events On-Demand Products Subscription Pr…" at bounding box center [468, 335] width 936 height 671
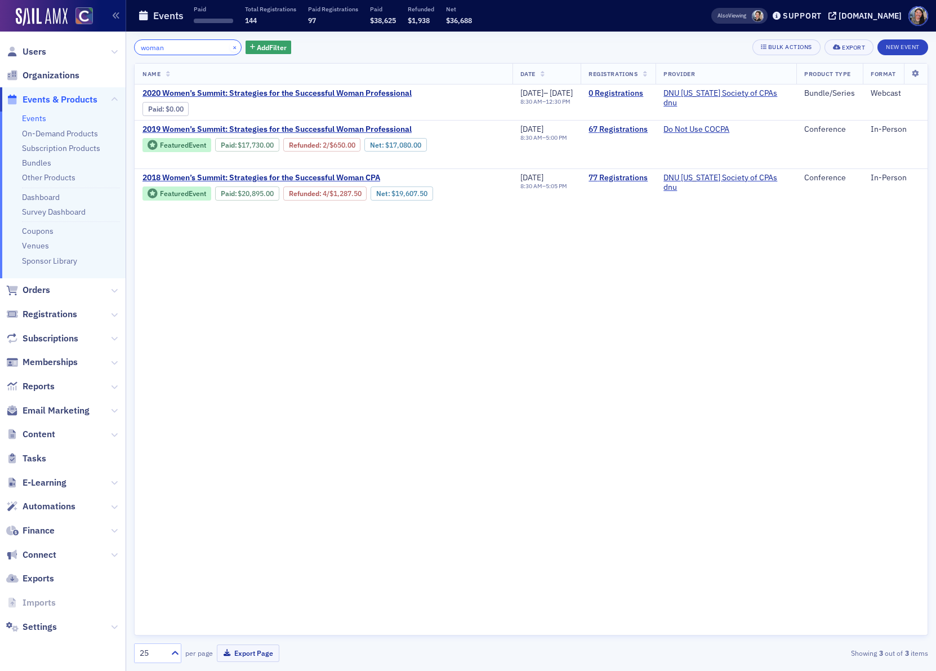
type input "woman"
click at [230, 44] on button "×" at bounding box center [235, 47] width 10 height 10
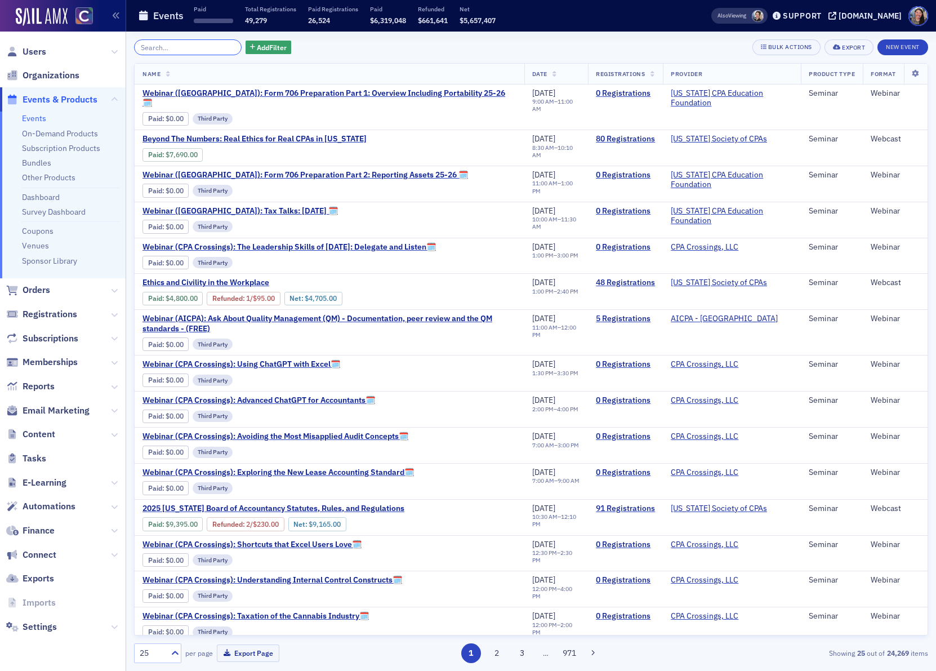
click at [153, 46] on input "search" at bounding box center [188, 47] width 108 height 16
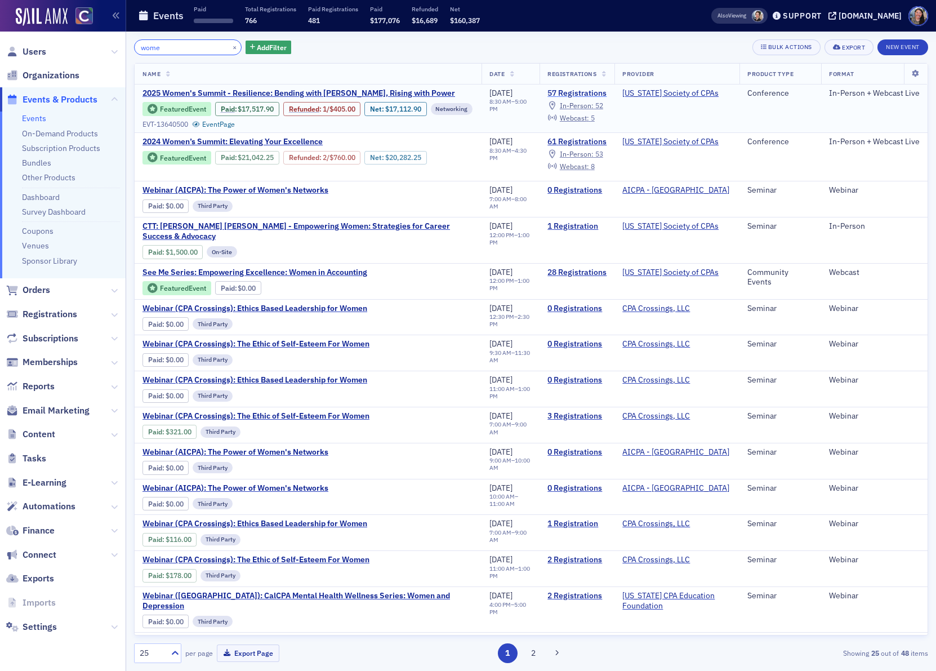
type input "wome"
click at [595, 93] on link "57 Registrations" at bounding box center [576, 93] width 59 height 10
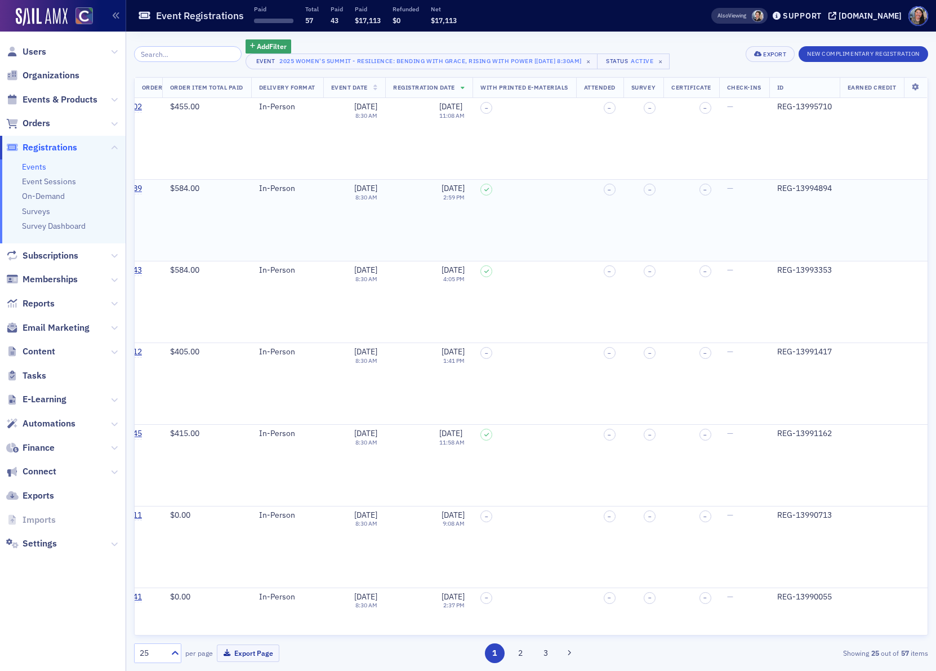
scroll to position [0, 1439]
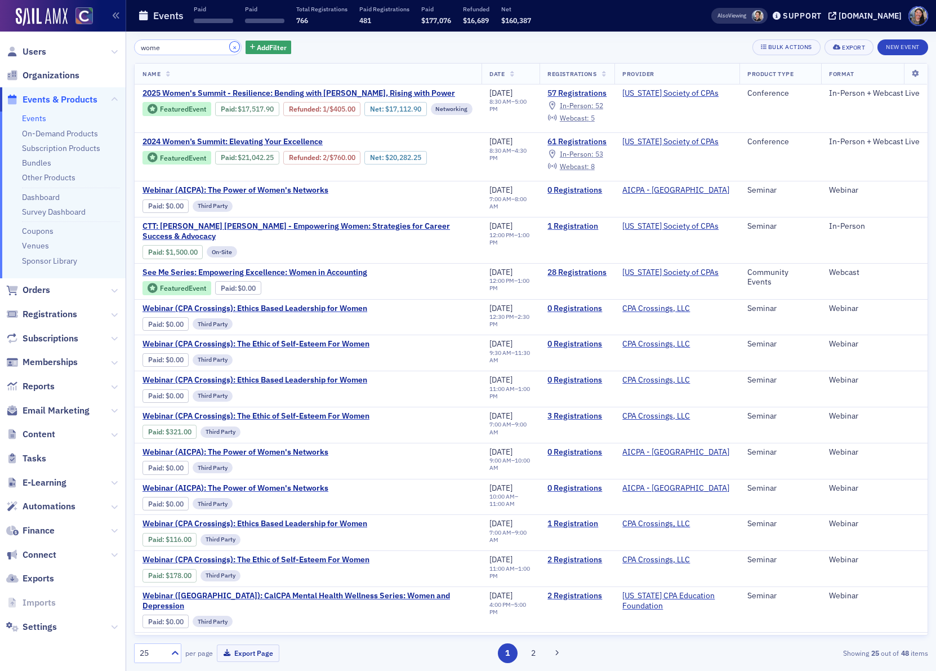
click at [230, 46] on button "×" at bounding box center [235, 47] width 10 height 10
